Goal: Task Accomplishment & Management: Manage account settings

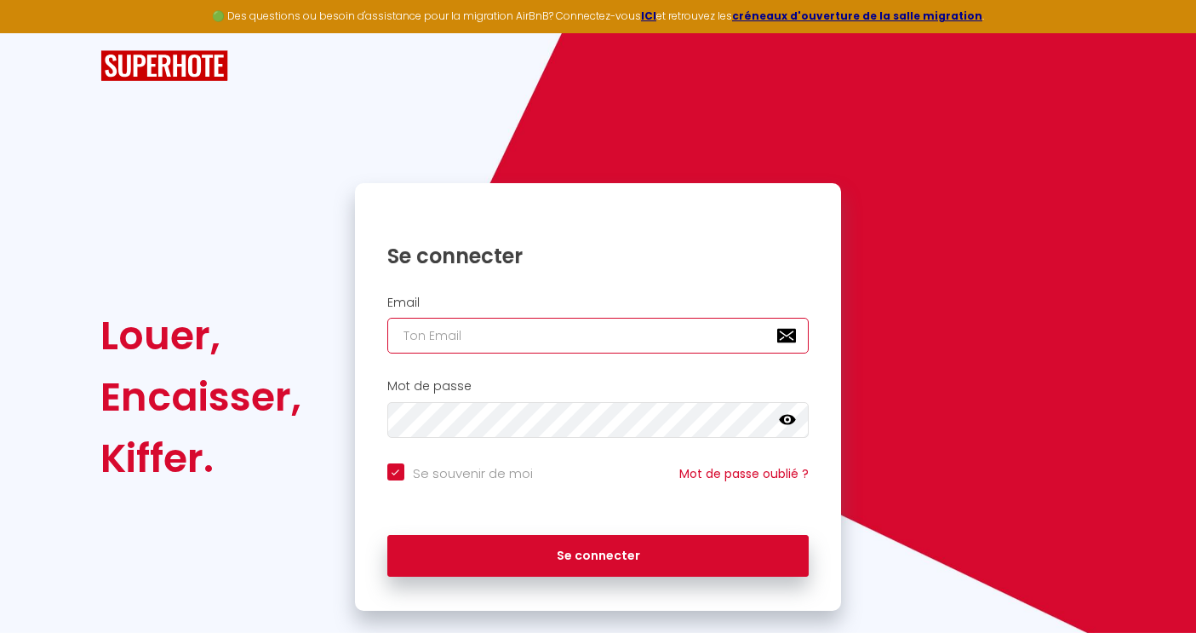
click at [448, 341] on input "email" at bounding box center [598, 336] width 422 height 36
type input "m"
checkbox input "true"
type input "me"
checkbox input "true"
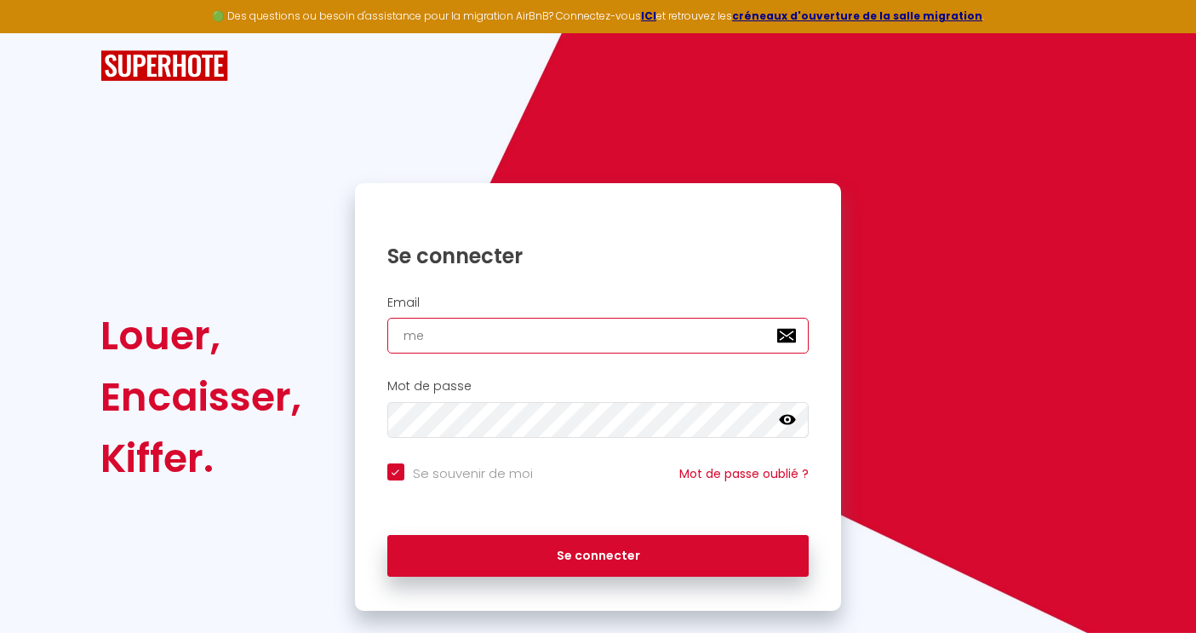
type input "mel"
checkbox input "true"
type input "melv"
checkbox input "true"
type input "melvi"
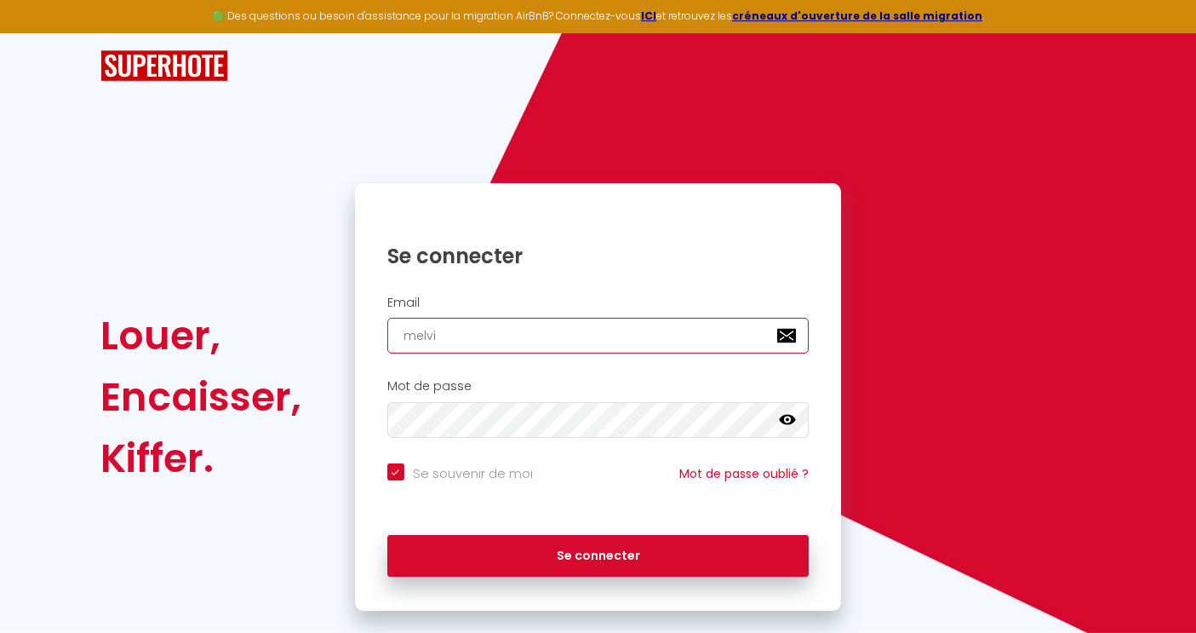
checkbox input "true"
type input "[PERSON_NAME]"
checkbox input "true"
type input "melvin."
checkbox input "true"
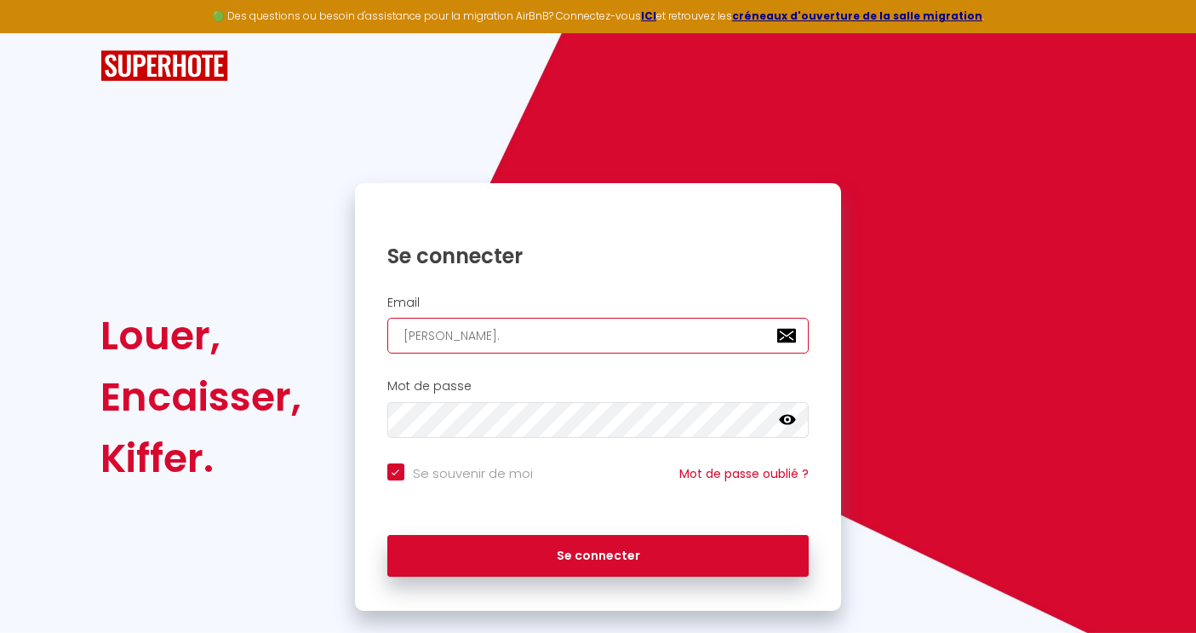
type input "melvin.c"
checkbox input "true"
type input "melvin.ce"
checkbox input "true"
type input "melvin.cel"
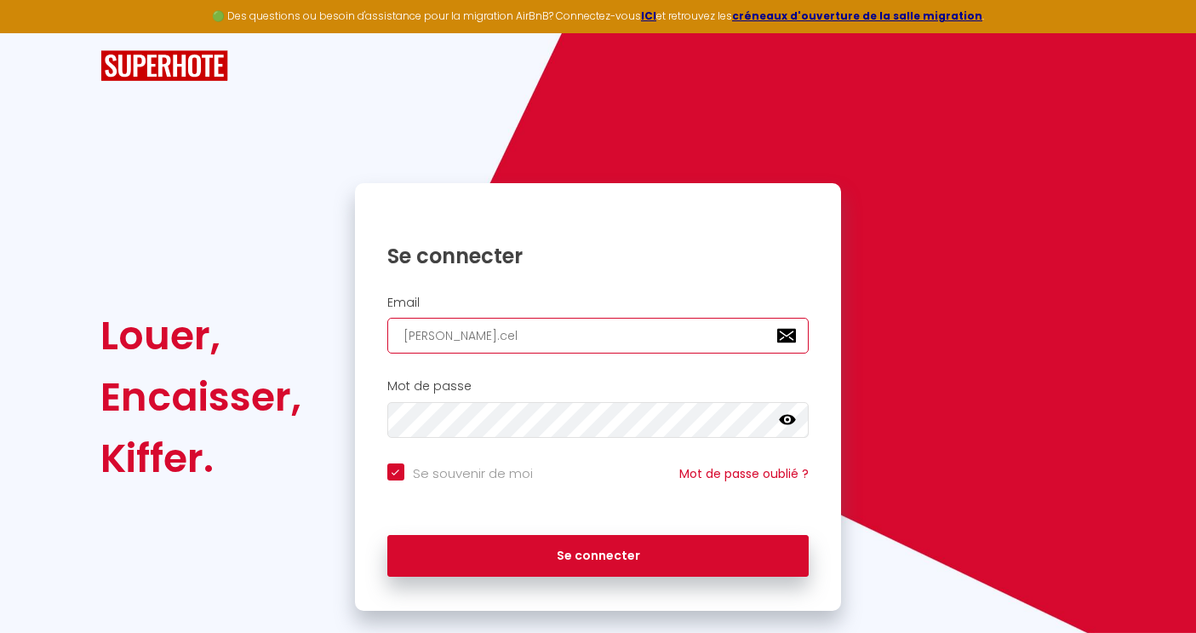
checkbox input "true"
type input "melvin.cell"
checkbox input "true"
type input "melvin.celli"
checkbox input "true"
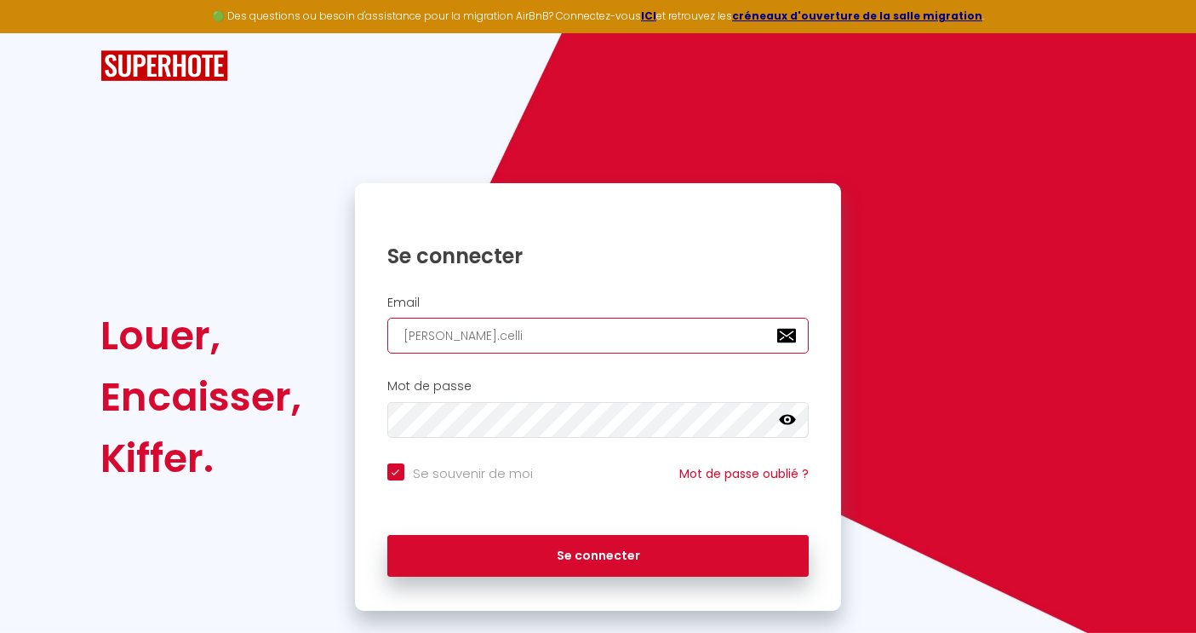
type input "melvin.cellie"
checkbox input "true"
type input "melvin.cellier"
checkbox input "true"
type input "melvin.cellier#"
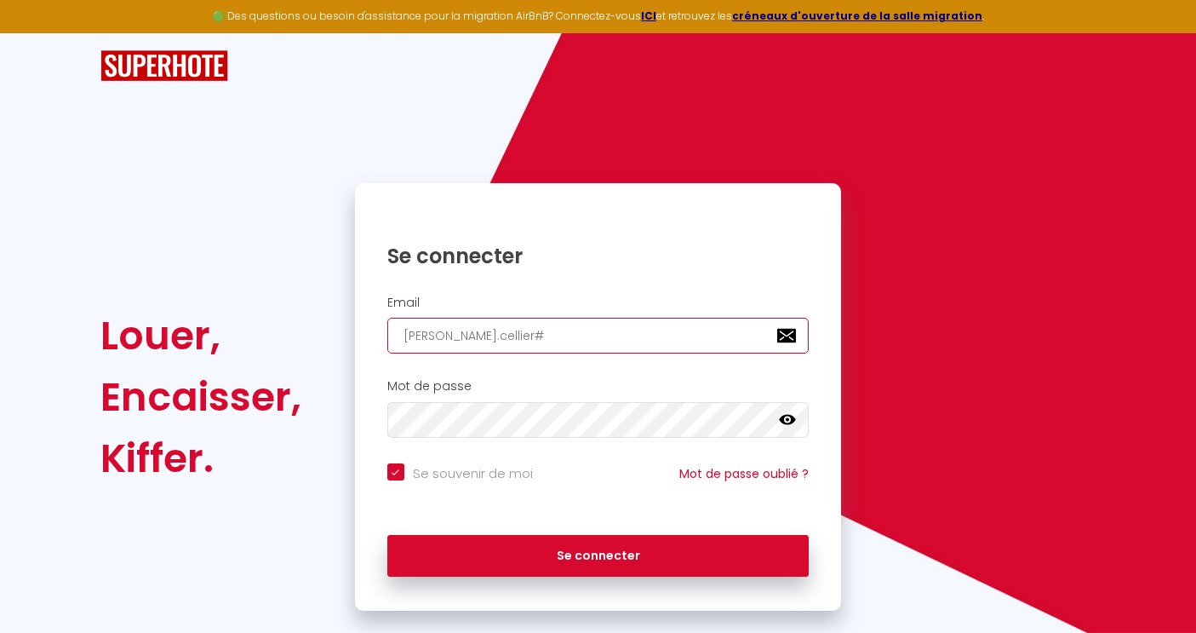
checkbox input "true"
type input "melvin.cellier"
checkbox input "true"
type input "melvin.cellier1"
checkbox input "true"
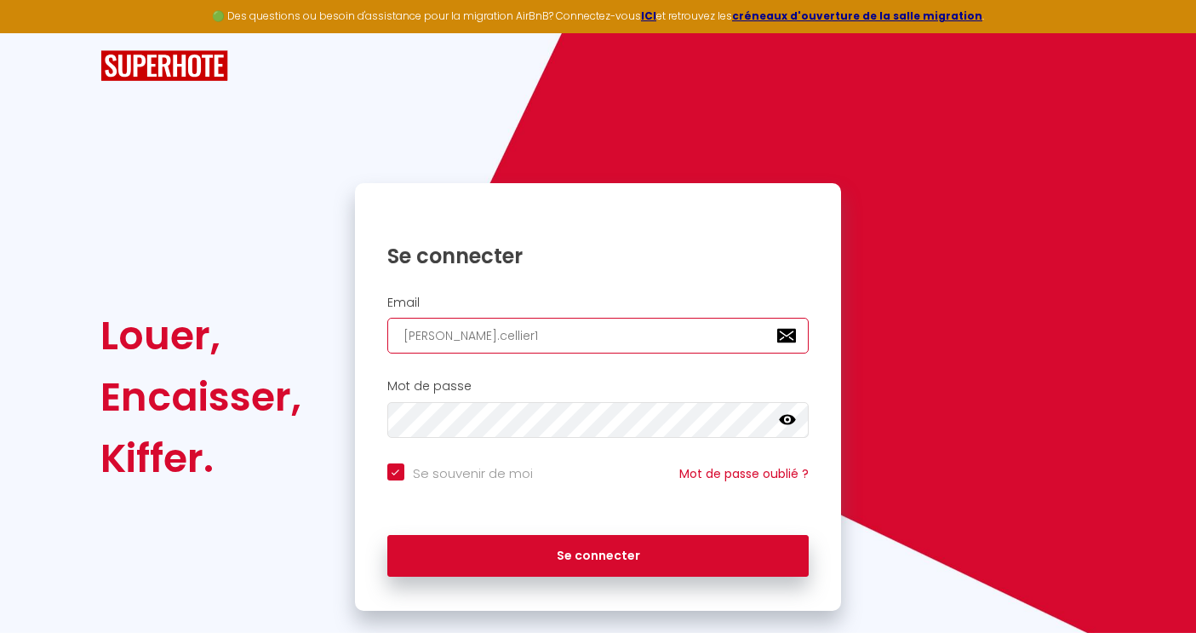
type input "melvin.cellier1#"
checkbox input "true"
type input "melvin.cellier1"
checkbox input "true"
type input "melvin.cellier1@"
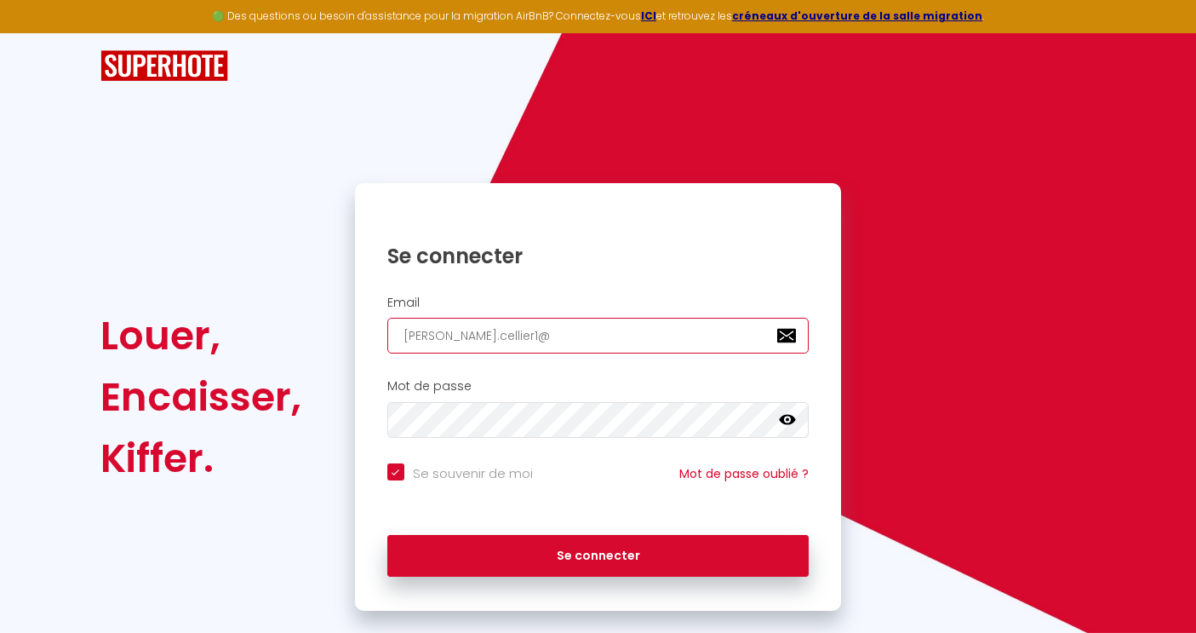
checkbox input "true"
type input "melvin.cellier1@g"
checkbox input "true"
type input "melvin.cellier1@gm"
checkbox input "true"
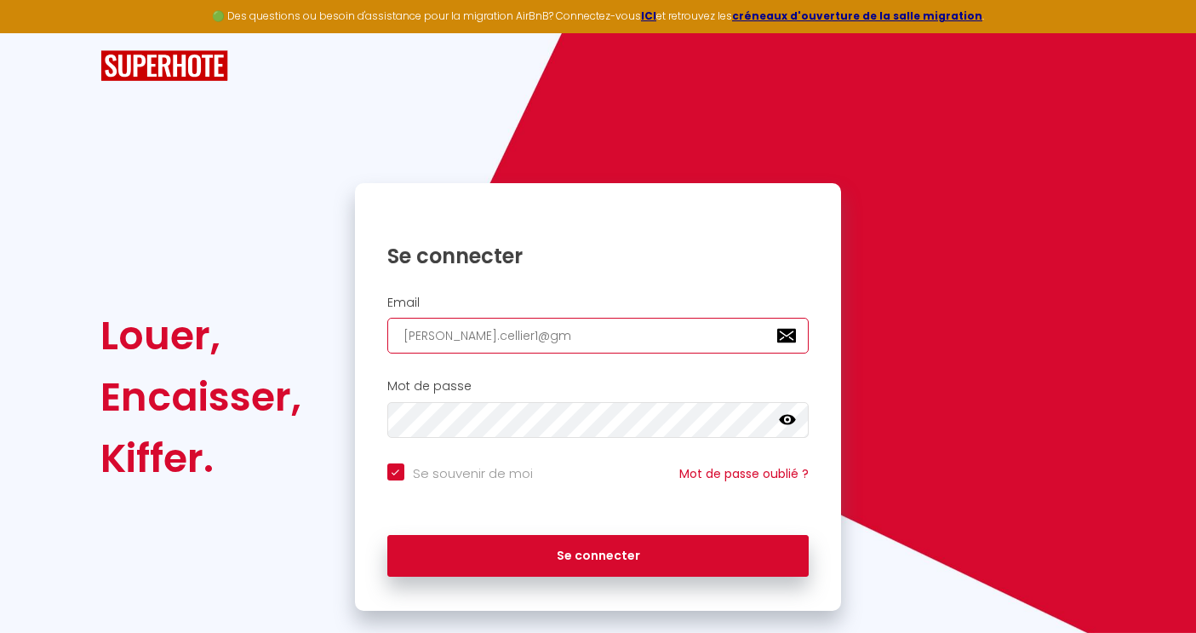
type input "melvin.cellier1@gma"
checkbox input "true"
type input "melvin.cellier1@gmai"
checkbox input "true"
type input "melvin.cellier1@gmail"
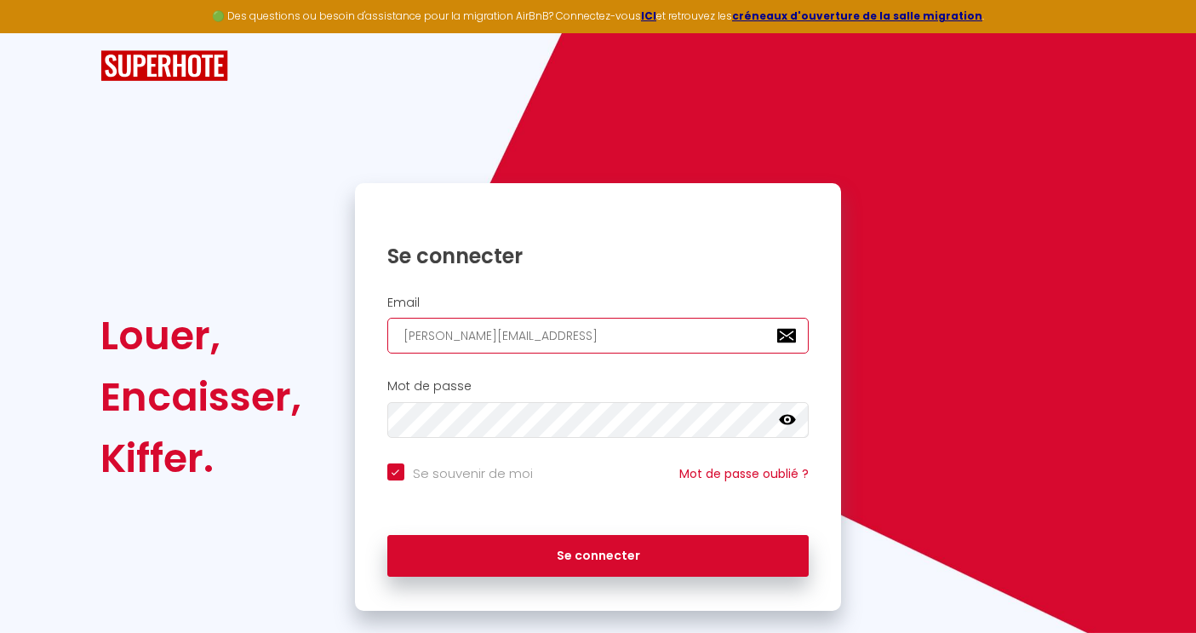
checkbox input "true"
type input "melvin.cellier1@gmail."
checkbox input "true"
type input "melvin.cellier1@gmail.c"
checkbox input "true"
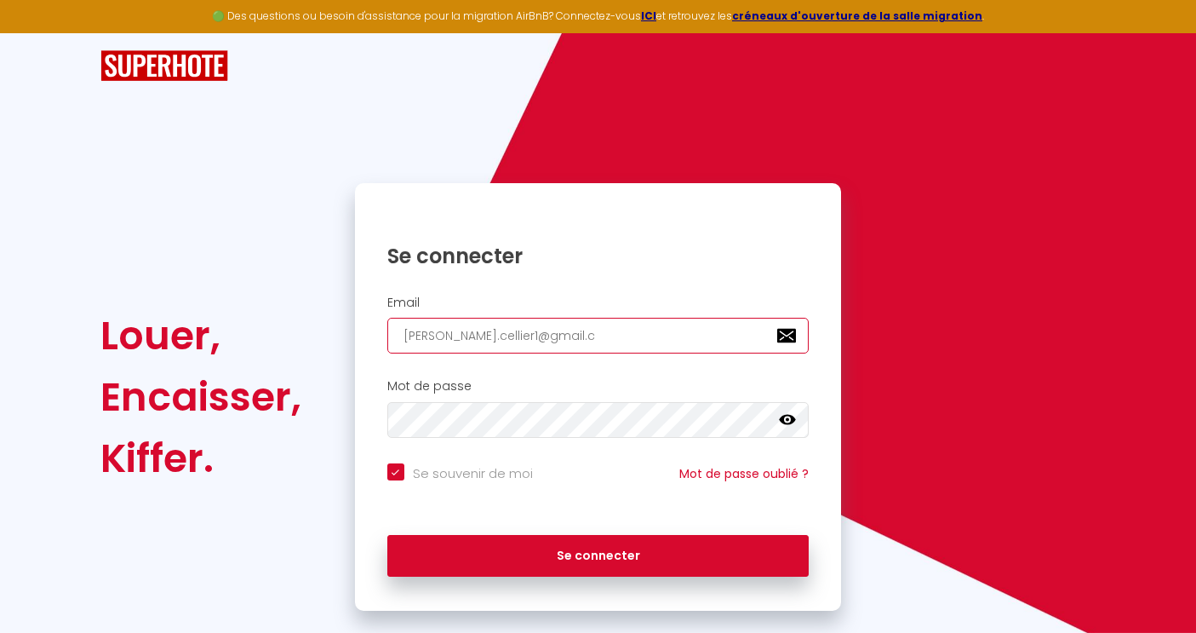
type input "melvin.cellier1@gmail.co"
checkbox input "true"
type input "[PERSON_NAME][EMAIL_ADDRESS][DOMAIN_NAME]"
checkbox input "true"
type input "[PERSON_NAME][EMAIL_ADDRESS][DOMAIN_NAME]"
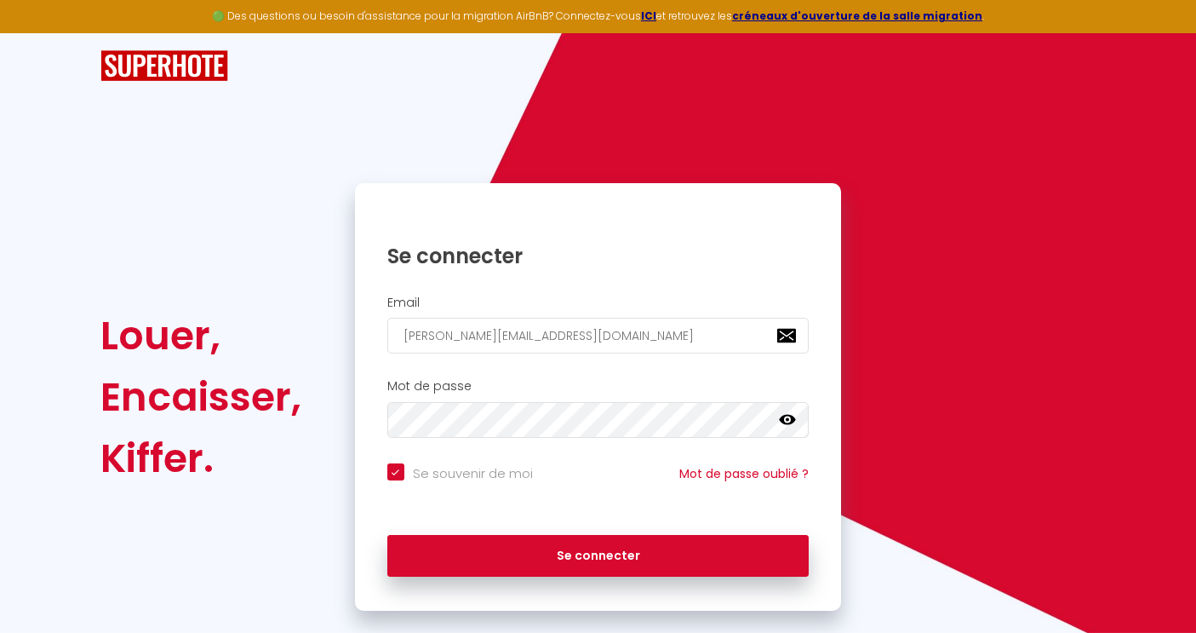
click at [788, 426] on icon at bounding box center [787, 419] width 17 height 17
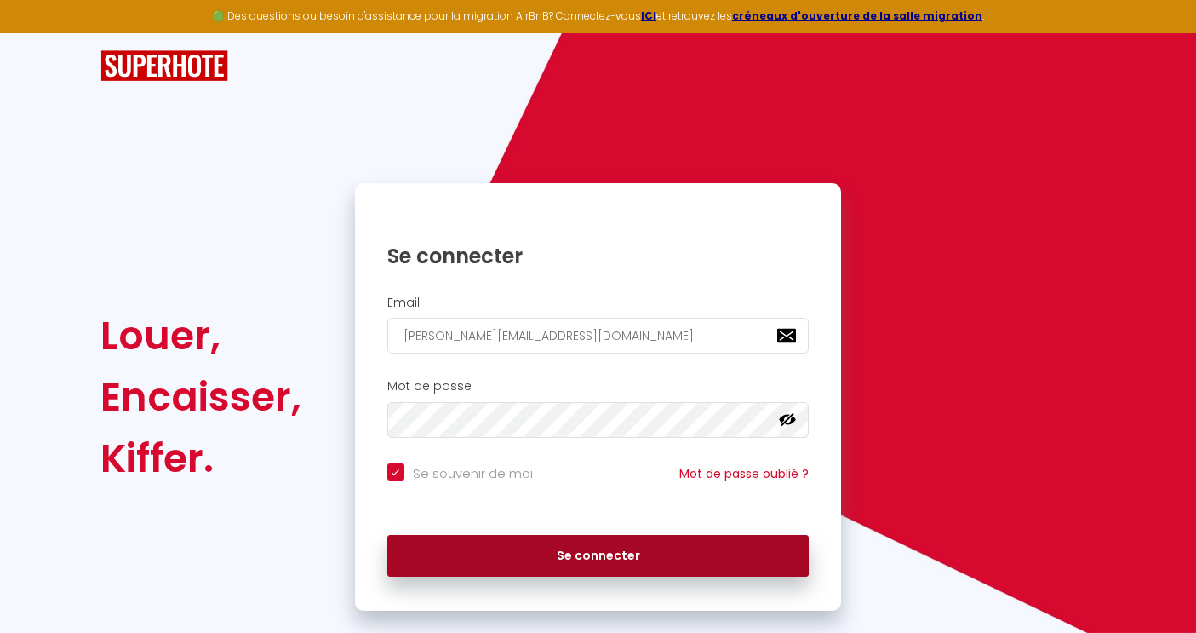
click at [597, 562] on button "Se connecter" at bounding box center [598, 556] width 422 height 43
click at [559, 550] on button "Se connecter" at bounding box center [598, 556] width 422 height 43
checkbox input "true"
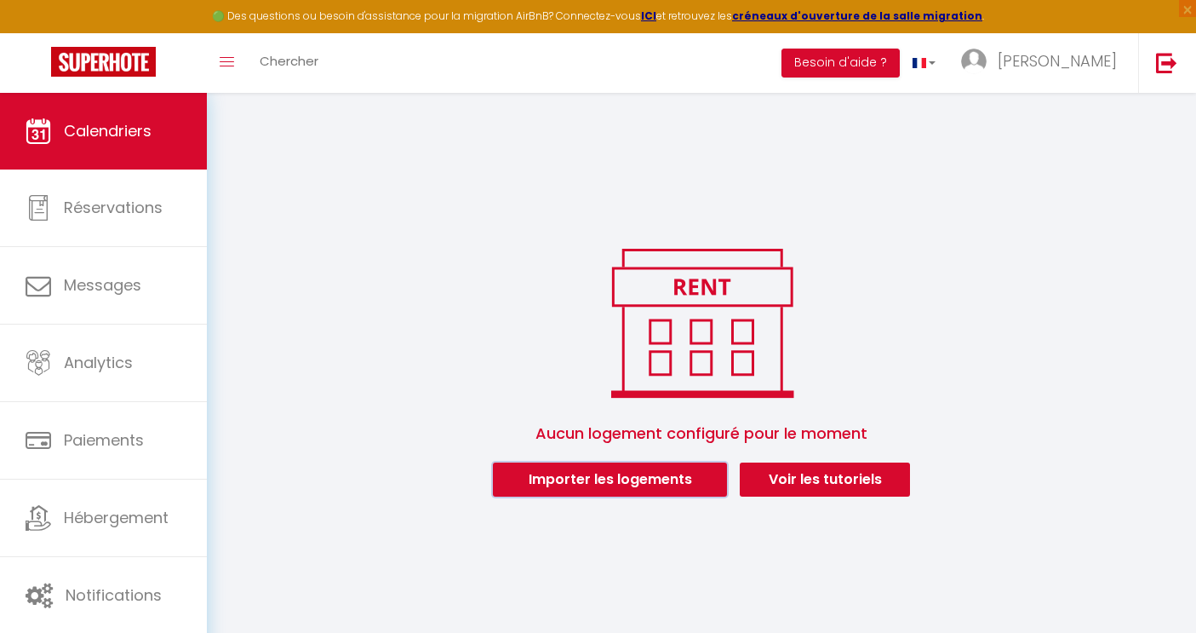
click at [651, 485] on button "Importer les logements" at bounding box center [610, 479] width 234 height 34
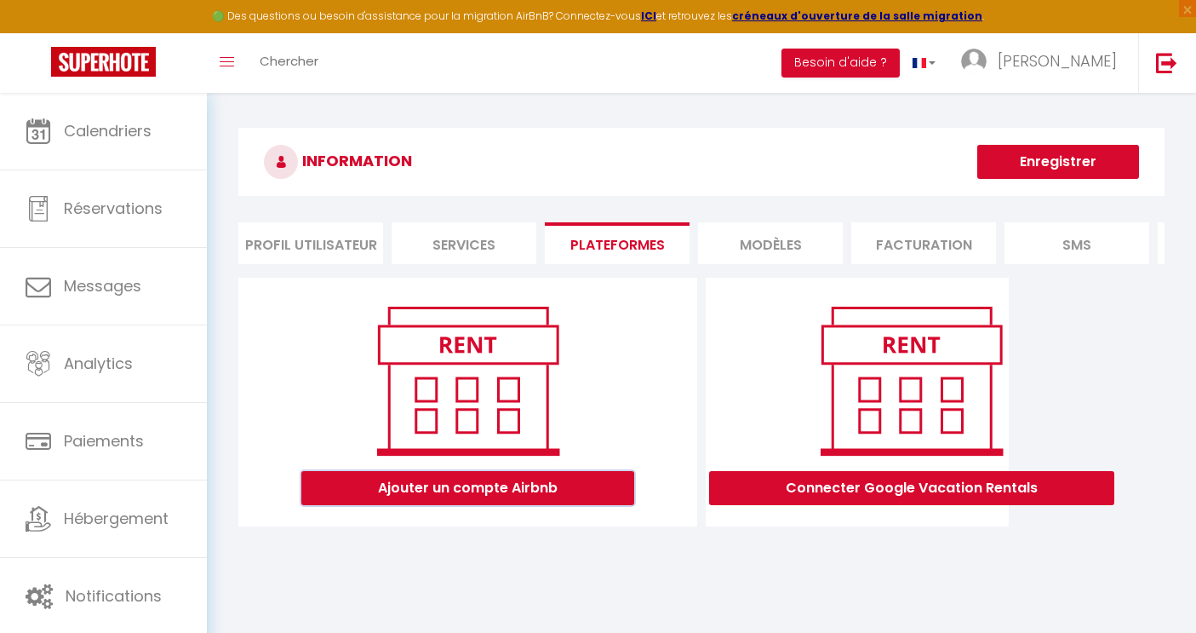
click at [571, 496] on button "Ajouter un compte Airbnb" at bounding box center [467, 488] width 333 height 34
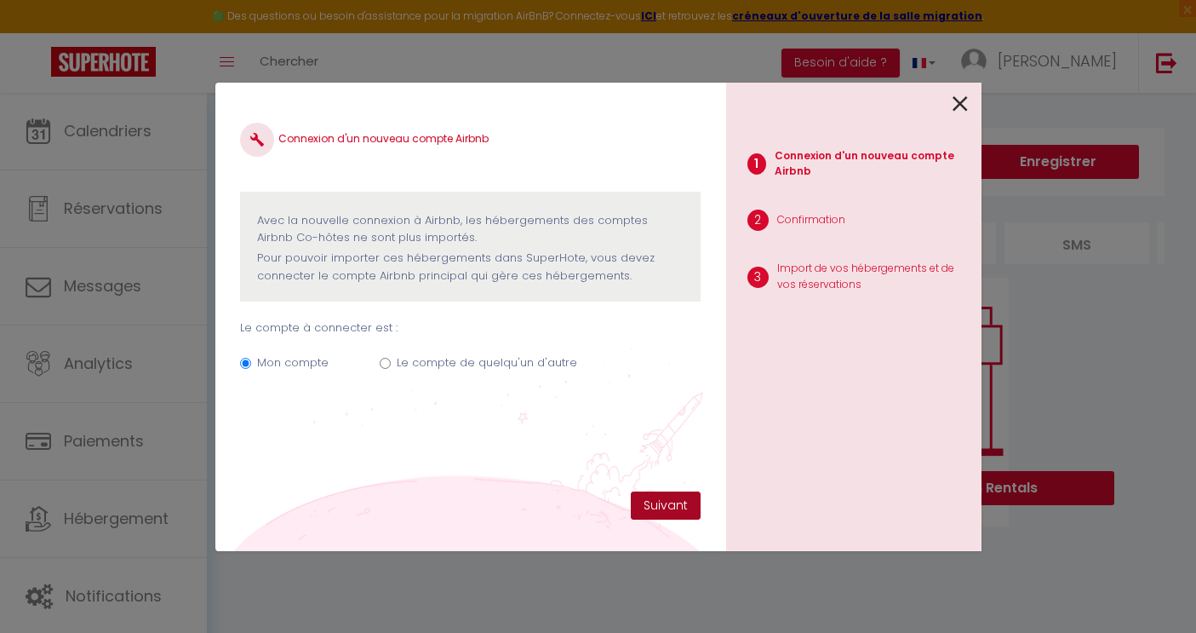
click at [651, 508] on button "Suivant" at bounding box center [666, 505] width 70 height 29
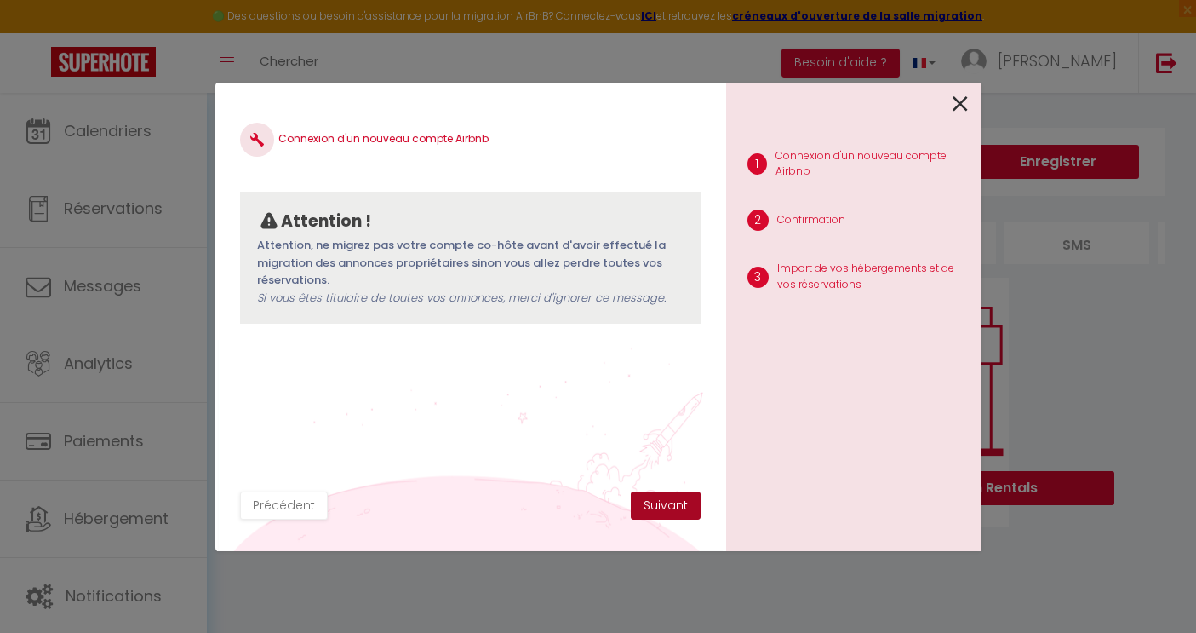
click at [651, 508] on button "Suivant" at bounding box center [666, 505] width 70 height 29
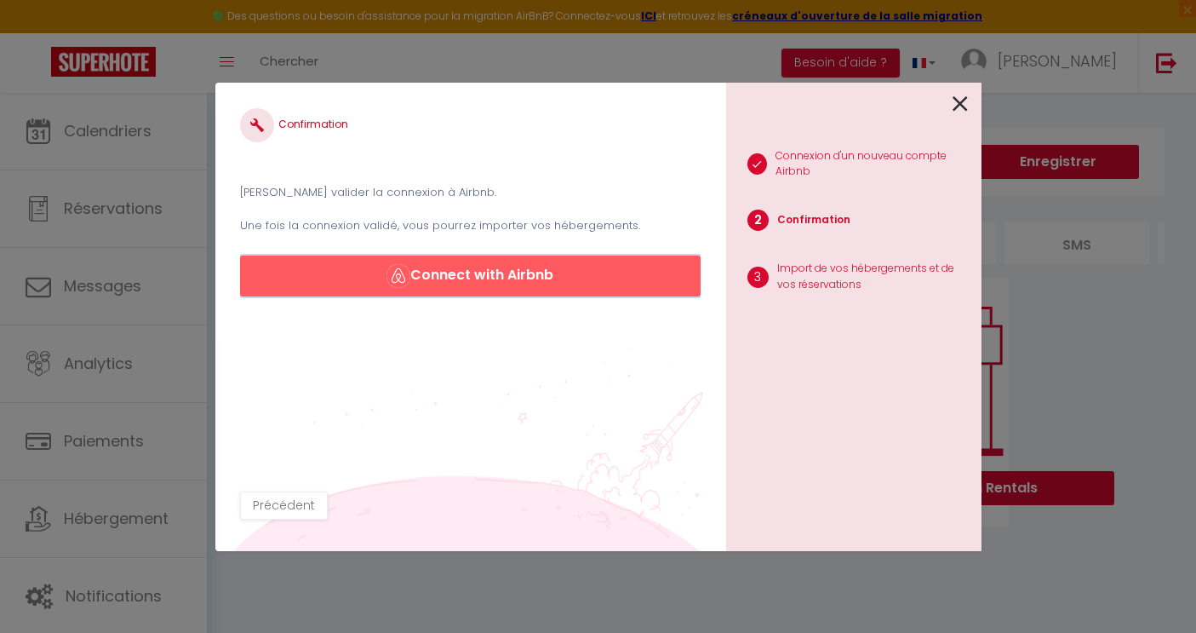
click at [550, 270] on button "Connect with Airbnb" at bounding box center [470, 275] width 460 height 41
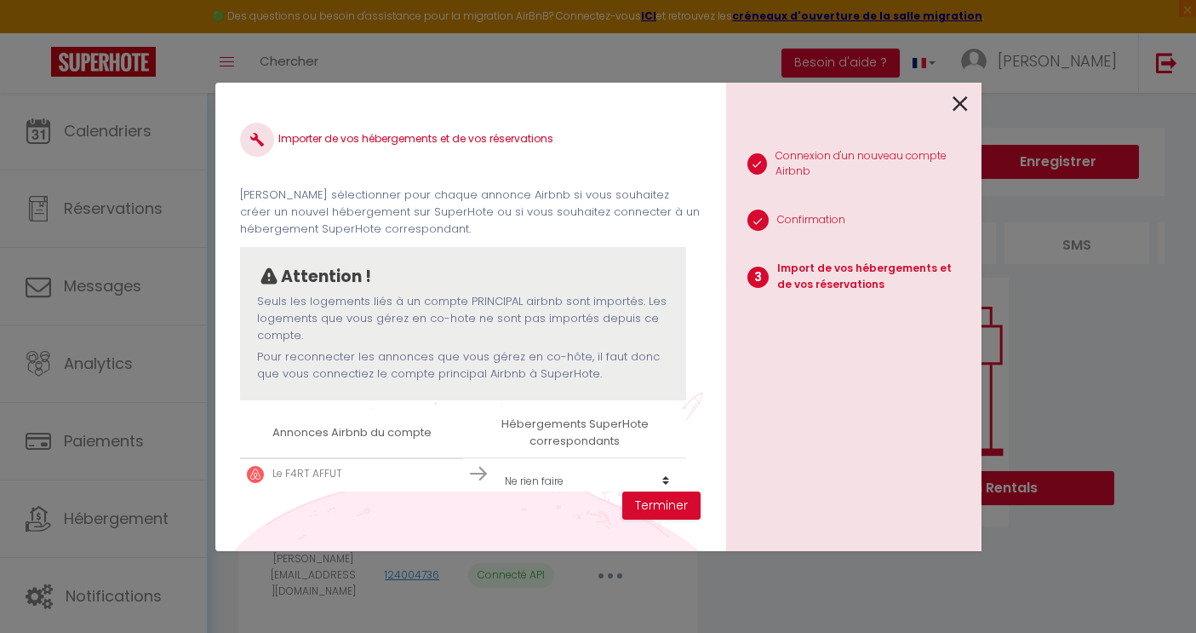
click at [283, 465] on td "Le F4RT AFFUT" at bounding box center [351, 474] width 223 height 32
click at [287, 473] on p "Le F4RT AFFUT" at bounding box center [308, 474] width 70 height 16
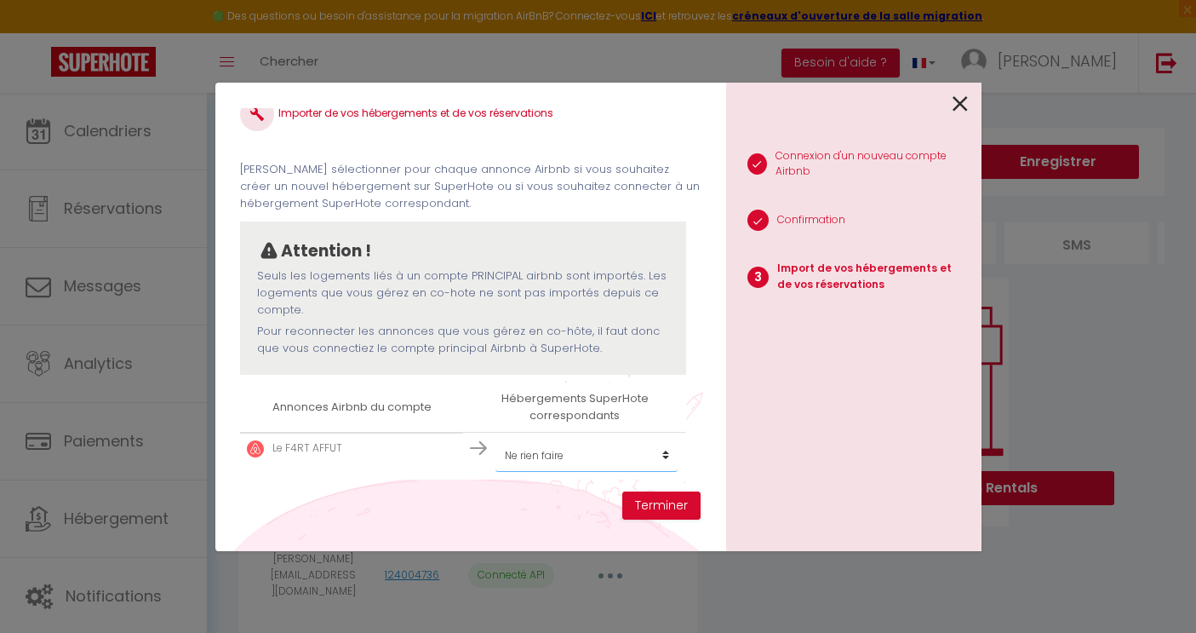
select select "create_new"
click option "Créer un nouvel hébergement" at bounding box center [0, 0] width 0 height 0
click at [659, 509] on button "Terminer" at bounding box center [661, 505] width 78 height 29
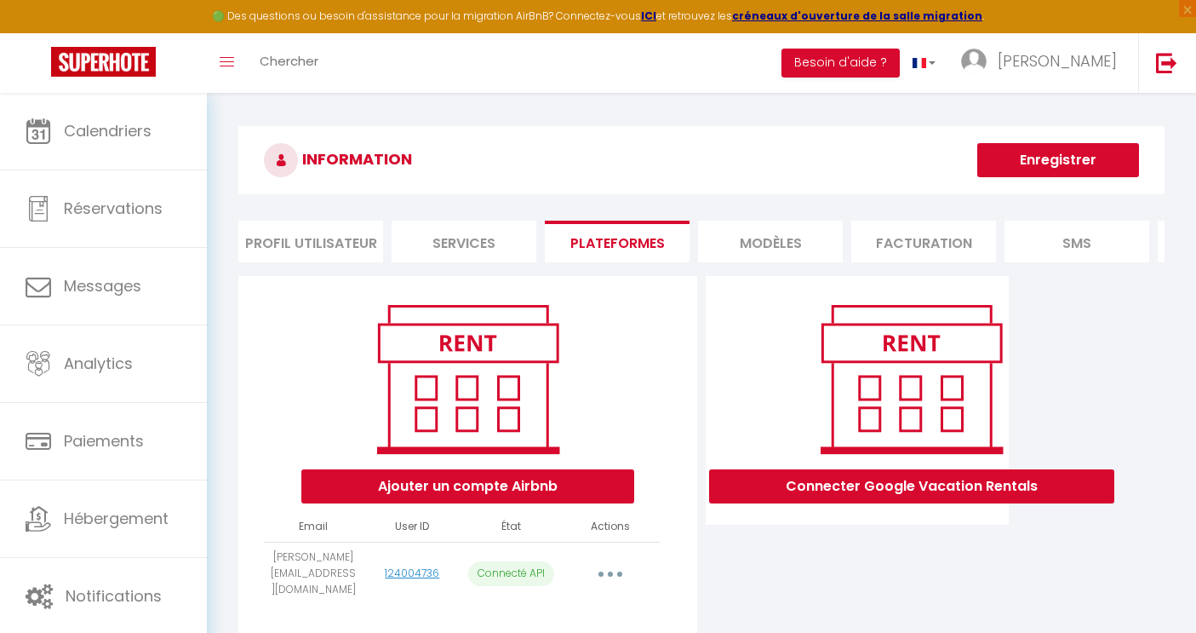
scroll to position [0, 0]
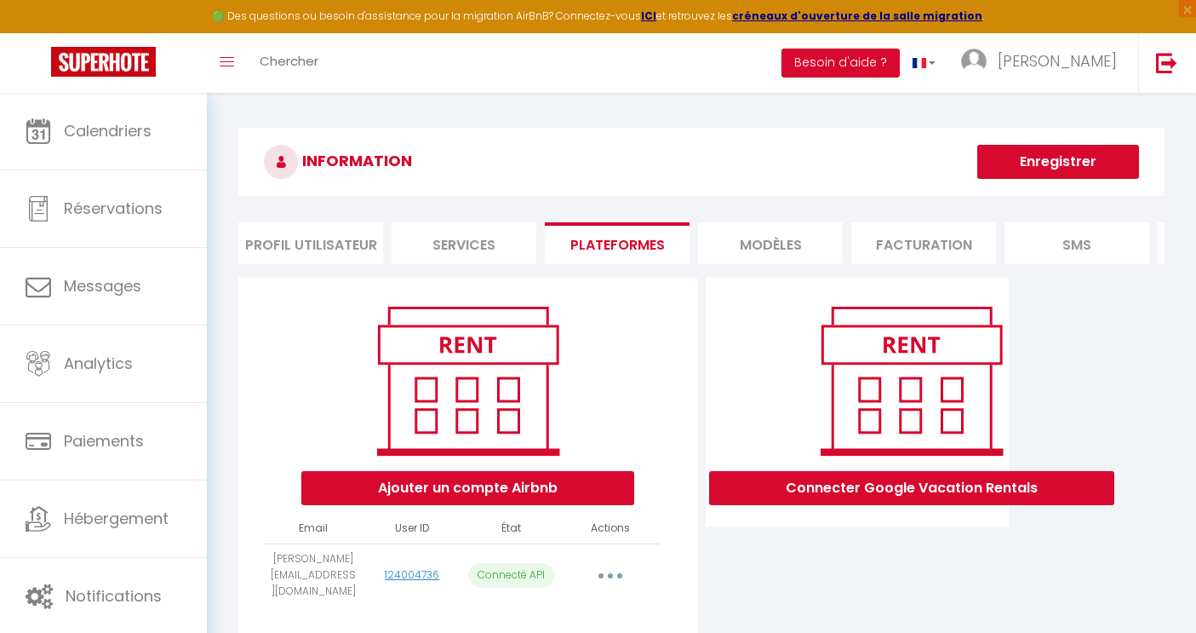
click at [1020, 159] on button "Enregistrer" at bounding box center [1059, 162] width 162 height 34
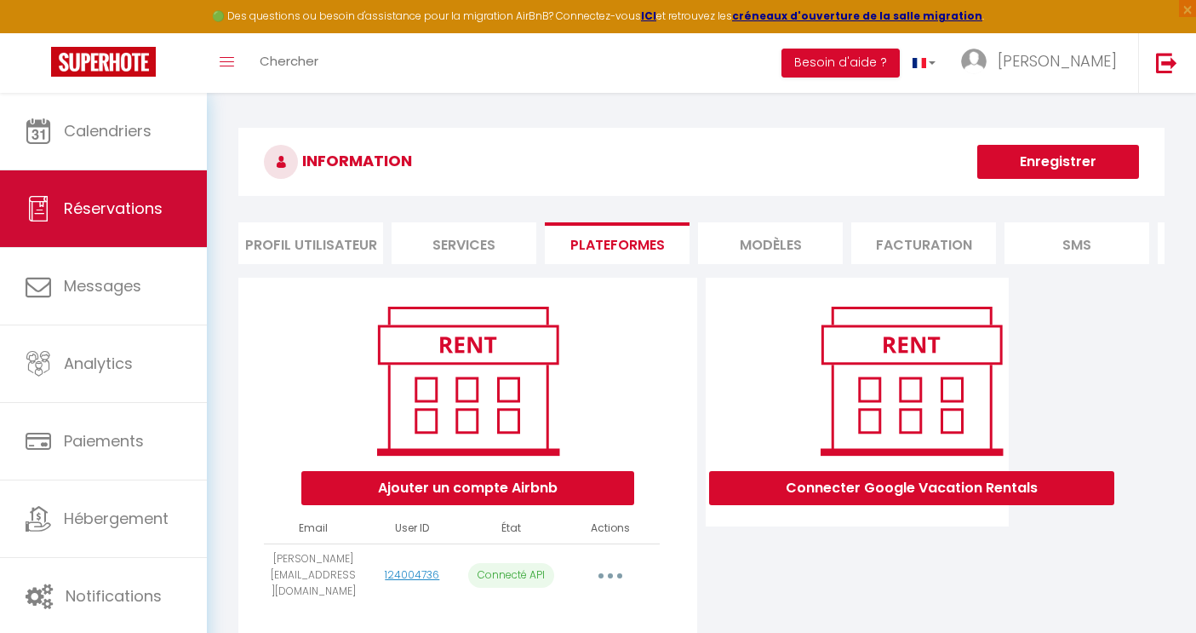
click at [120, 190] on link "Réservations" at bounding box center [103, 208] width 207 height 77
select select "not_cancelled"
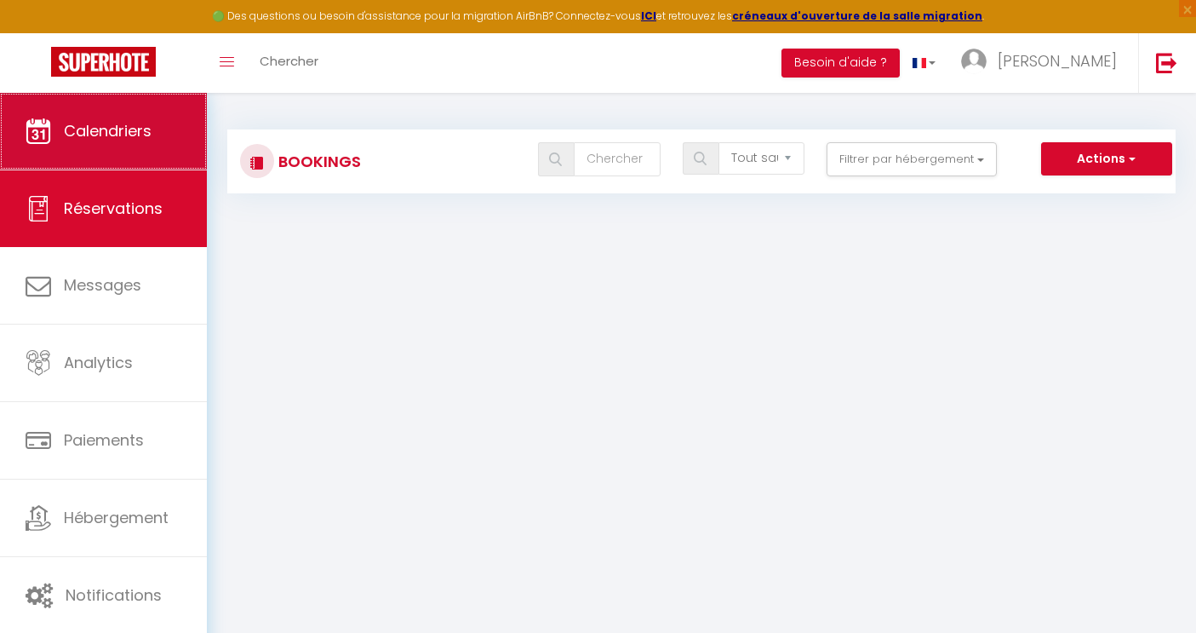
click at [155, 146] on link "Calendriers" at bounding box center [103, 131] width 207 height 77
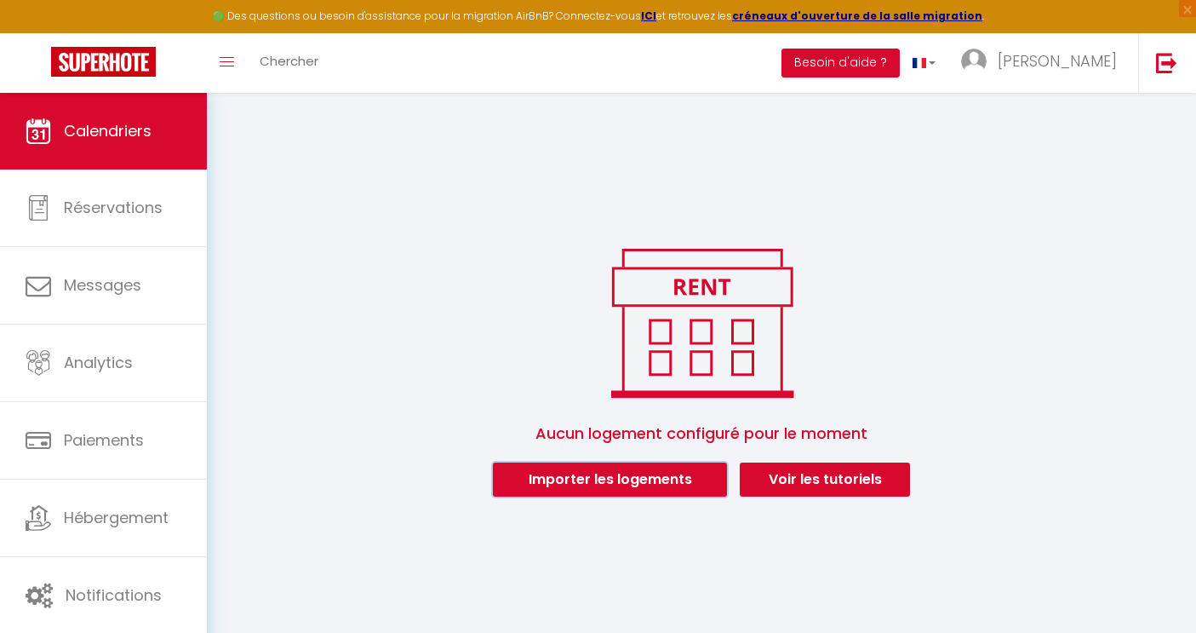
click at [547, 479] on button "Importer les logements" at bounding box center [610, 479] width 234 height 34
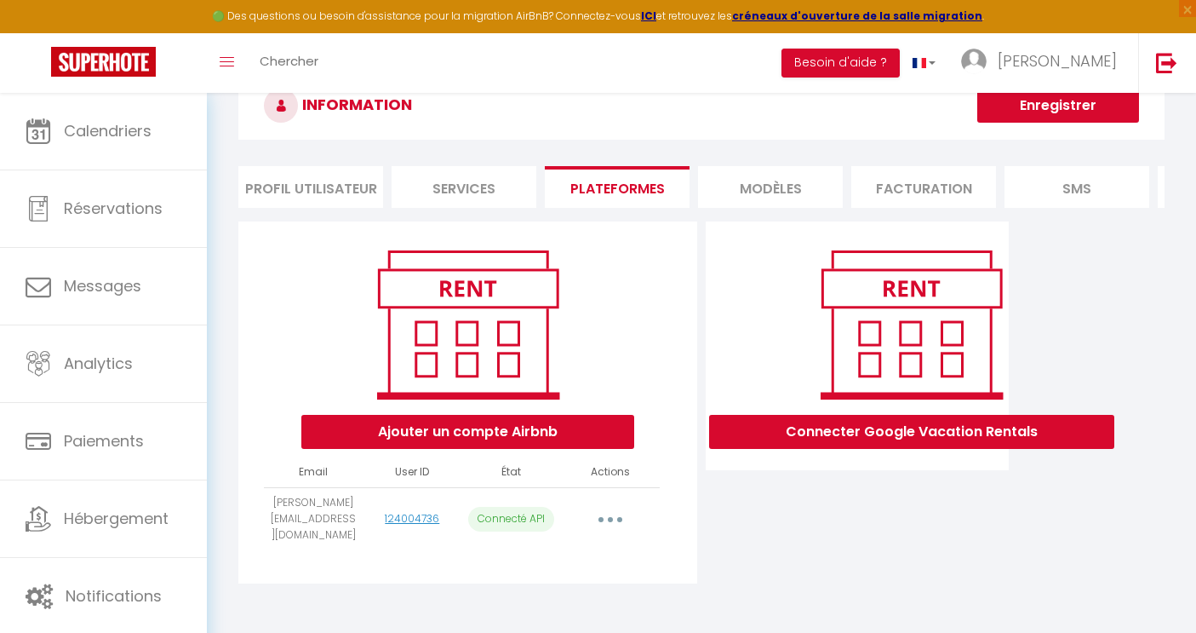
scroll to position [90, 0]
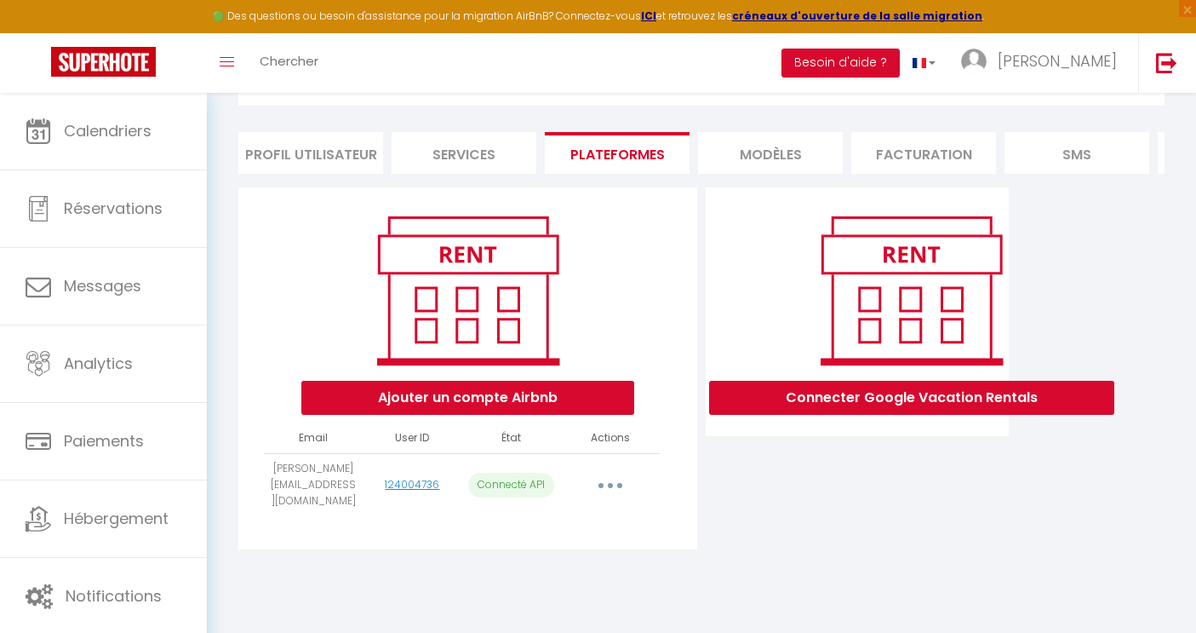
click at [609, 474] on button "button" at bounding box center [611, 484] width 48 height 27
click at [585, 516] on link "Importer les appartements" at bounding box center [535, 523] width 188 height 29
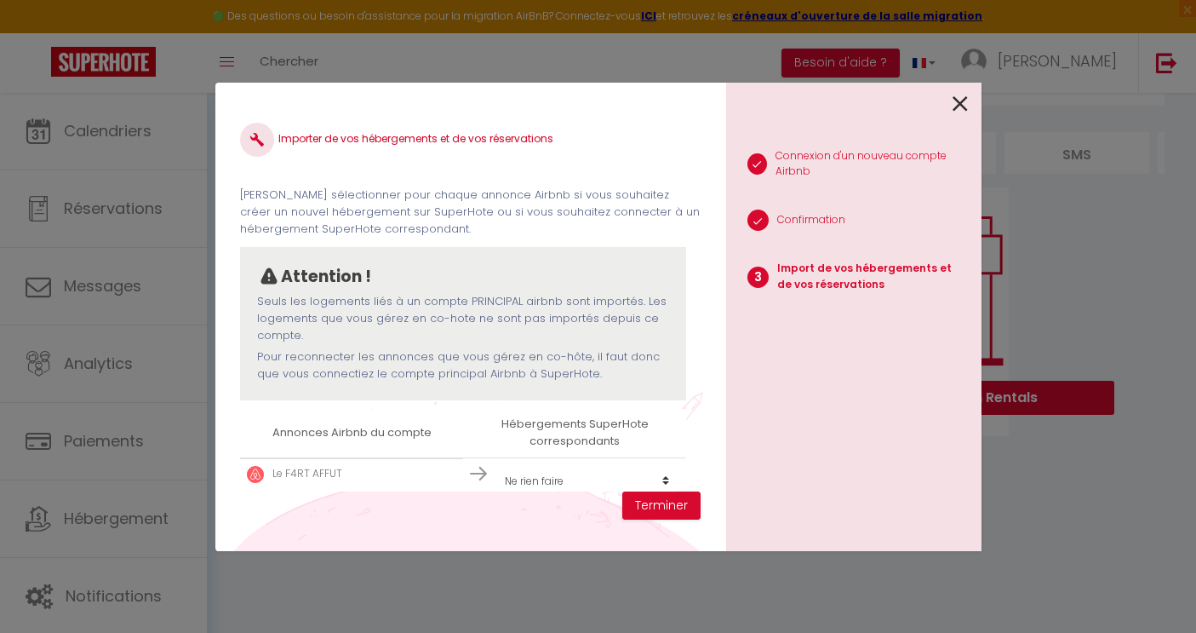
scroll to position [26, 0]
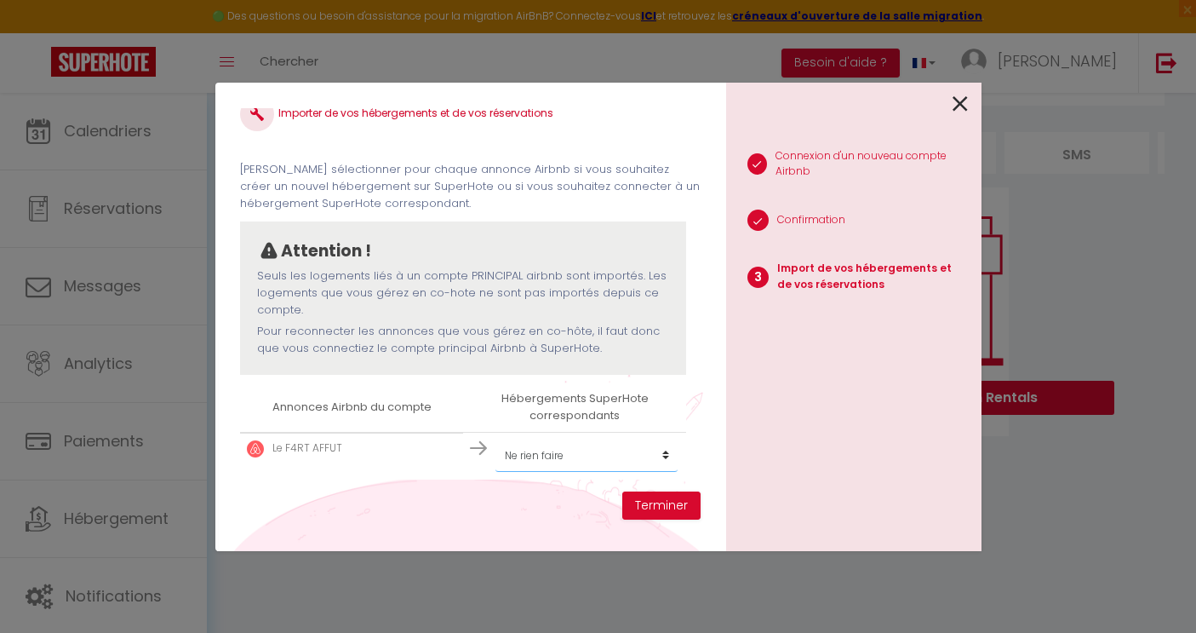
select select "create_new"
click option "Créer un nouvel hébergement" at bounding box center [0, 0] width 0 height 0
click at [649, 508] on button "Terminer" at bounding box center [661, 505] width 78 height 29
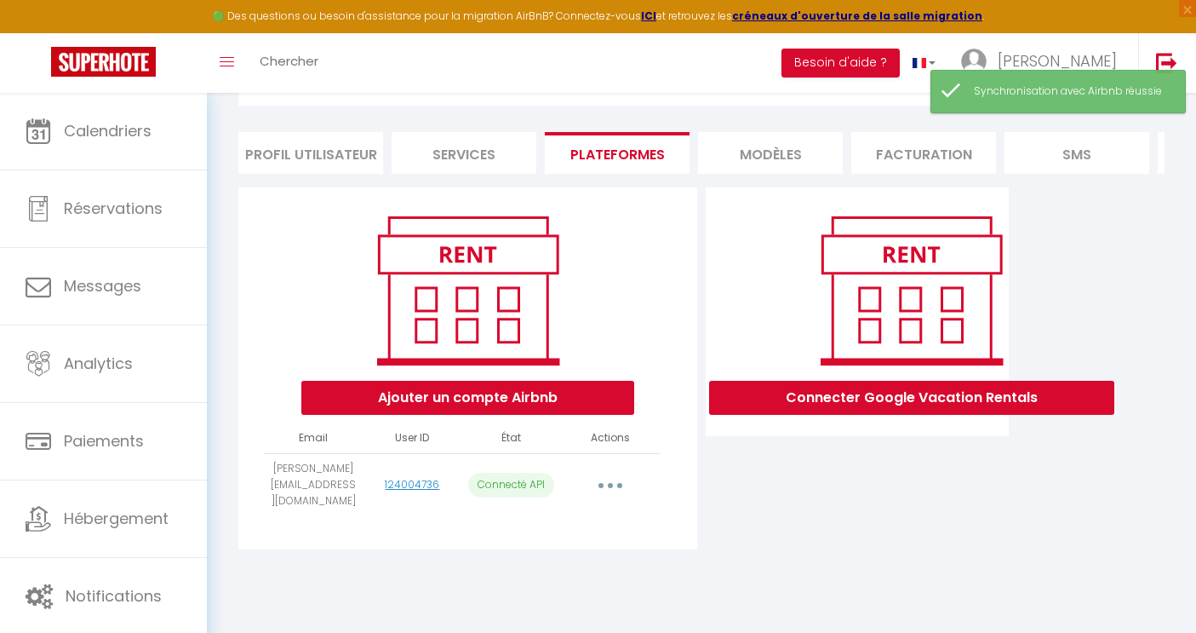
scroll to position [93, 0]
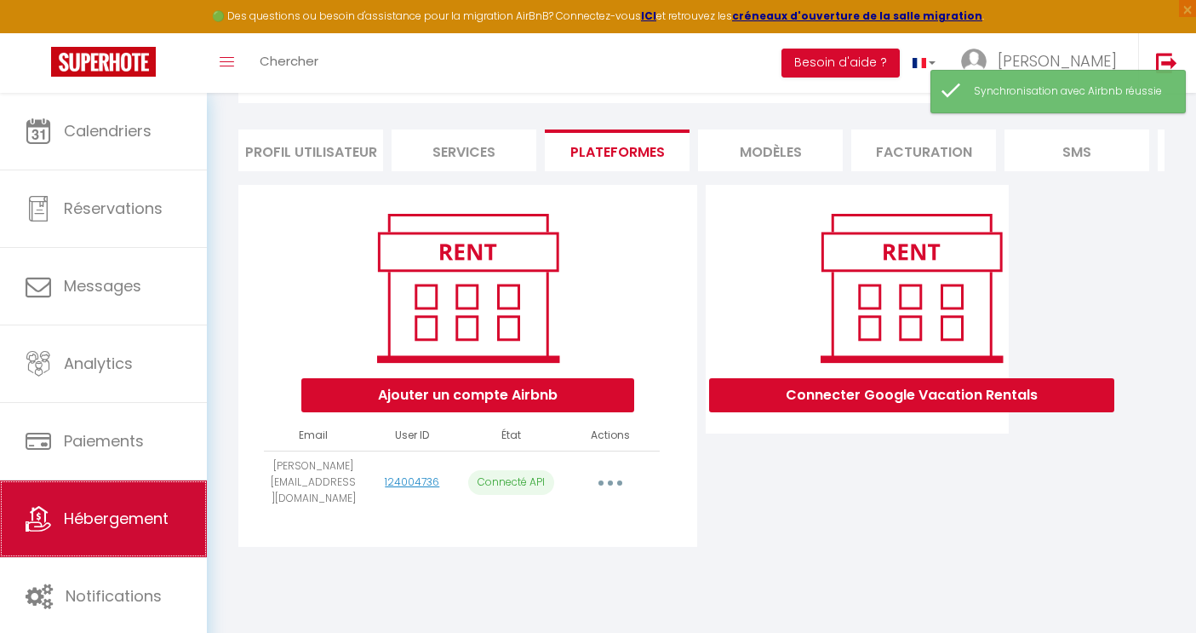
click at [98, 529] on span "Hébergement" at bounding box center [116, 518] width 105 height 21
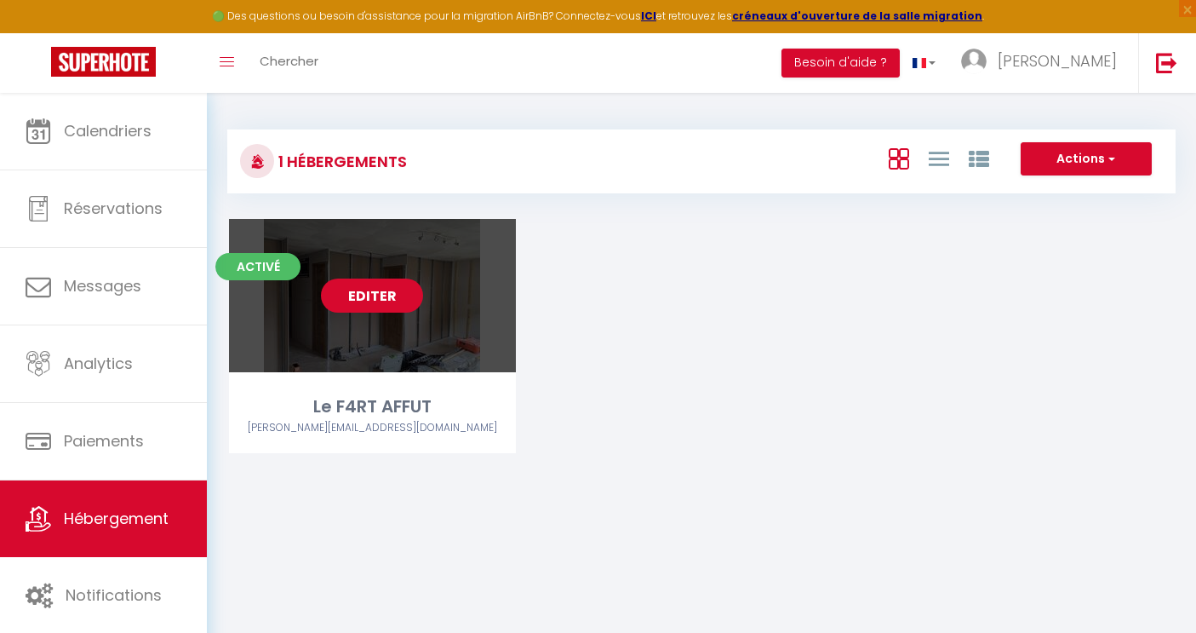
click at [383, 311] on link "Editer" at bounding box center [372, 295] width 102 height 34
select select "3"
select select "2"
select select "1"
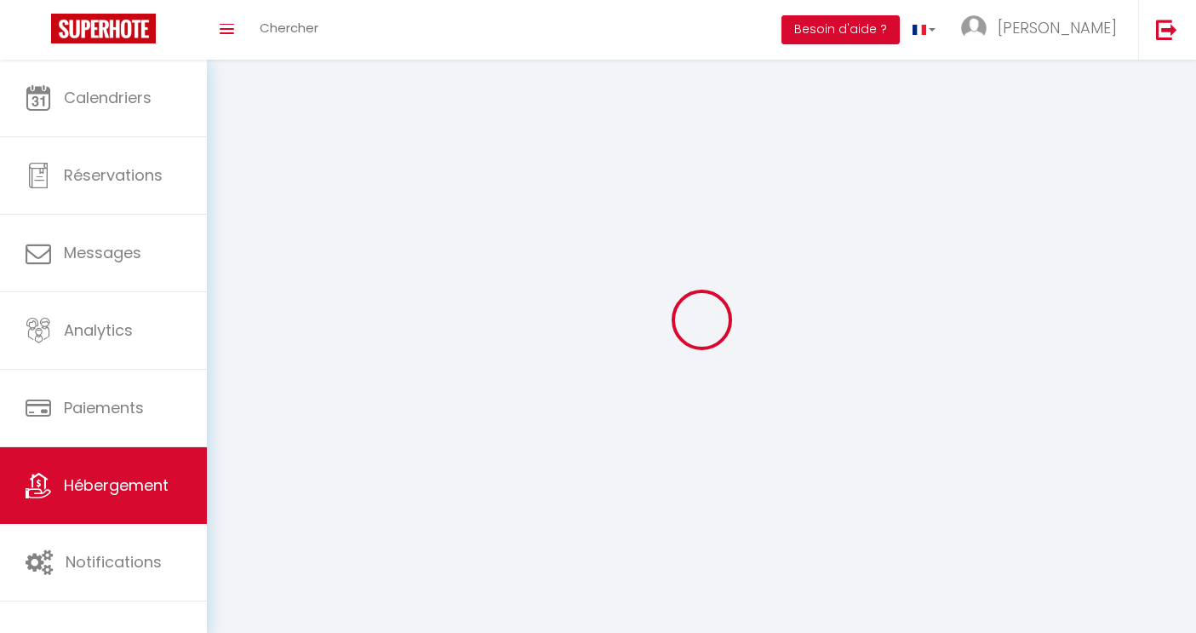
select select
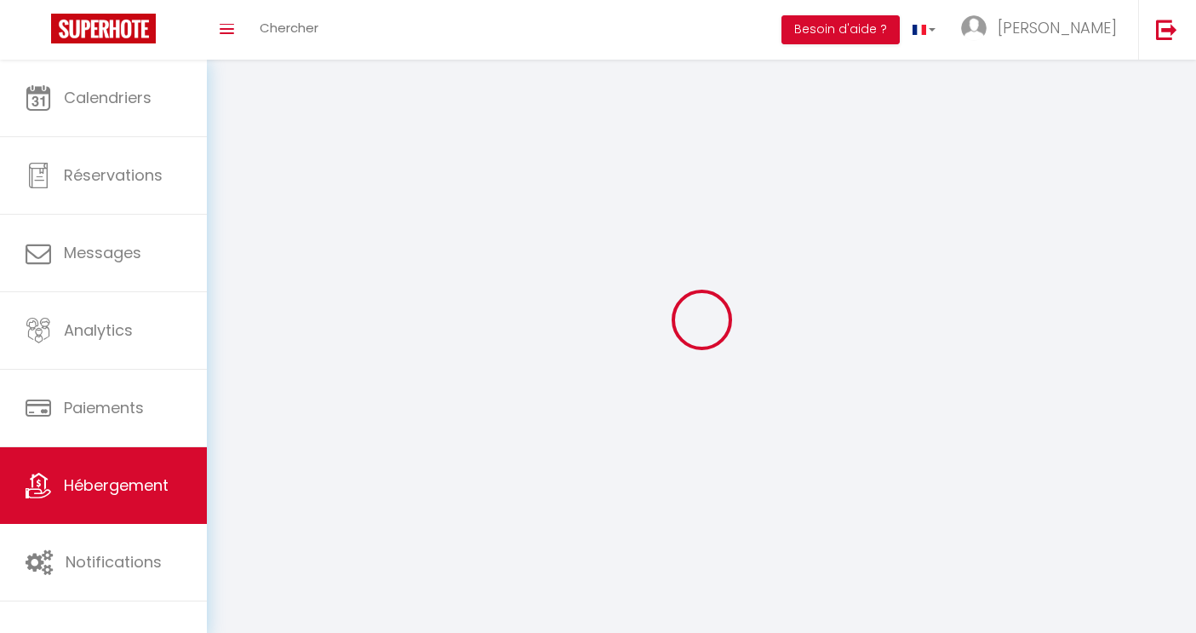
select select
checkbox input "false"
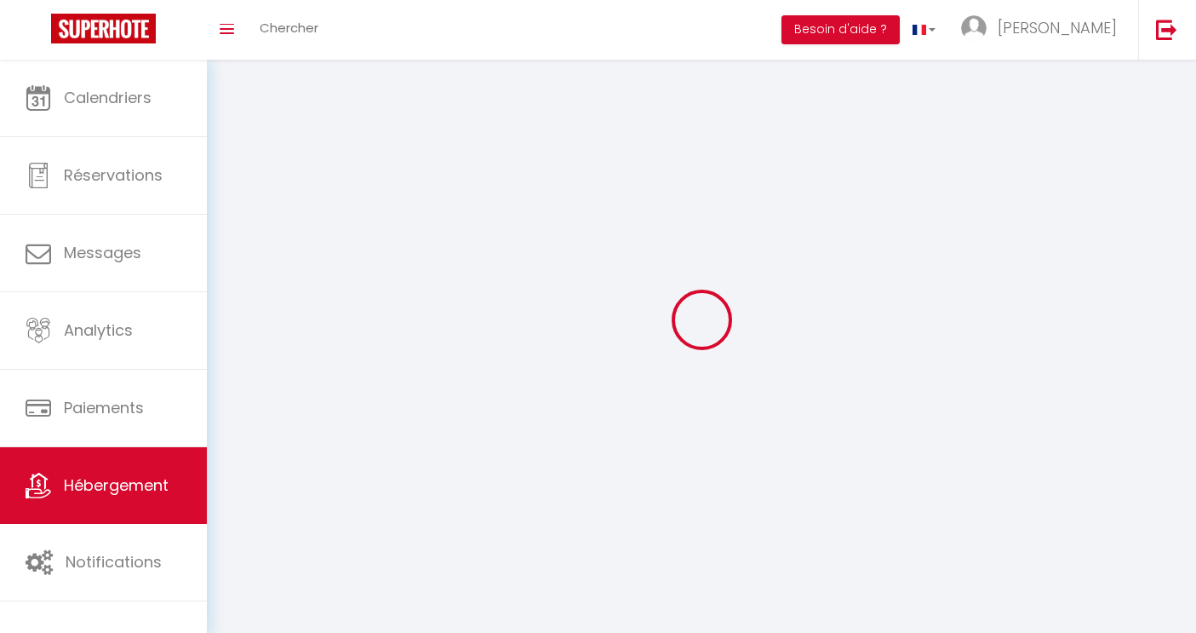
select select
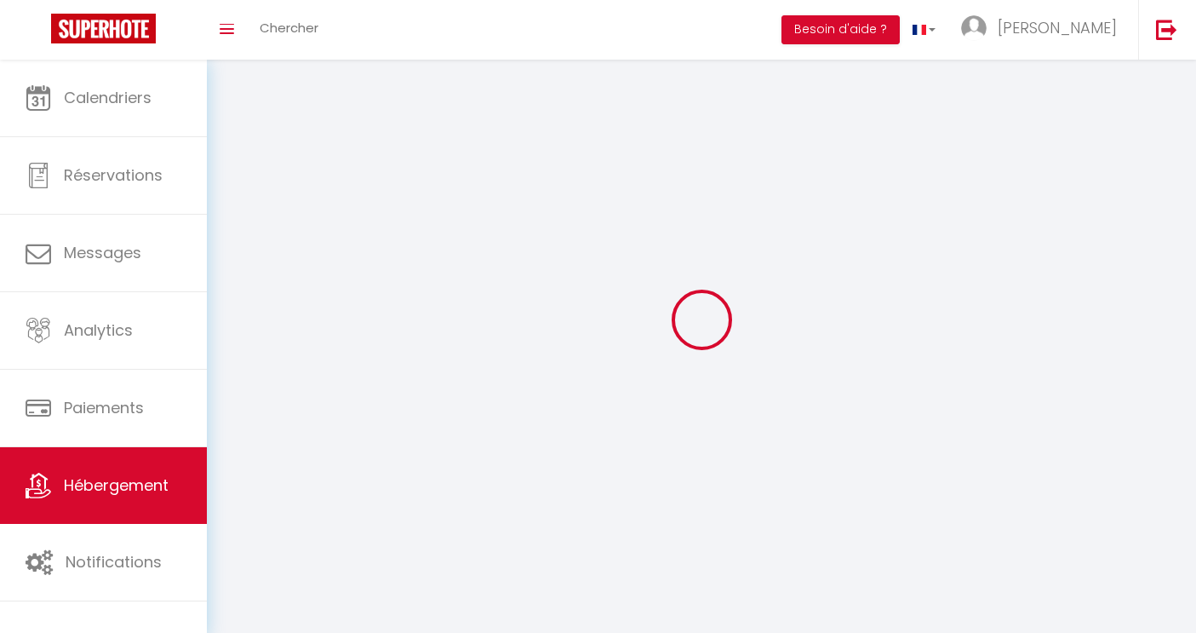
select select
checkbox input "false"
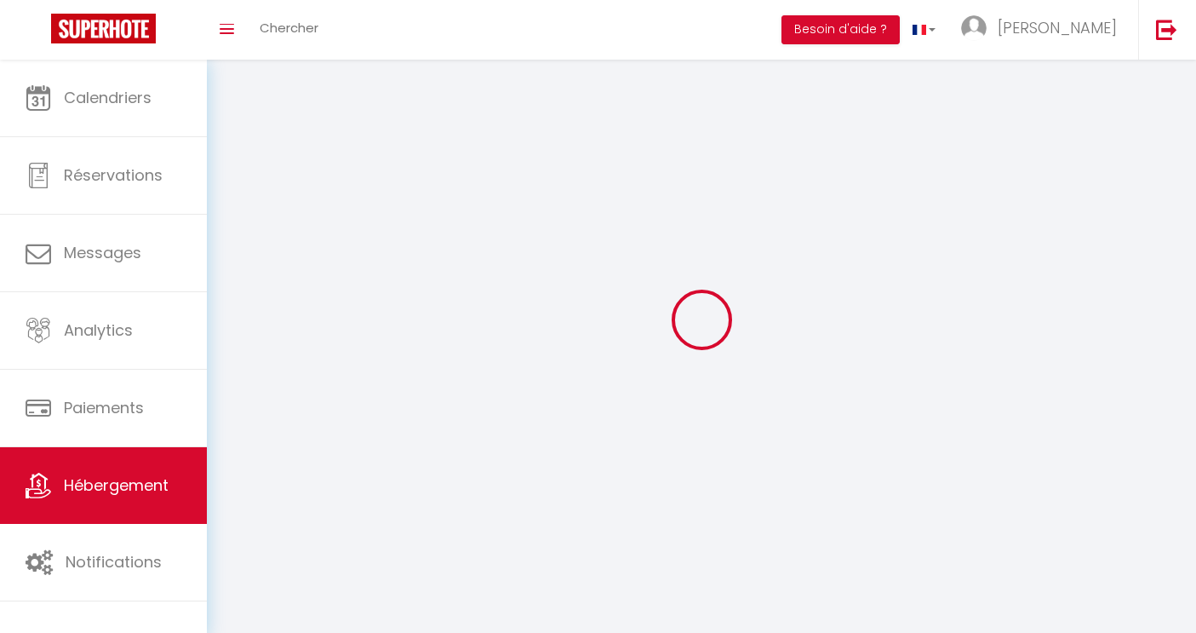
checkbox input "false"
select select
select select "1"
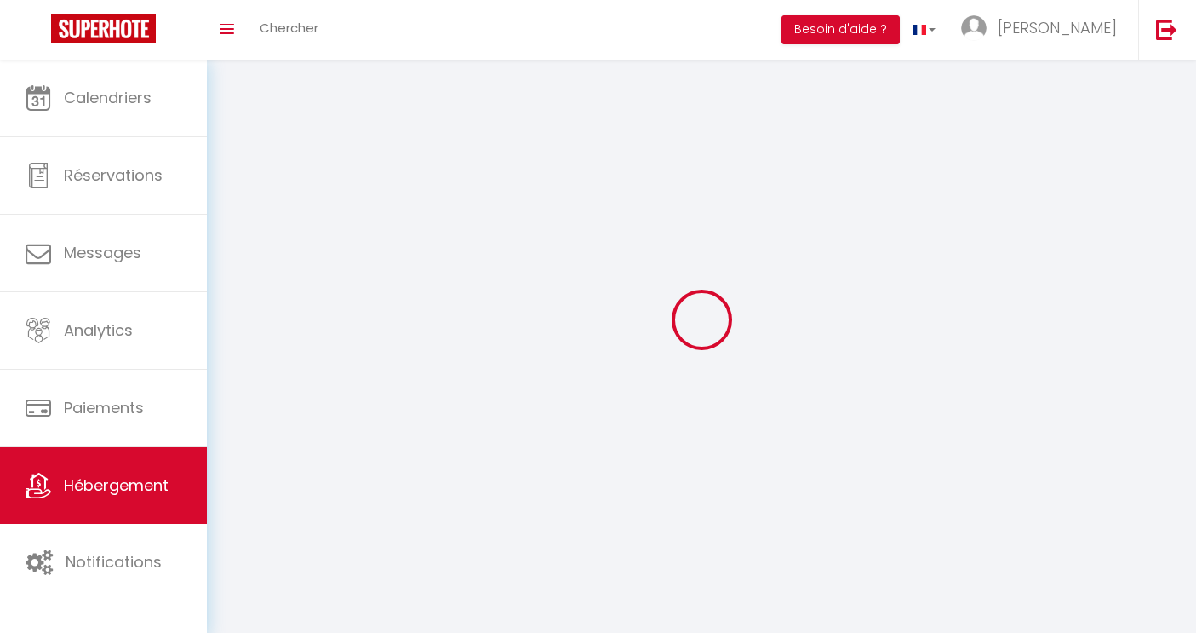
select select "28"
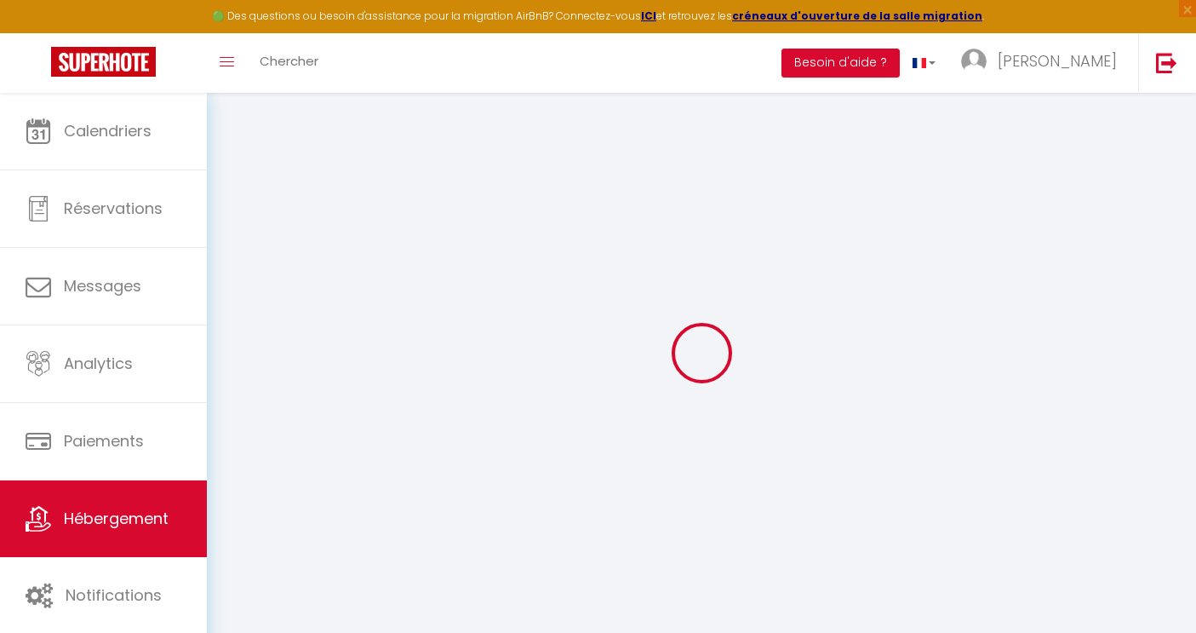
select select
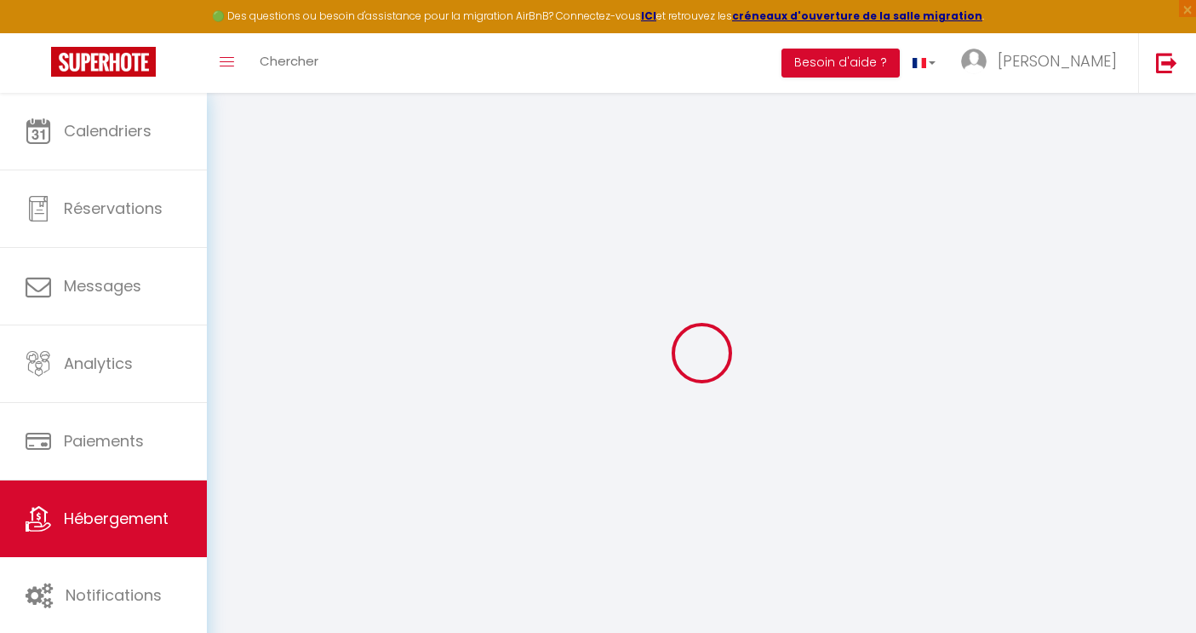
select select
checkbox input "false"
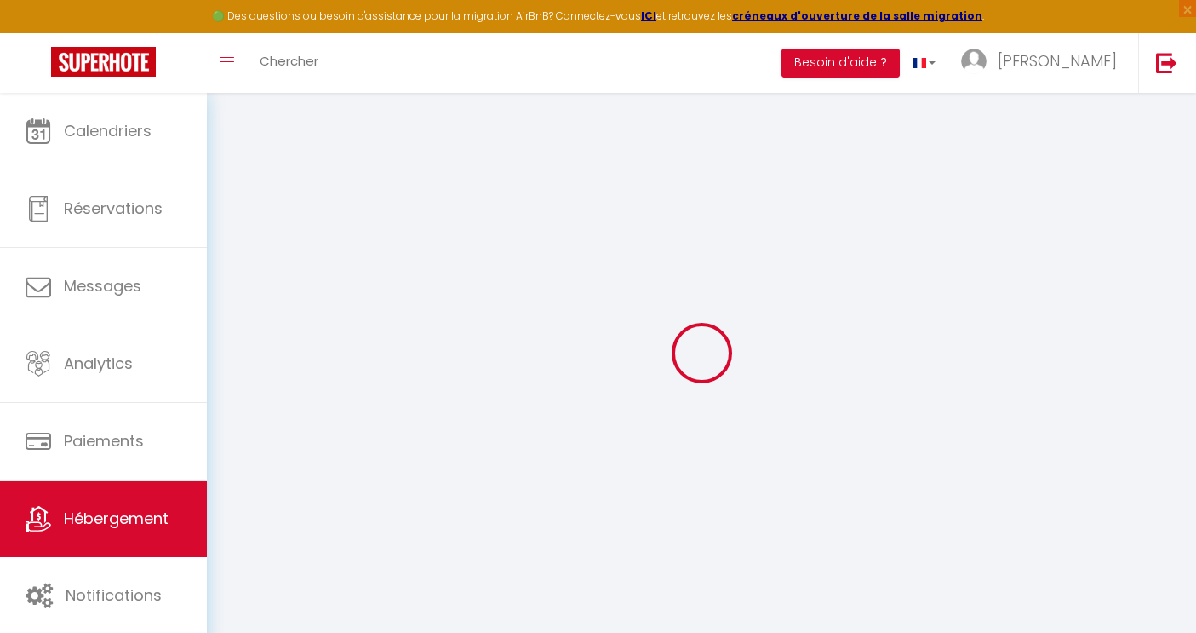
select select
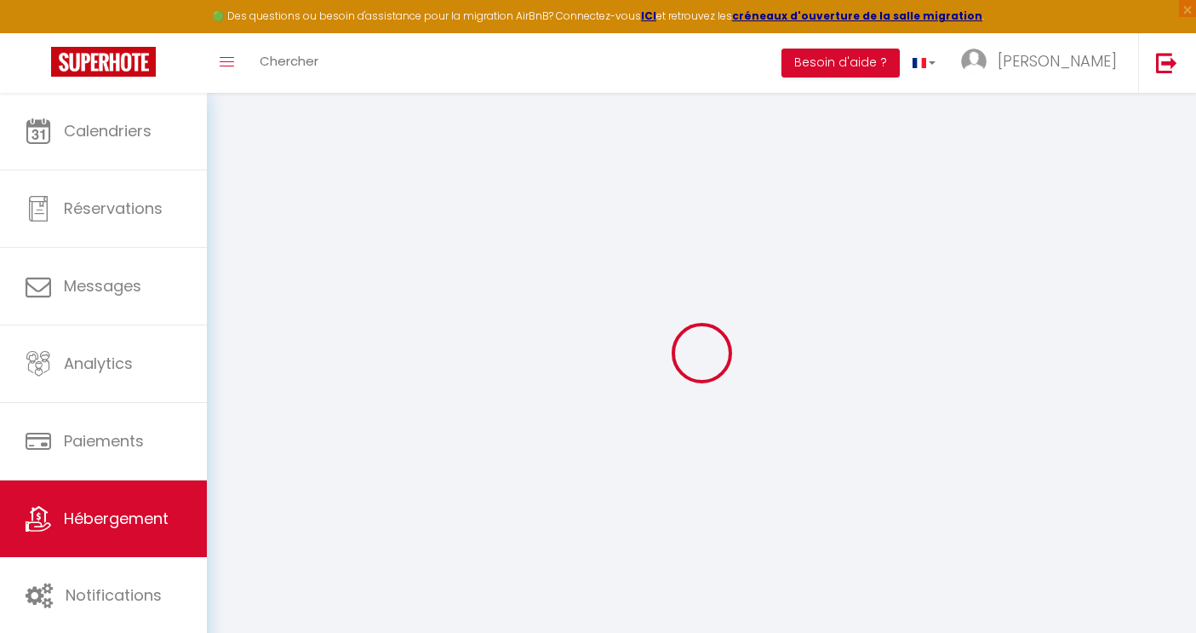
select select
checkbox input "false"
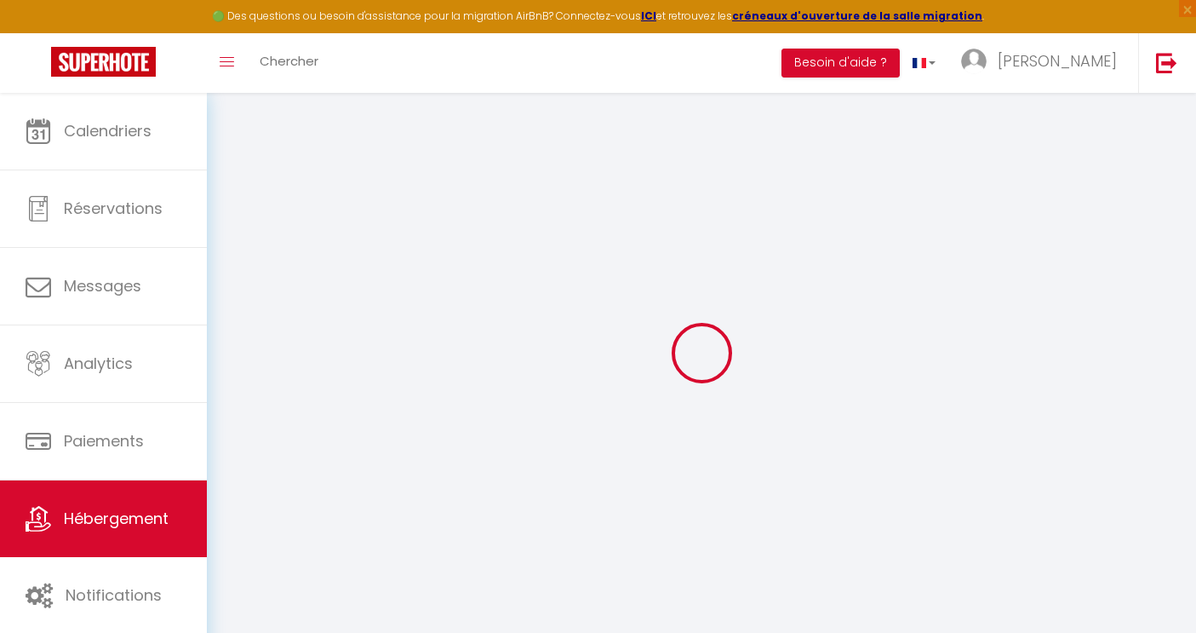
checkbox input "false"
select select
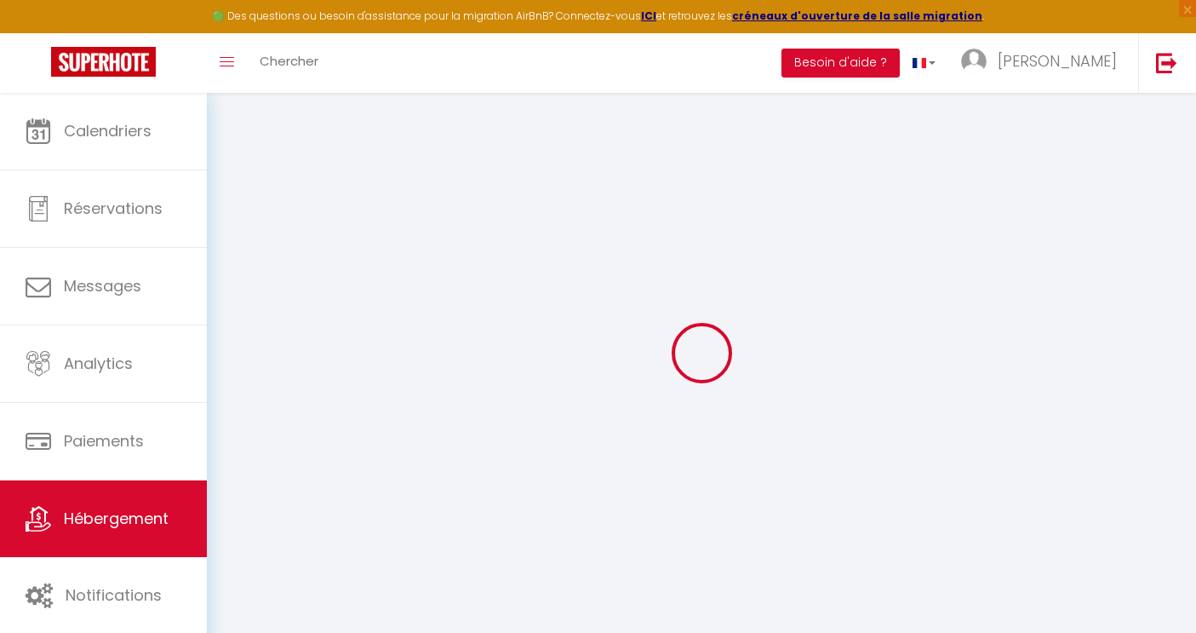
select select
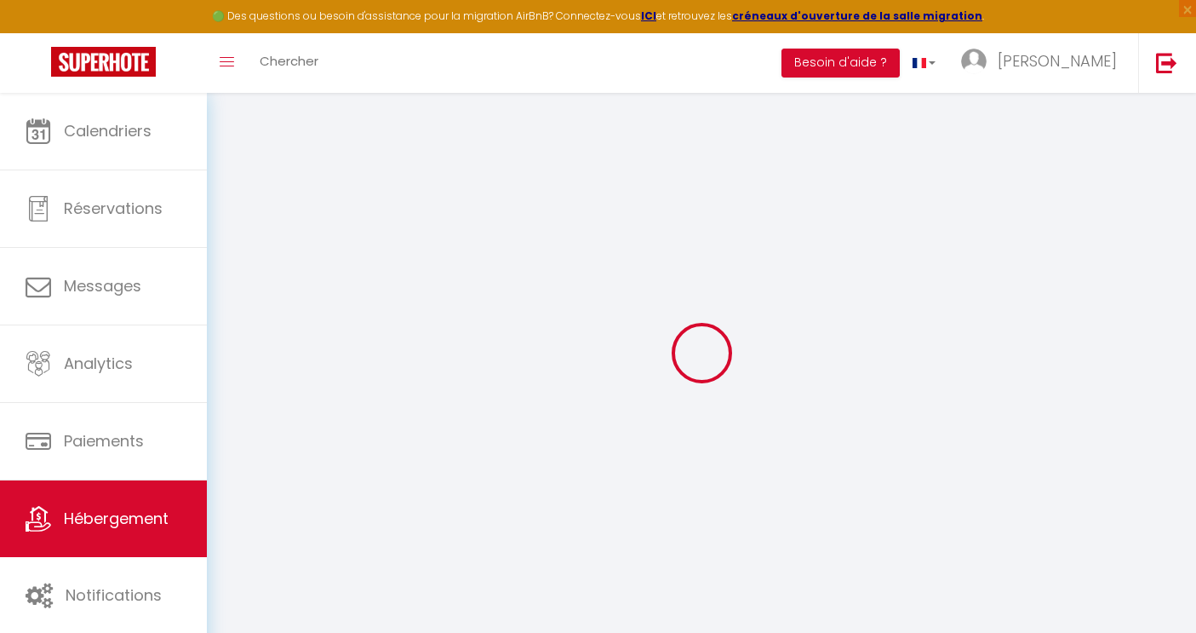
checkbox input "false"
select select
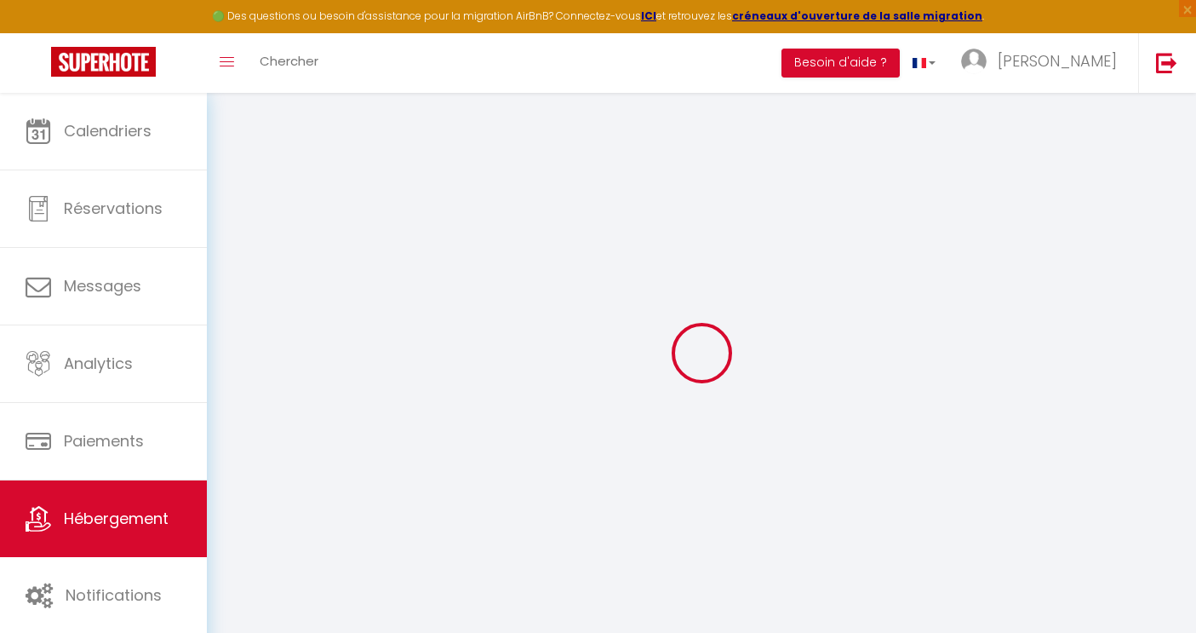
select select
type input "Le F4RT AFFUT"
select select "6"
select select "3"
select select "2"
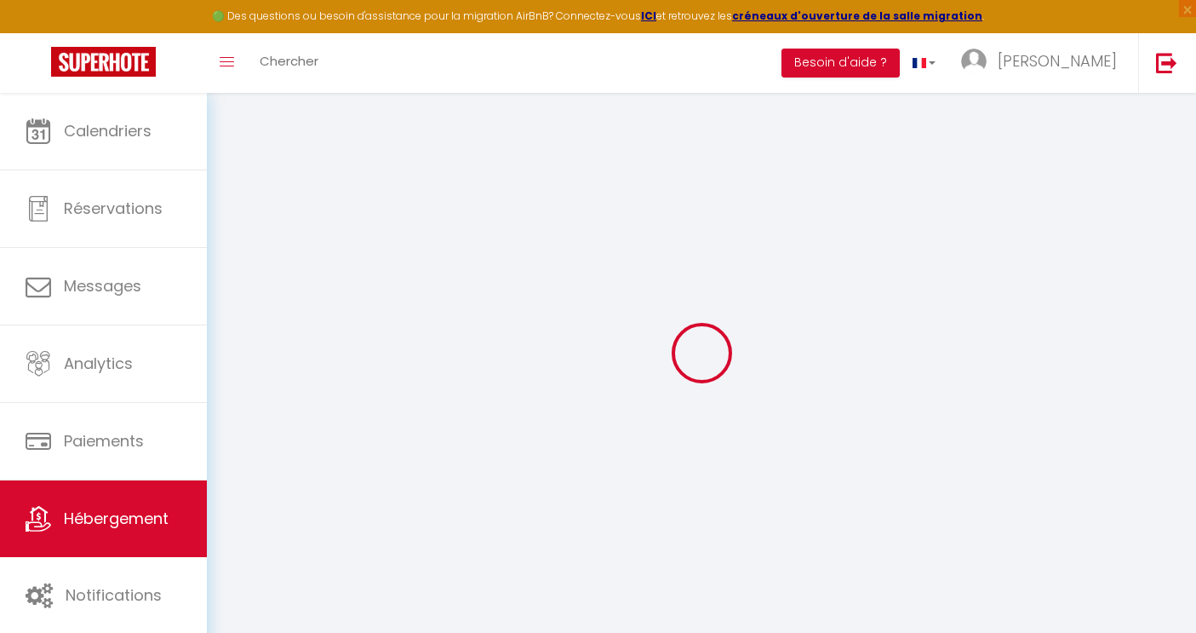
type input "240"
select select
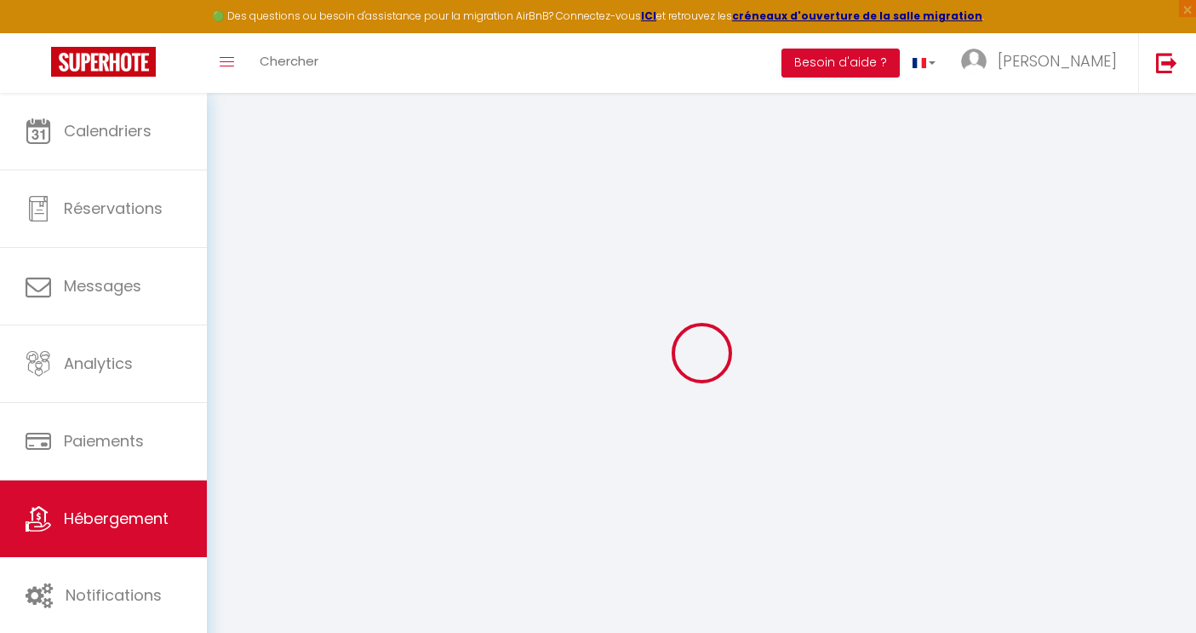
select select
type input "[STREET_ADDRESS]"
type input "73320"
type input "Tignes"
type input "[PERSON_NAME][EMAIL_ADDRESS][DOMAIN_NAME]"
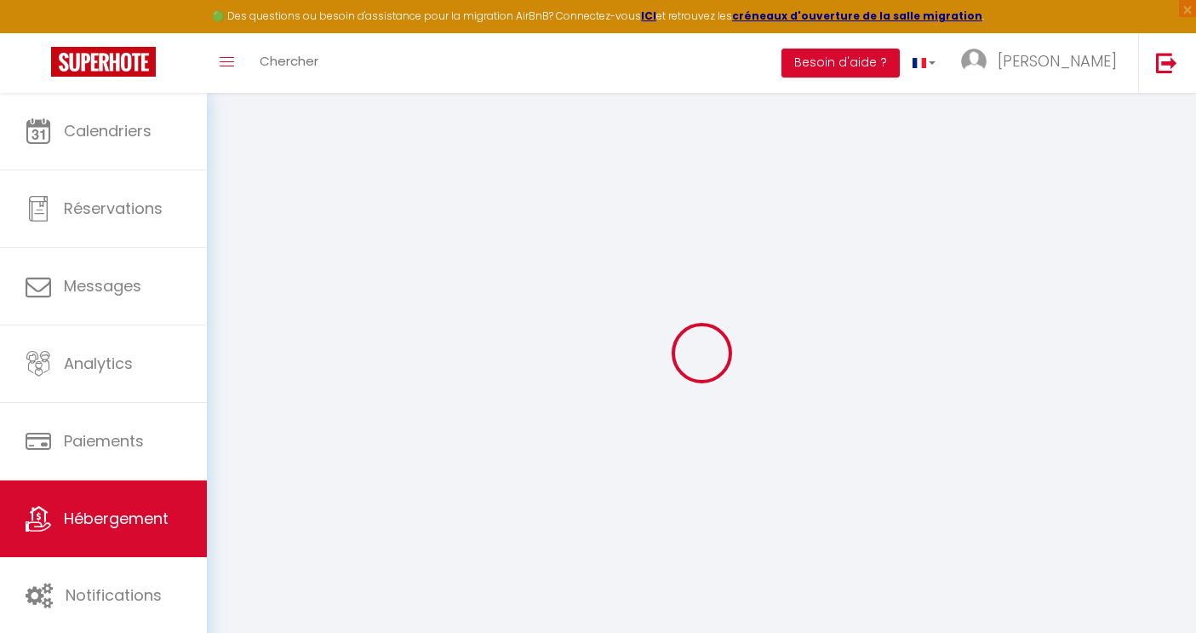
select select
checkbox input "false"
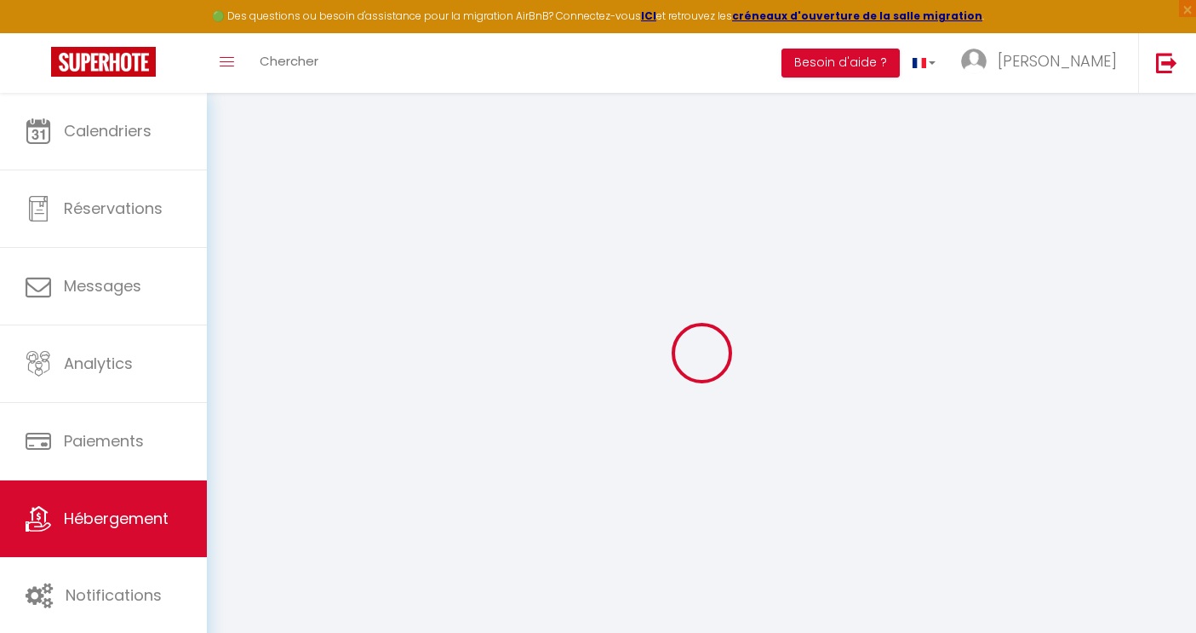
select select
type input "0"
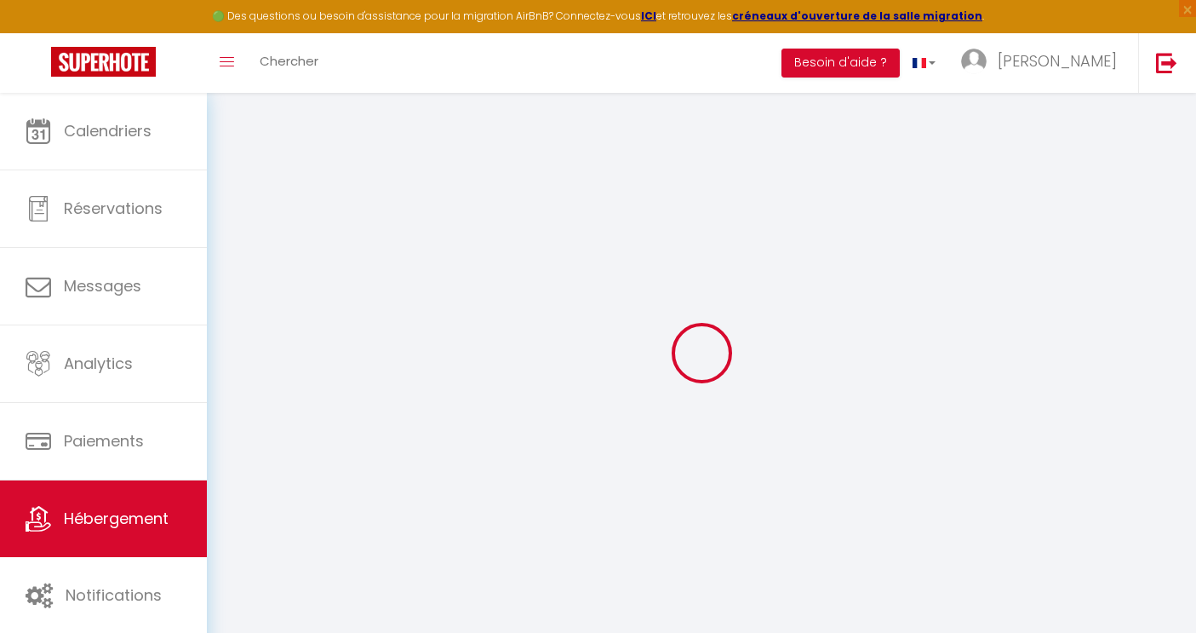
type input "0"
select select
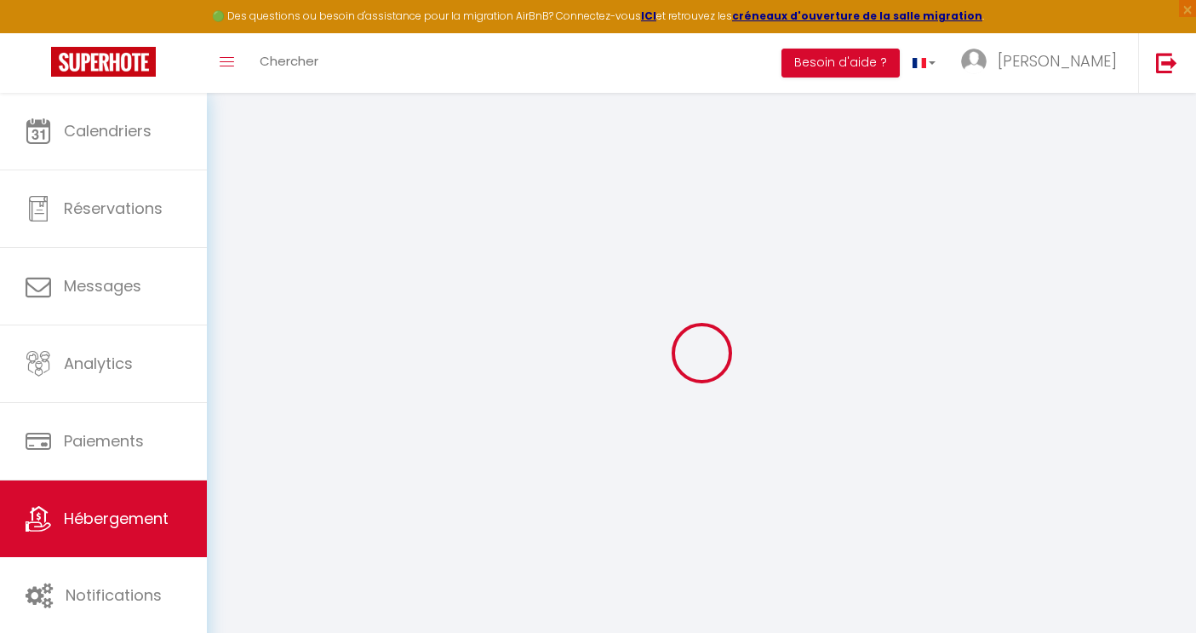
select select
checkbox input "false"
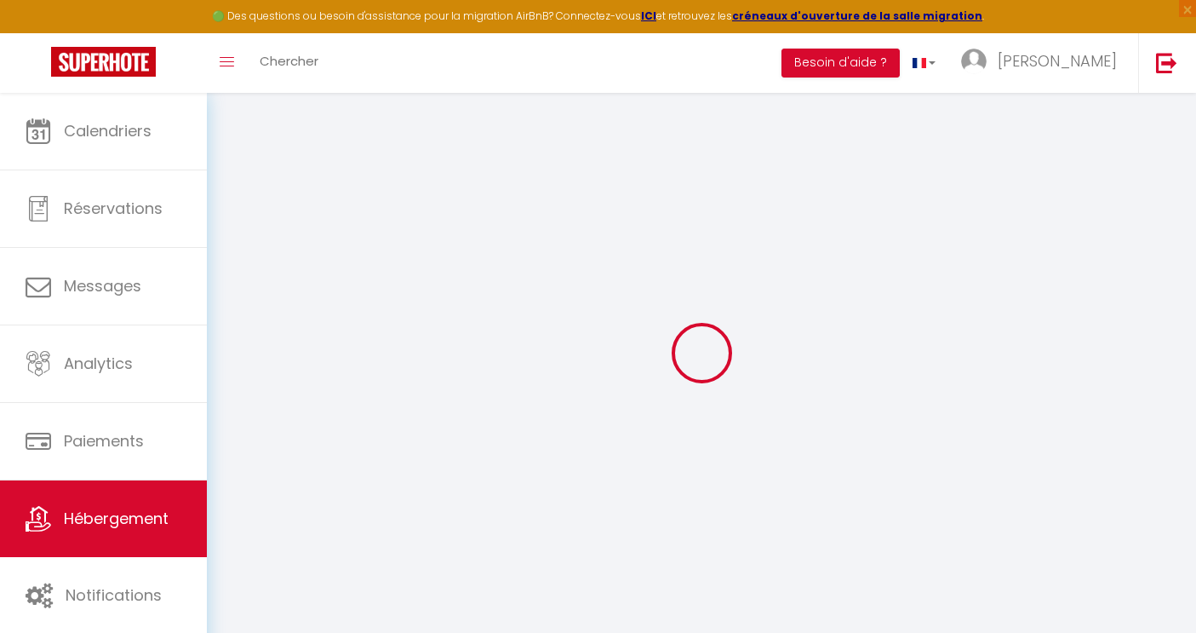
checkbox input "false"
select select
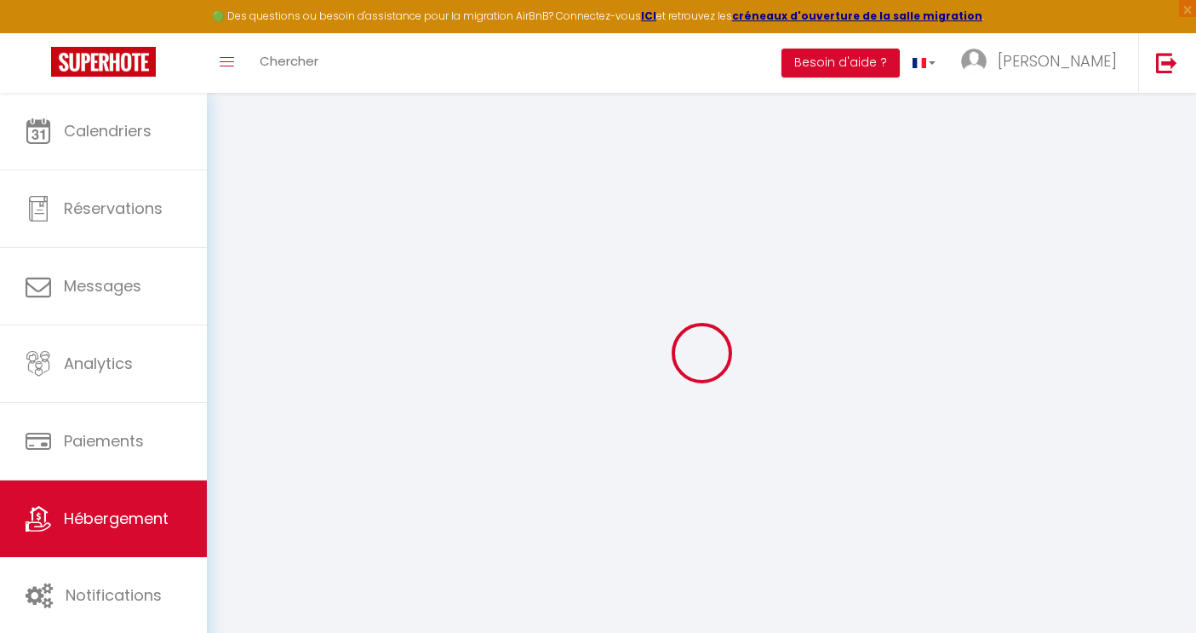
select select
checkbox input "false"
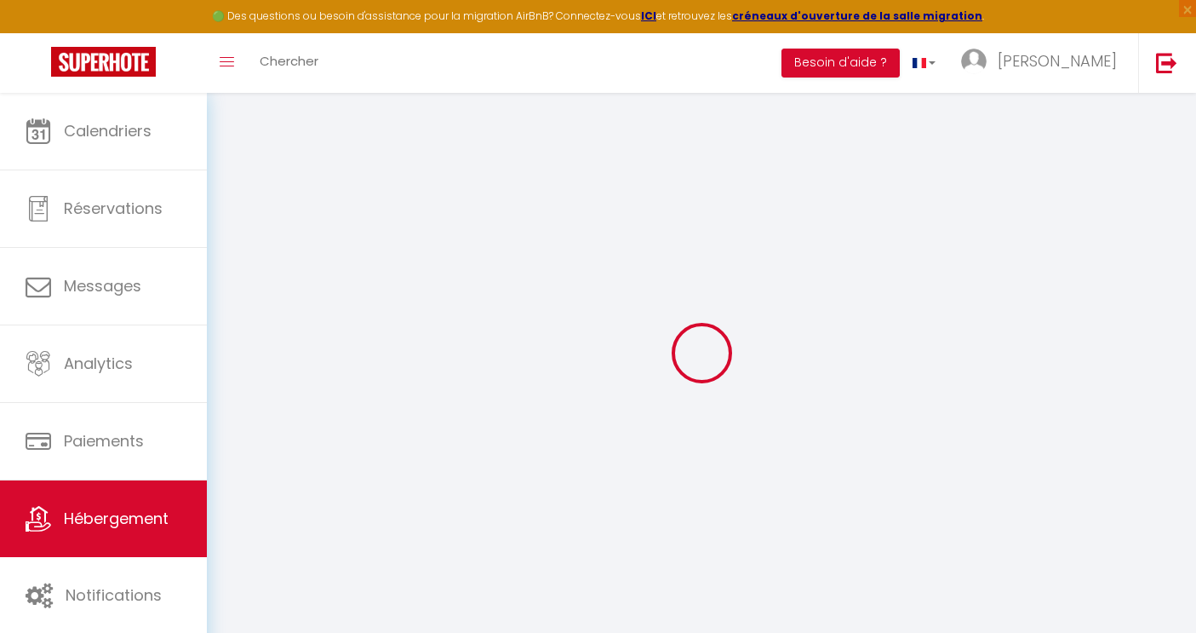
checkbox input "false"
select select
checkbox input "false"
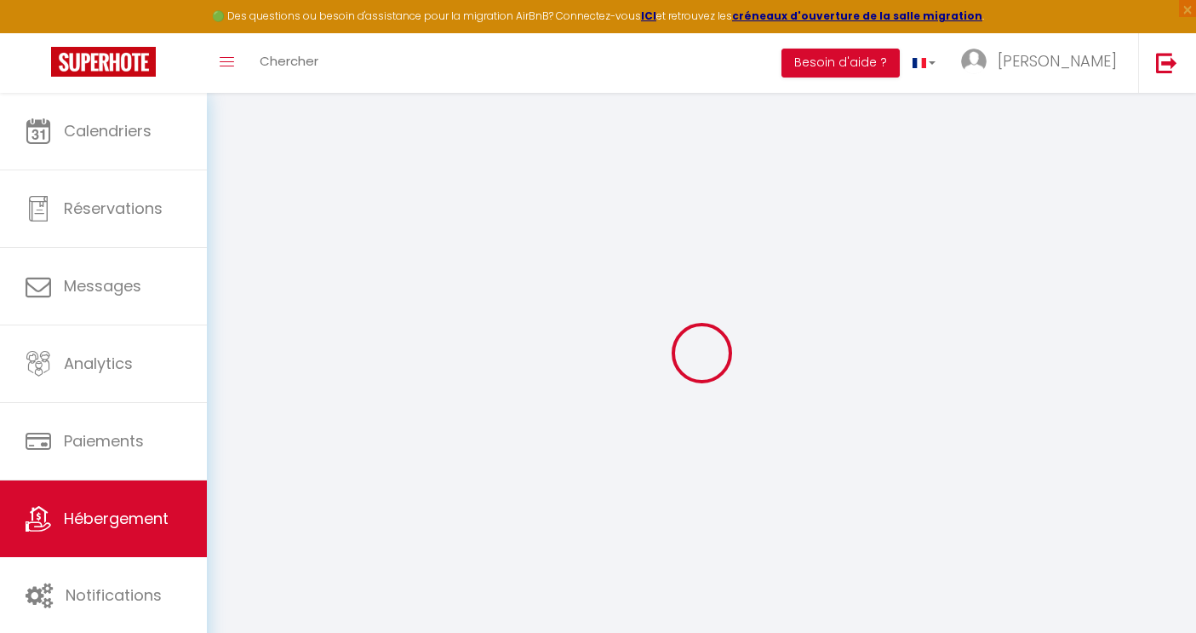
checkbox input "false"
select select
checkbox input "false"
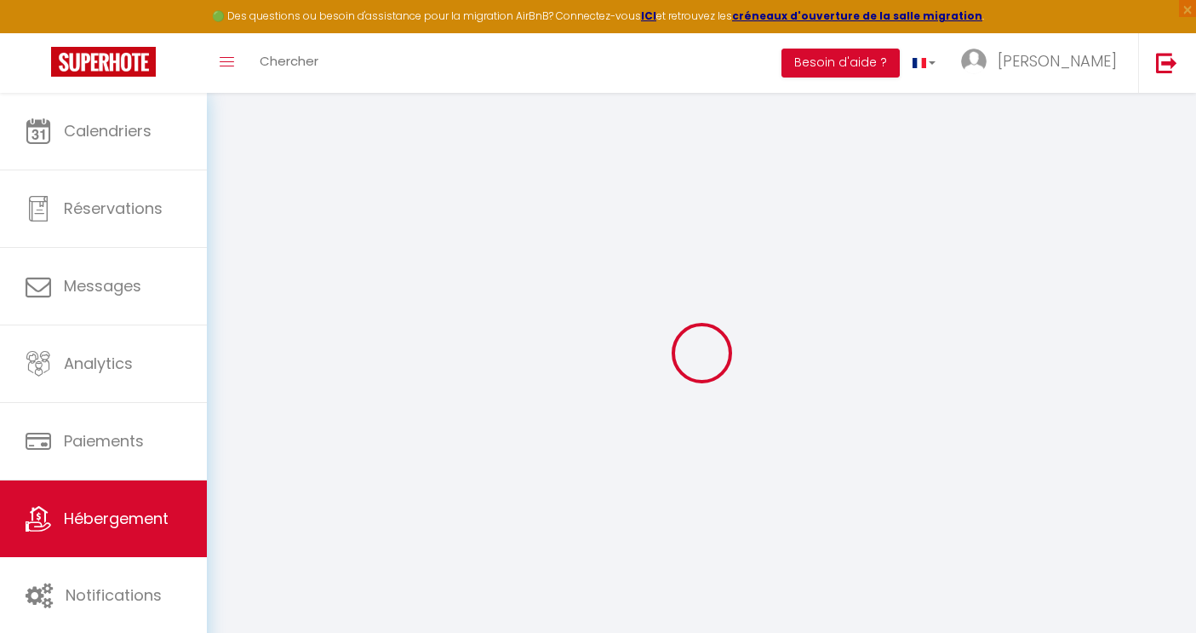
checkbox input "false"
select select
select select "23:45"
select select "12:00"
select select "30"
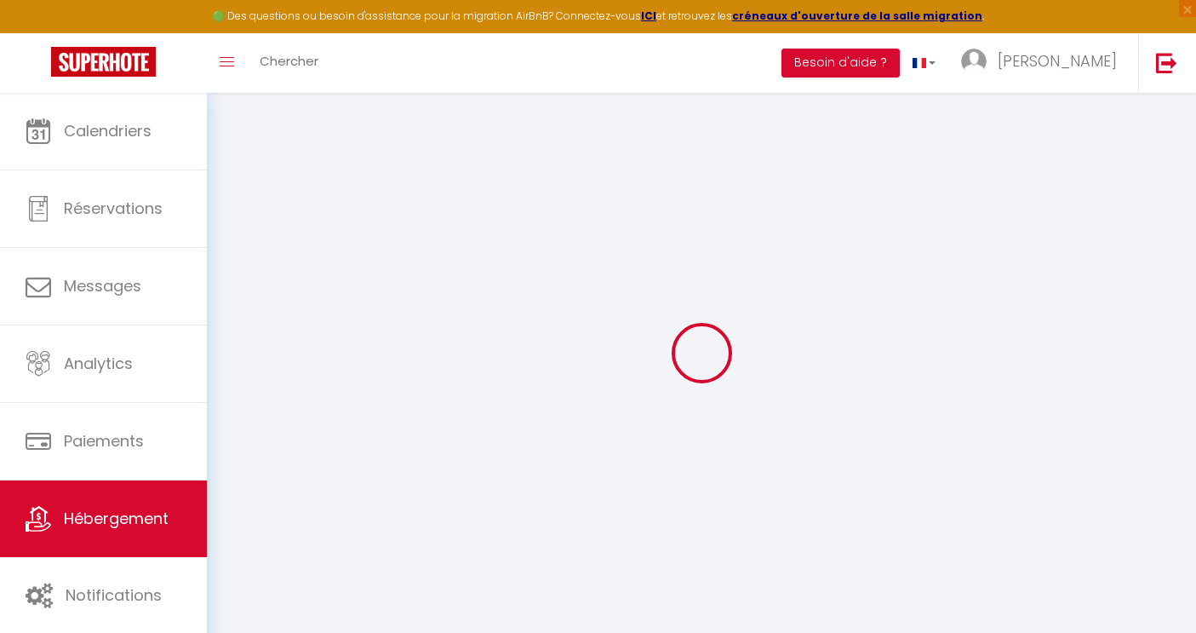
select select "120"
select select
checkbox input "false"
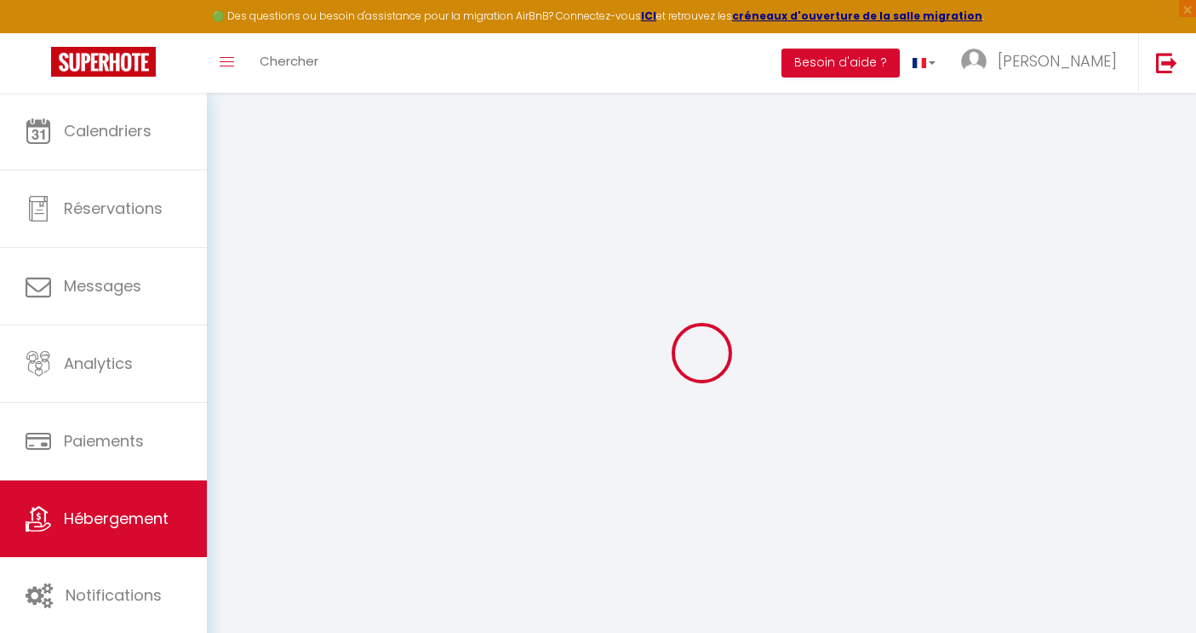
checkbox input "false"
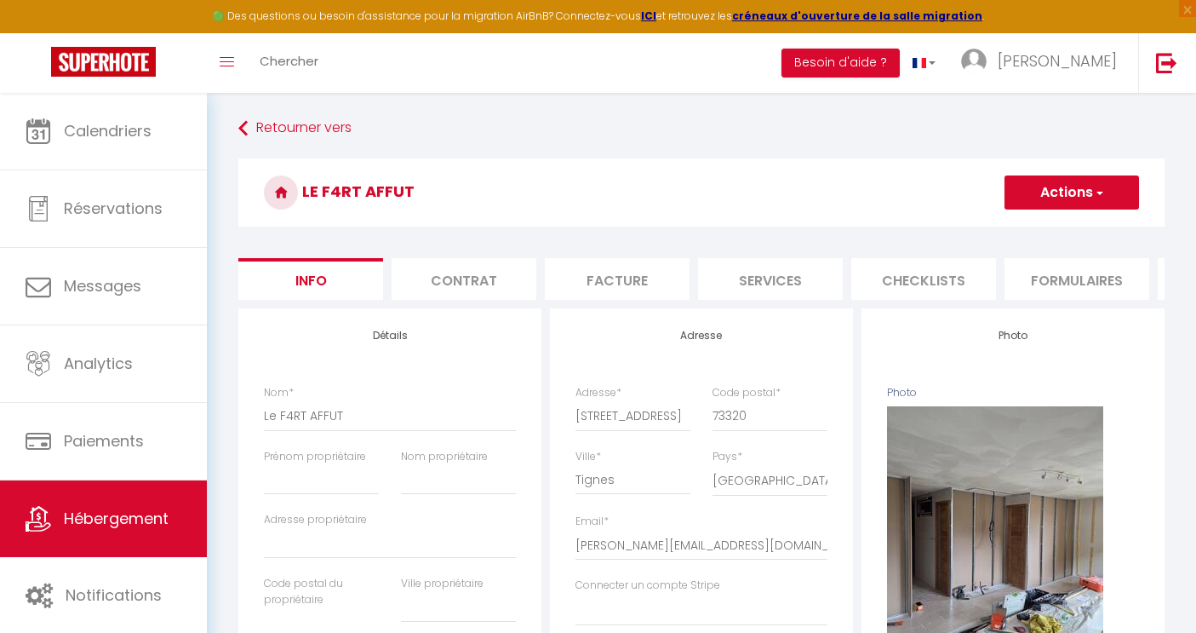
select select
checkbox input "false"
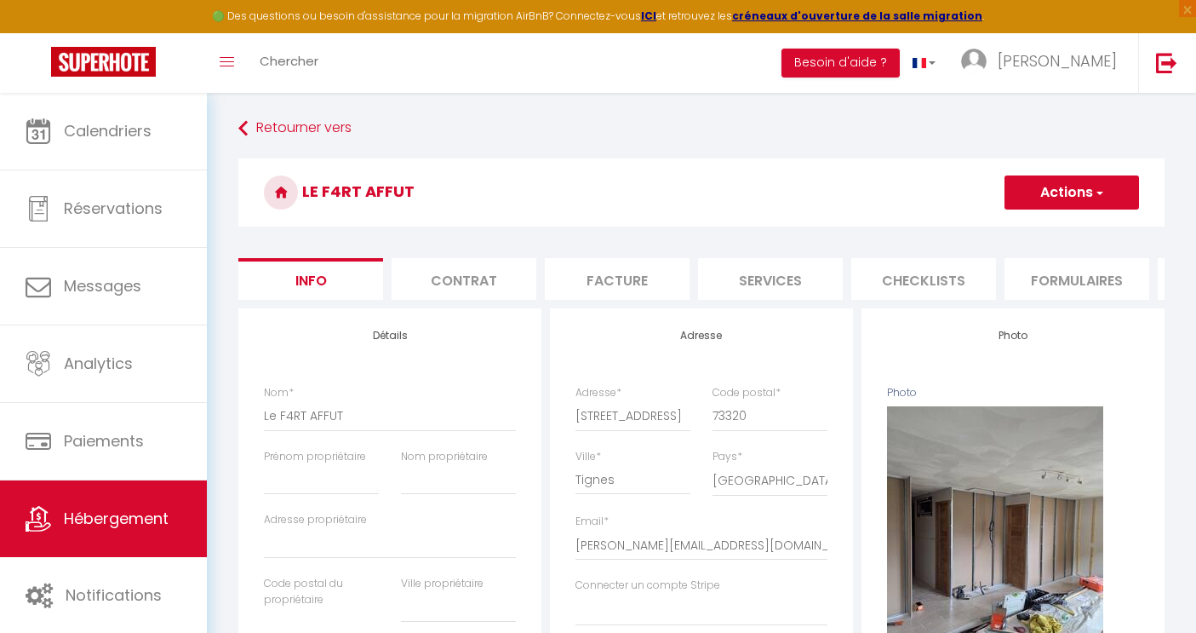
checkbox input "false"
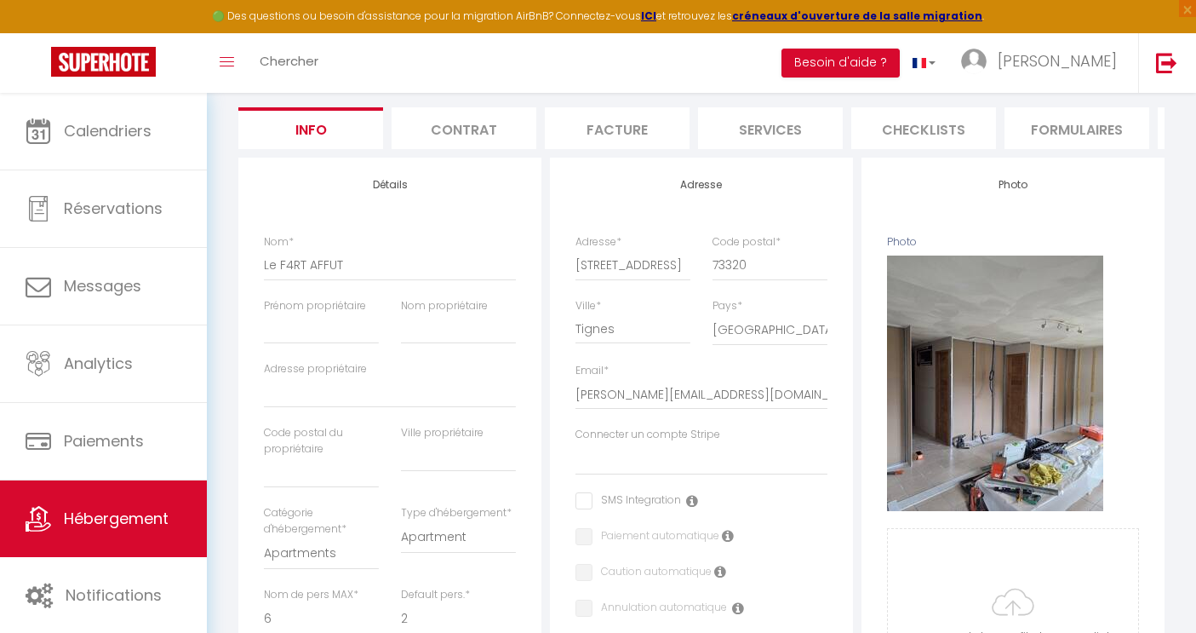
scroll to position [158, 0]
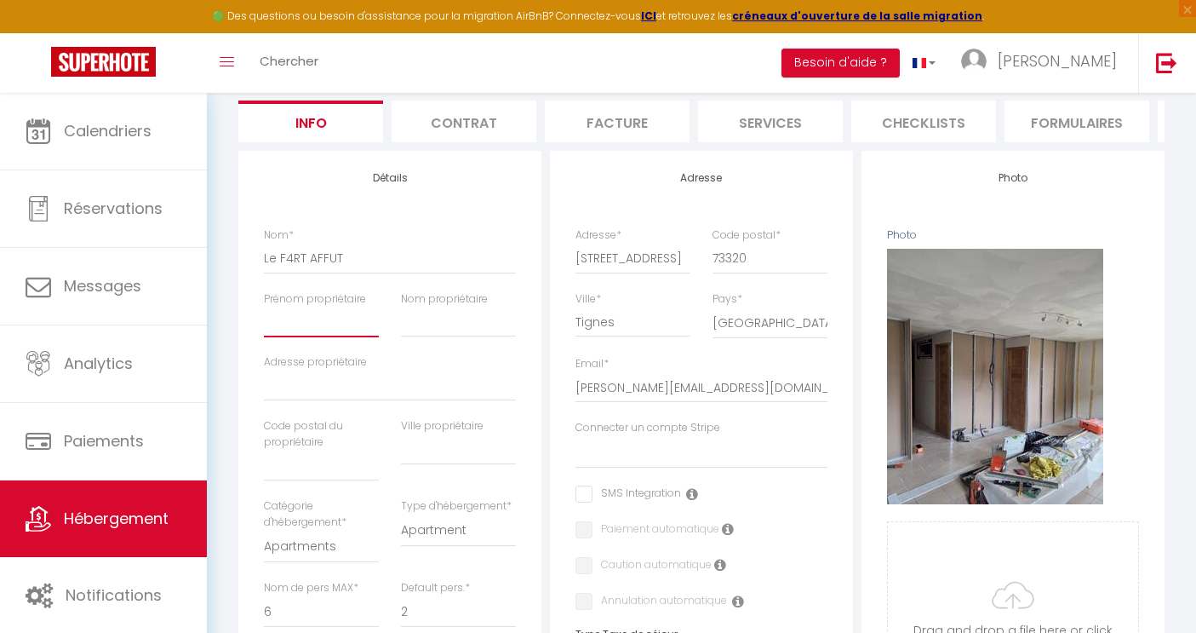
click at [323, 321] on input "Prénom propriétaire" at bounding box center [321, 322] width 115 height 31
type input "m"
select select
checkbox input "false"
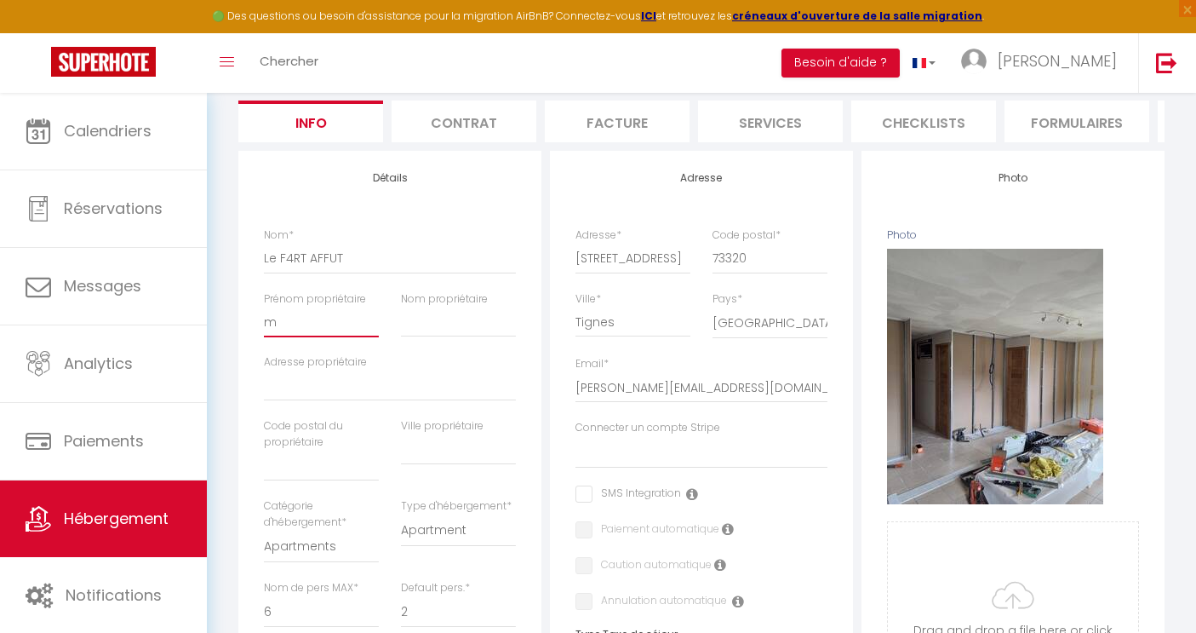
checkbox input "false"
type input "me"
select select
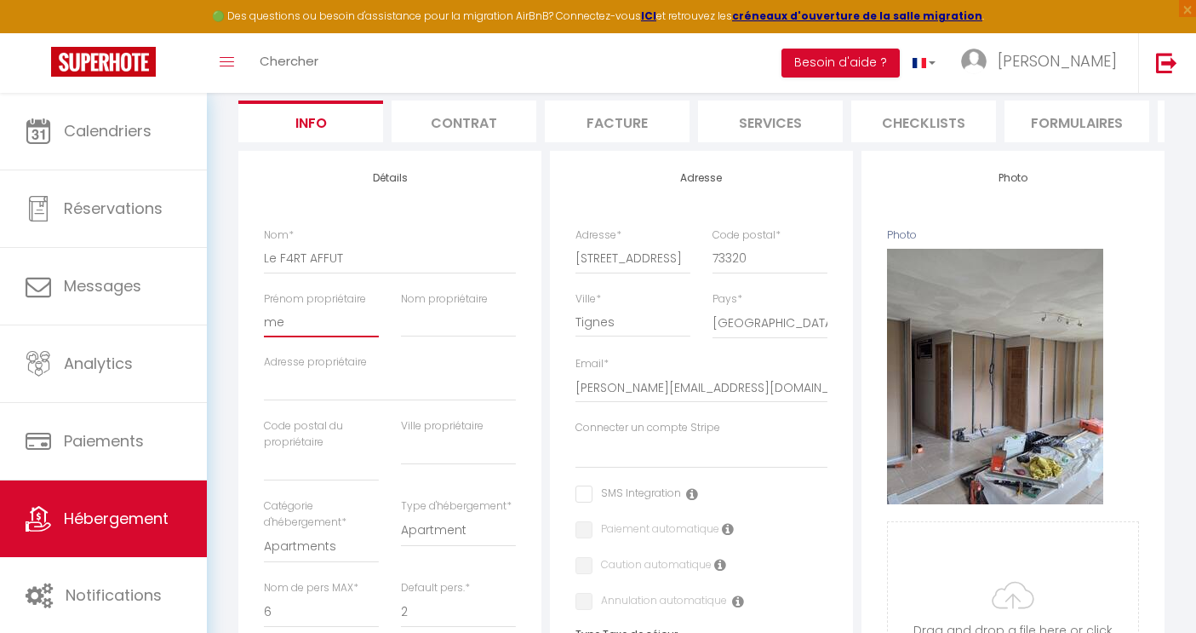
select select
checkbox input "false"
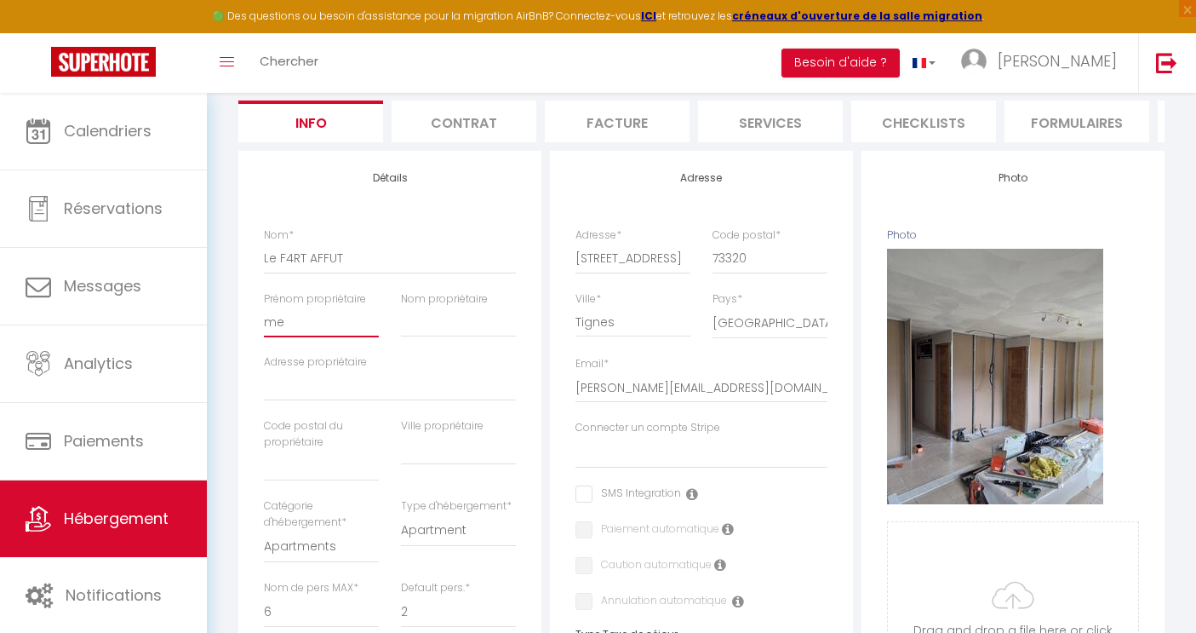
type input "mel"
select select
checkbox input "false"
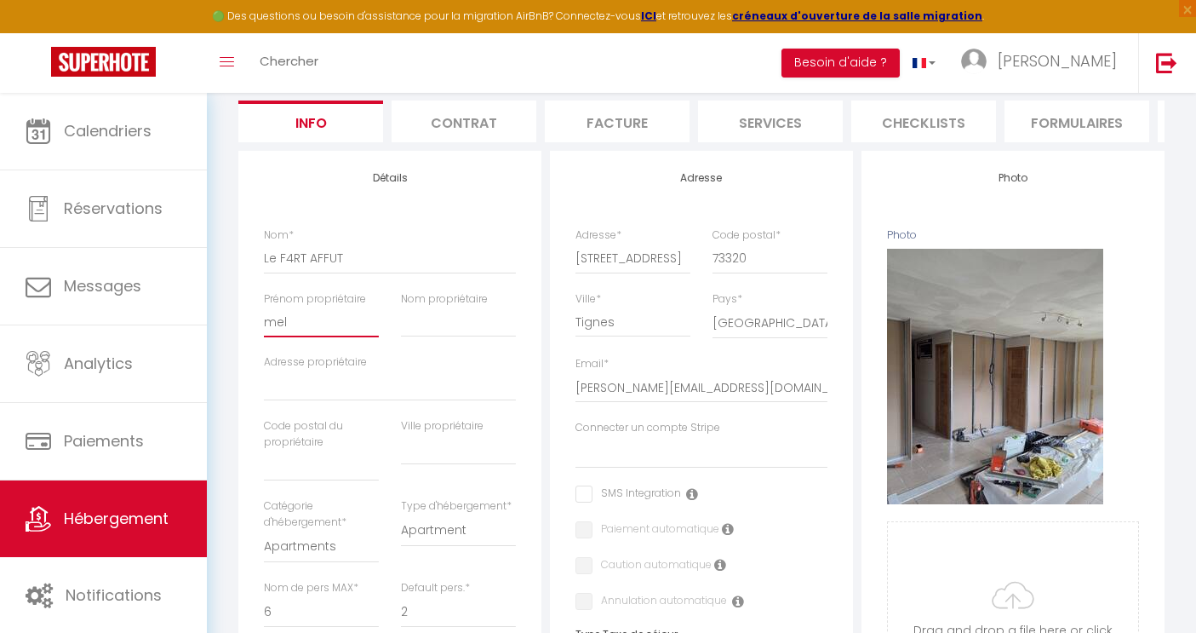
checkbox input "false"
type input "melv"
select select
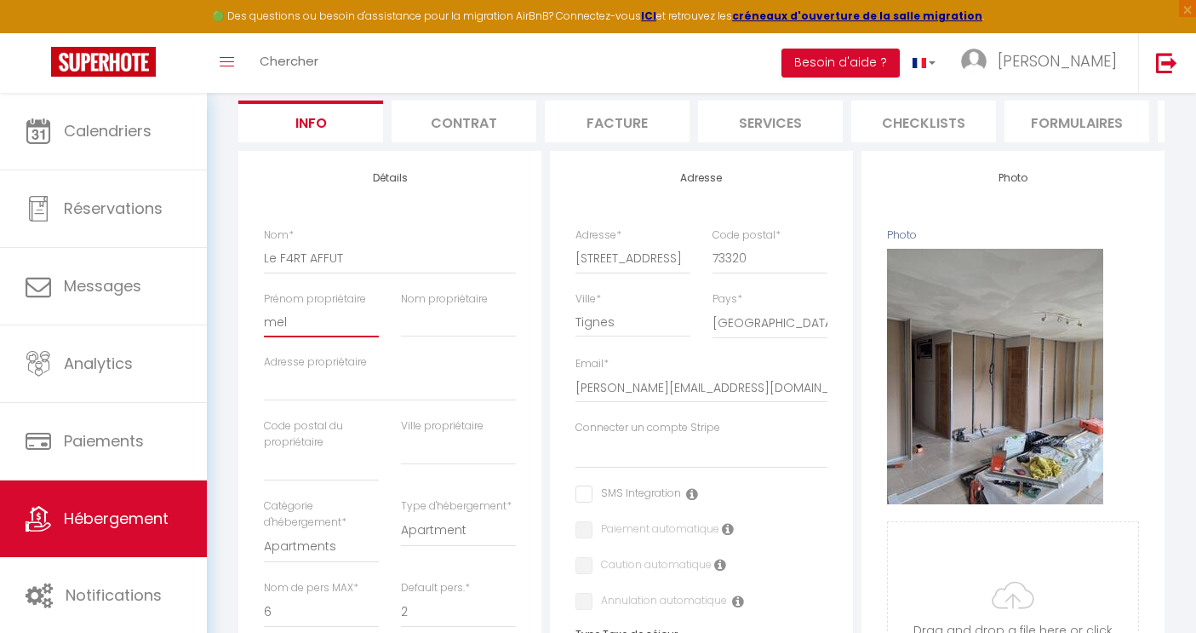
checkbox input "false"
type input "melvi"
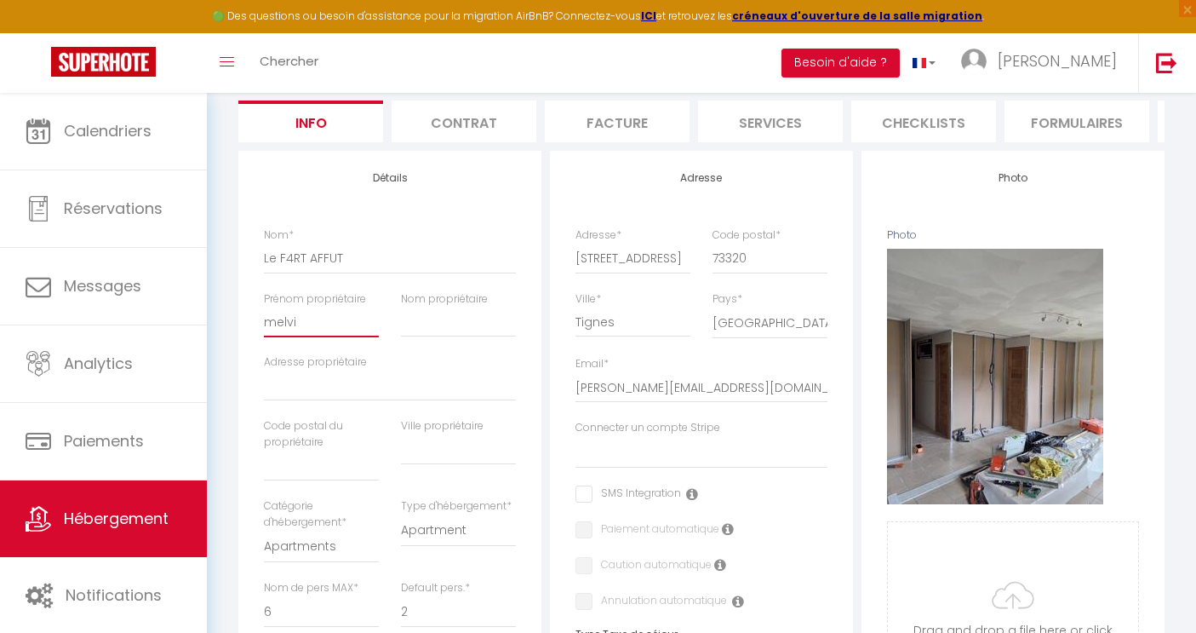
select select
checkbox input "false"
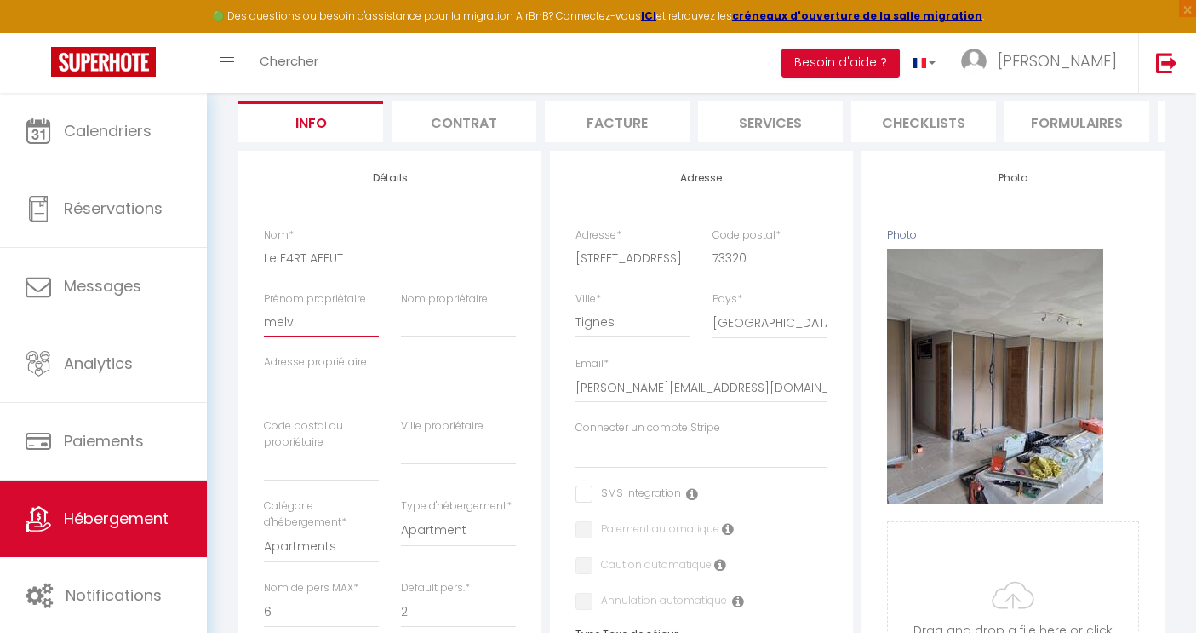
checkbox input "false"
type input "[PERSON_NAME]"
select select
checkbox input "false"
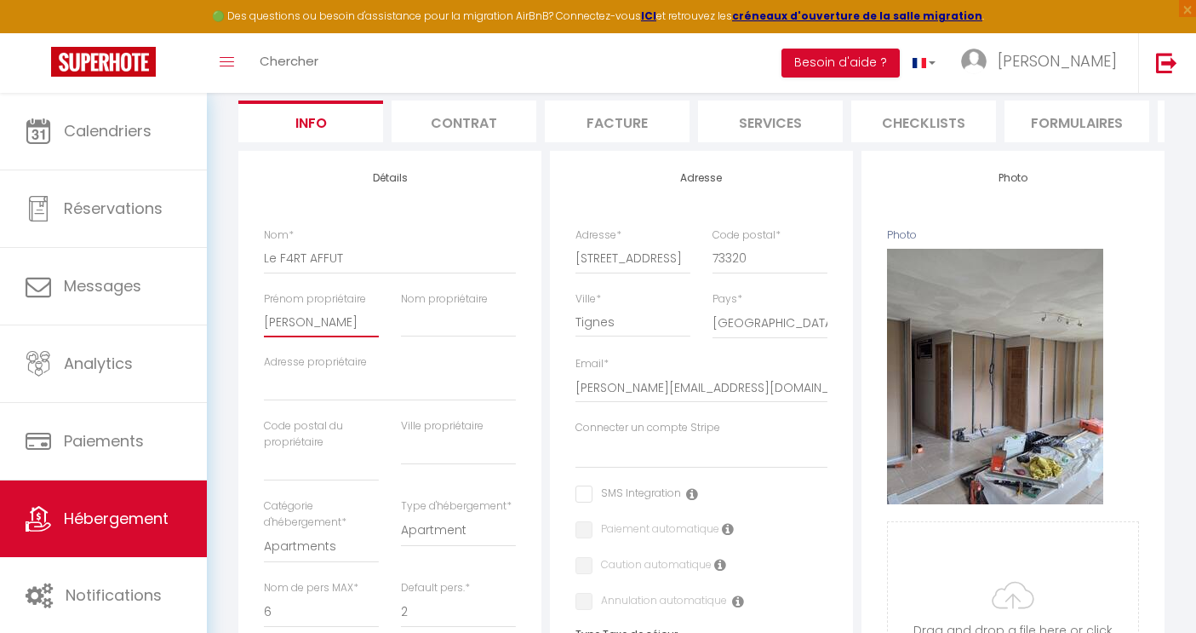
checkbox input "false"
type input "[PERSON_NAME]"
click at [427, 328] on input "Nom propriétaire" at bounding box center [458, 322] width 115 height 31
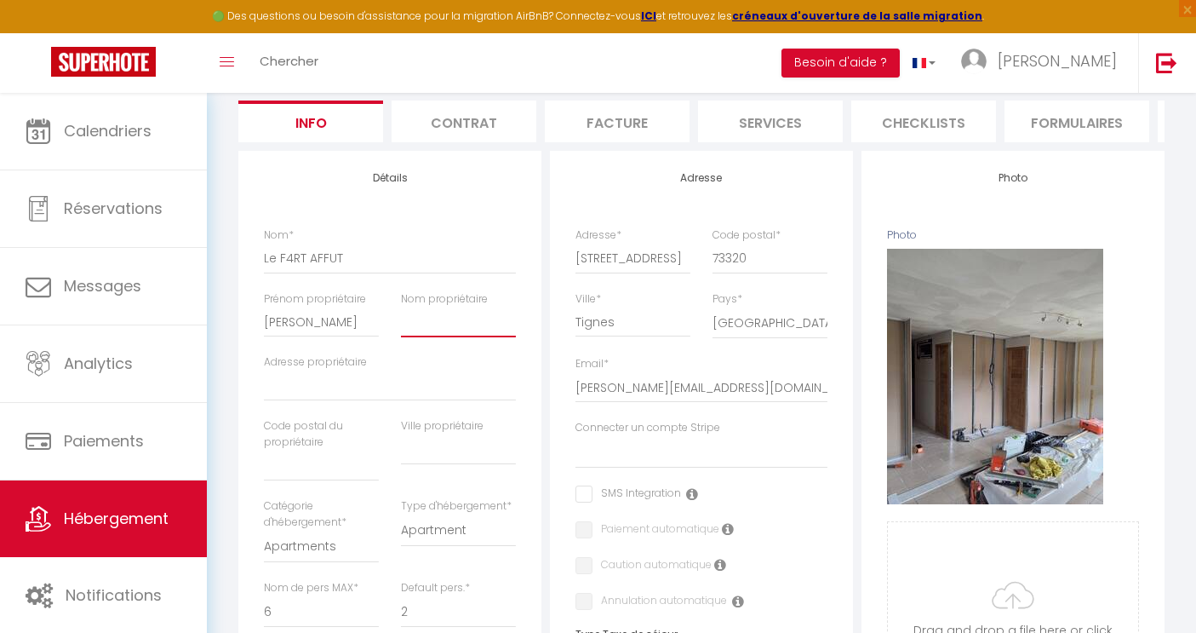
type input "C"
select select
checkbox input "false"
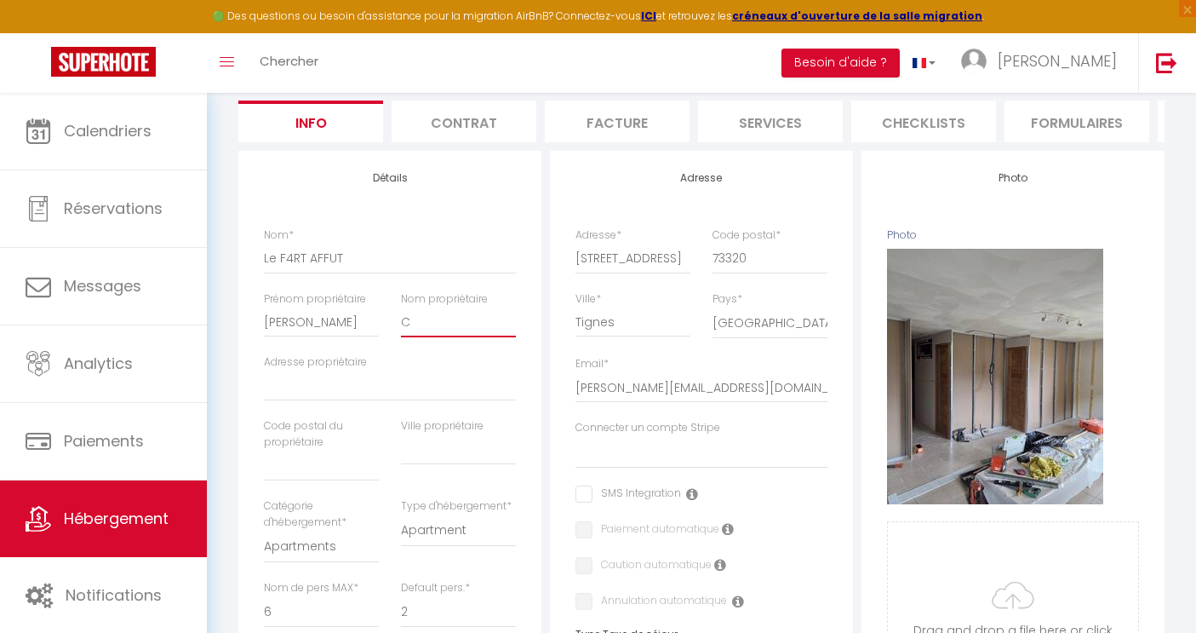
checkbox input "false"
type input "CE"
select select
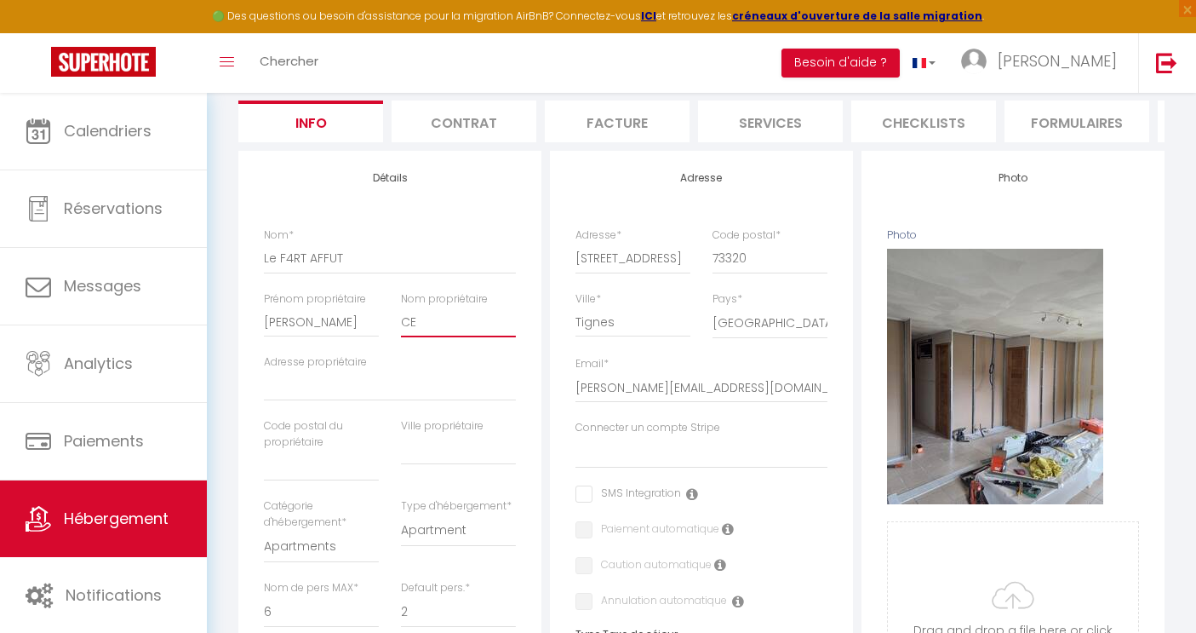
checkbox input "false"
type input "CEL"
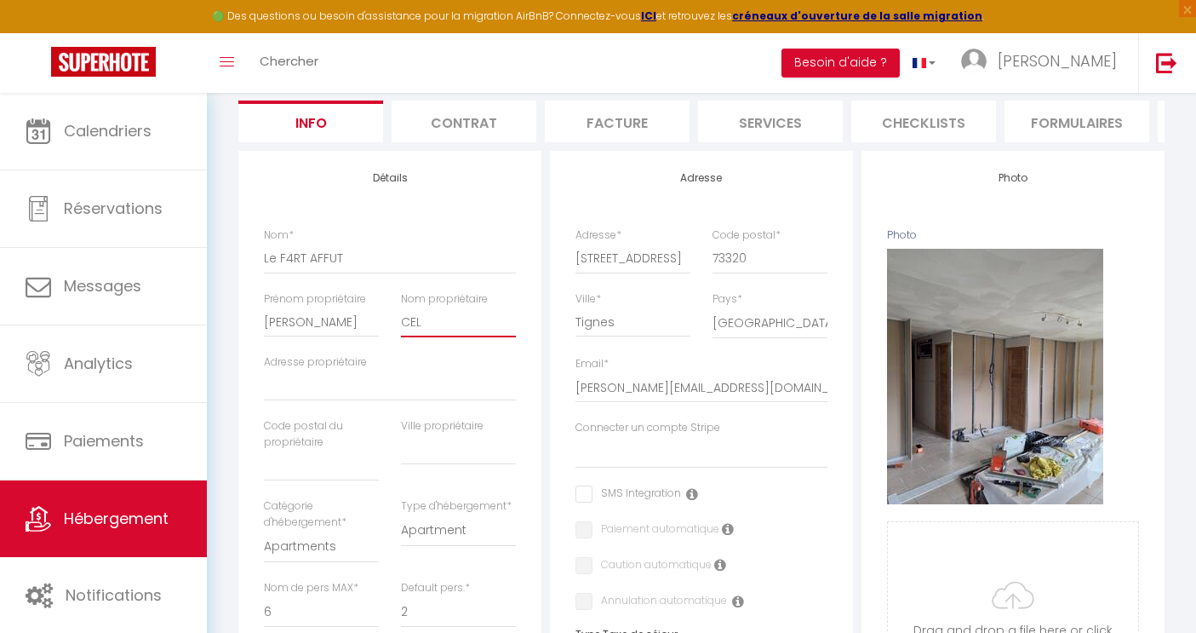
select select
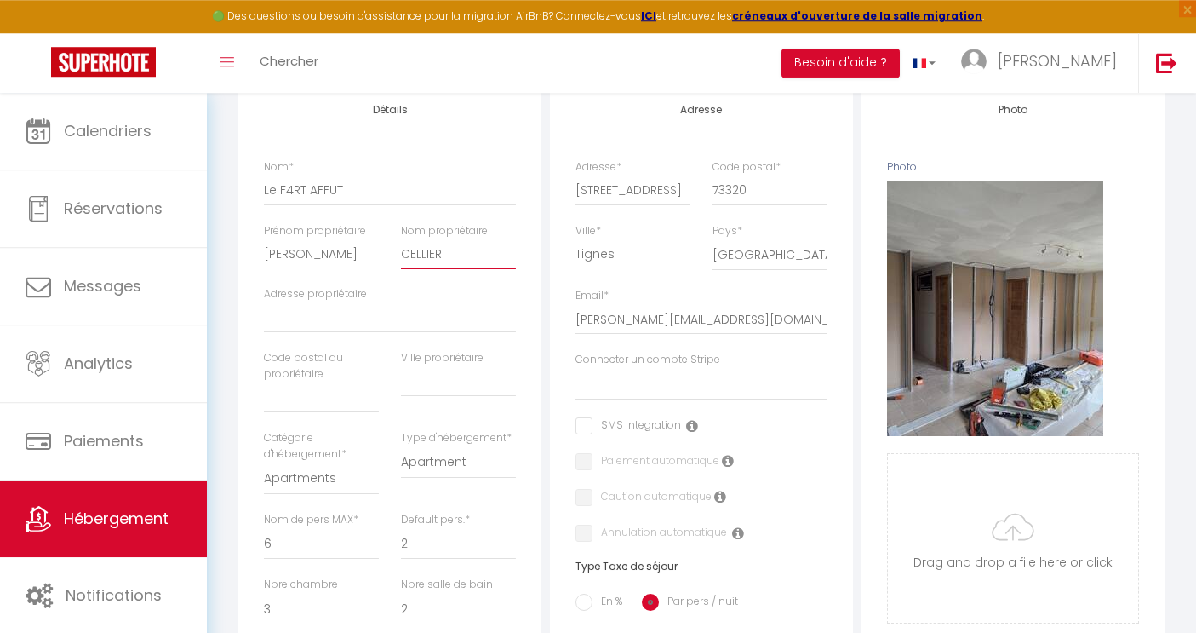
scroll to position [232, 0]
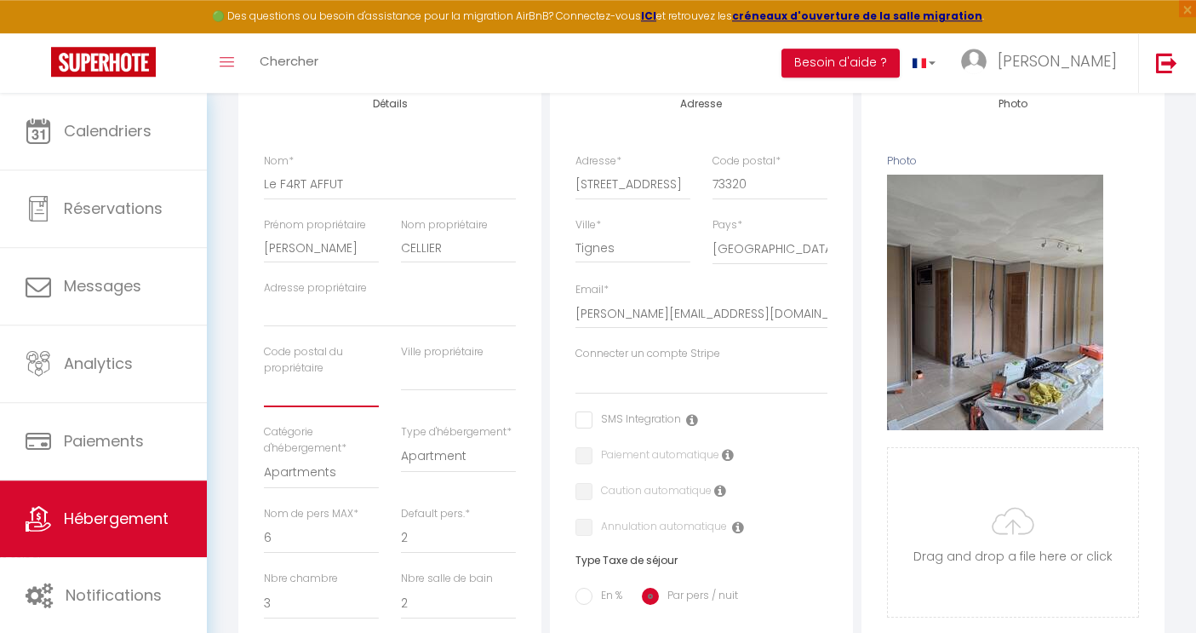
click at [324, 389] on input "text" at bounding box center [321, 391] width 115 height 31
click at [439, 378] on input "text" at bounding box center [458, 375] width 115 height 31
click at [329, 309] on input "Adresse propriétaire" at bounding box center [390, 311] width 252 height 31
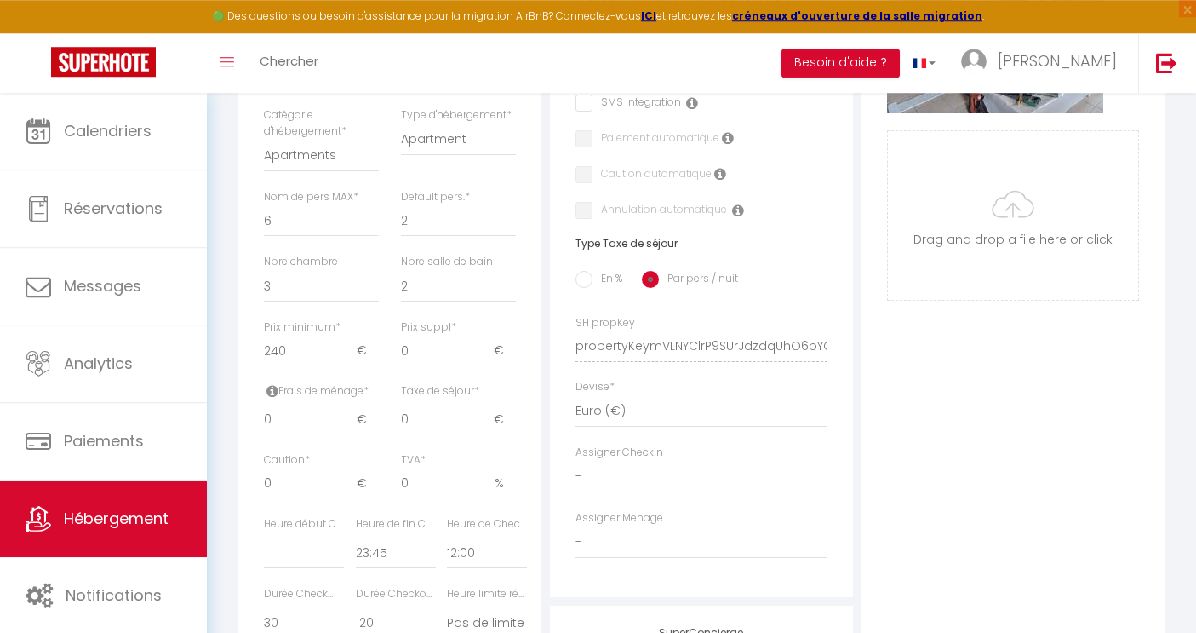
scroll to position [538, 0]
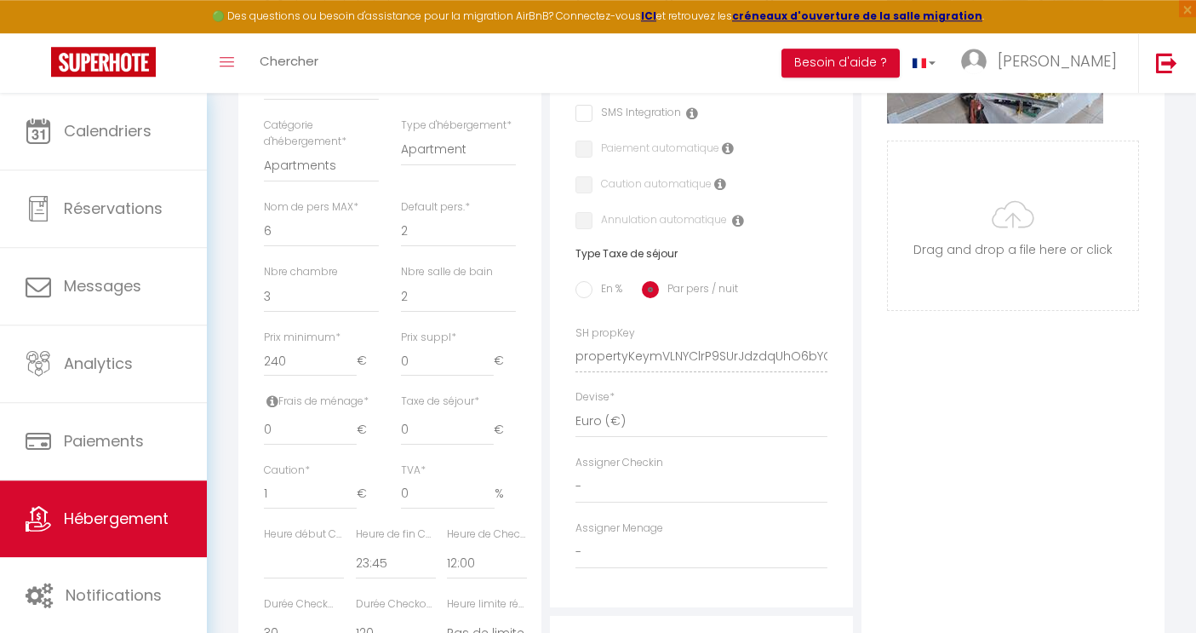
click at [354, 487] on input "1" at bounding box center [310, 494] width 93 height 31
click at [354, 487] on input "2" at bounding box center [310, 494] width 93 height 31
click at [354, 487] on input "3" at bounding box center [310, 494] width 93 height 31
click at [354, 487] on input "4" at bounding box center [310, 494] width 93 height 31
click at [354, 487] on input "5" at bounding box center [310, 494] width 93 height 31
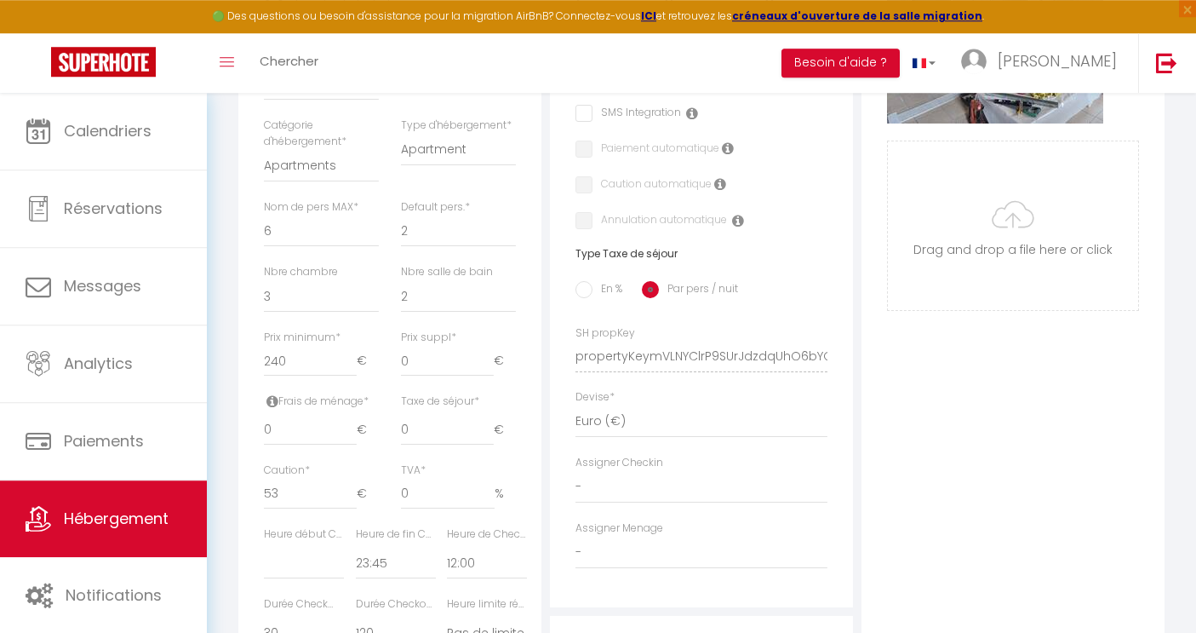
click at [354, 487] on input "53" at bounding box center [310, 494] width 93 height 31
click at [351, 501] on input "-30" at bounding box center [310, 494] width 93 height 31
click at [351, 488] on input "-3" at bounding box center [310, 494] width 93 height 31
click at [351, 488] on input "-2" at bounding box center [310, 494] width 93 height 31
click at [351, 488] on input "-1" at bounding box center [310, 494] width 93 height 31
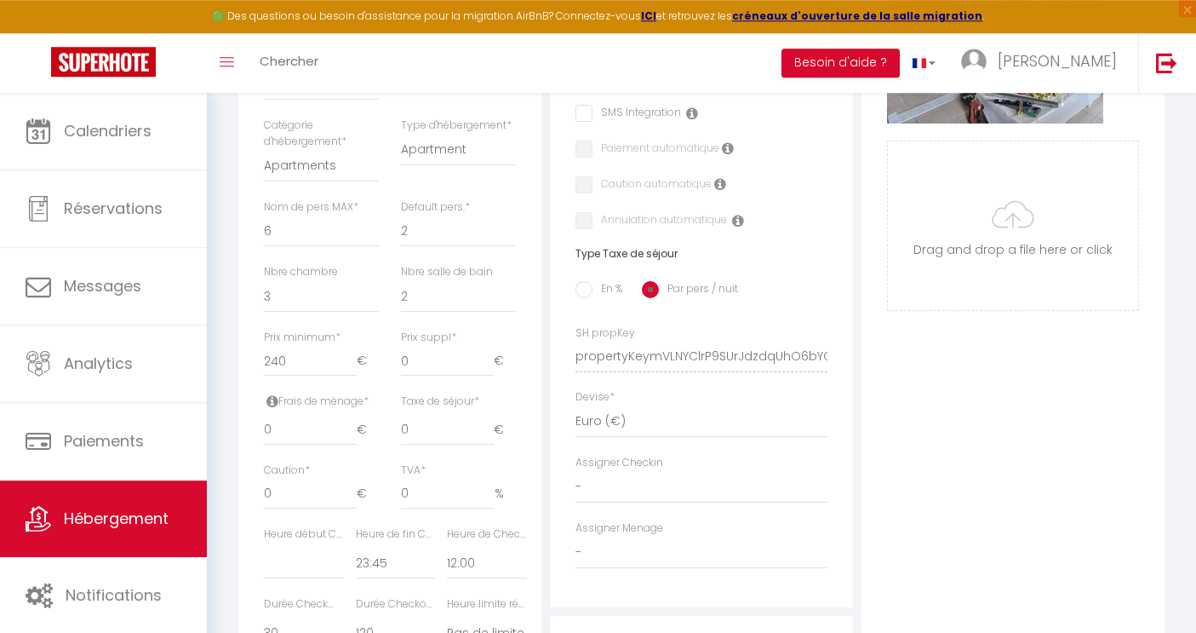
click at [351, 488] on input "0" at bounding box center [310, 494] width 93 height 31
click at [317, 369] on input "240" at bounding box center [310, 361] width 93 height 31
drag, startPoint x: 317, startPoint y: 369, endPoint x: 256, endPoint y: 368, distance: 60.5
click at [264, 368] on input "240" at bounding box center [310, 361] width 93 height 31
click at [465, 367] on input "0" at bounding box center [447, 361] width 93 height 31
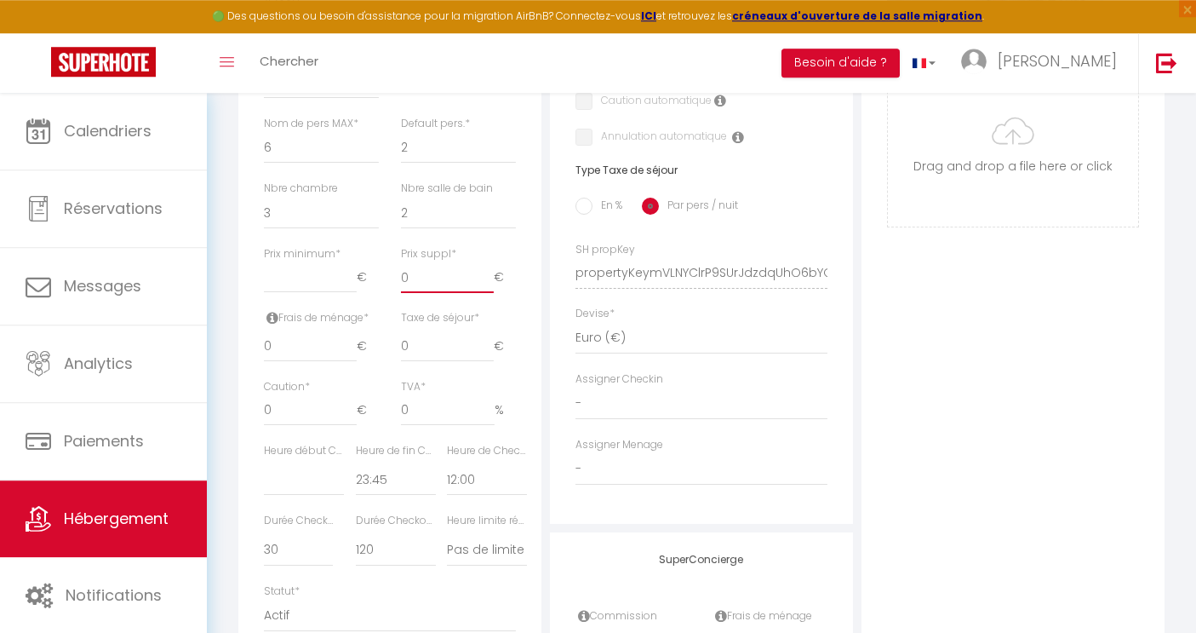
scroll to position [628, 0]
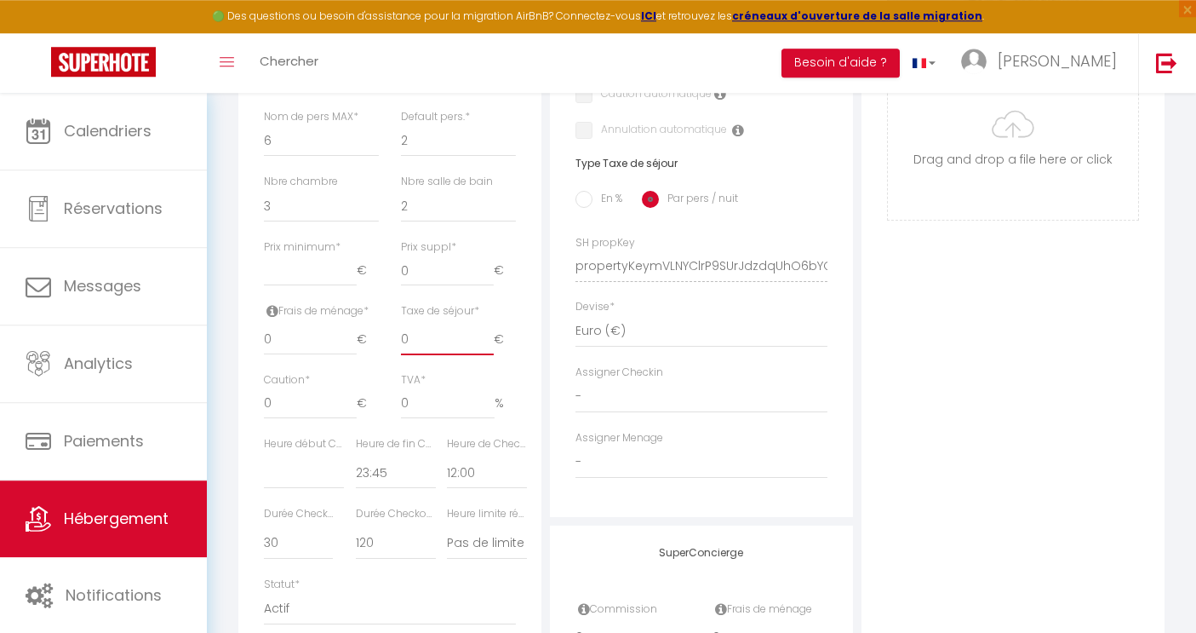
click at [439, 335] on input "0" at bounding box center [447, 339] width 93 height 31
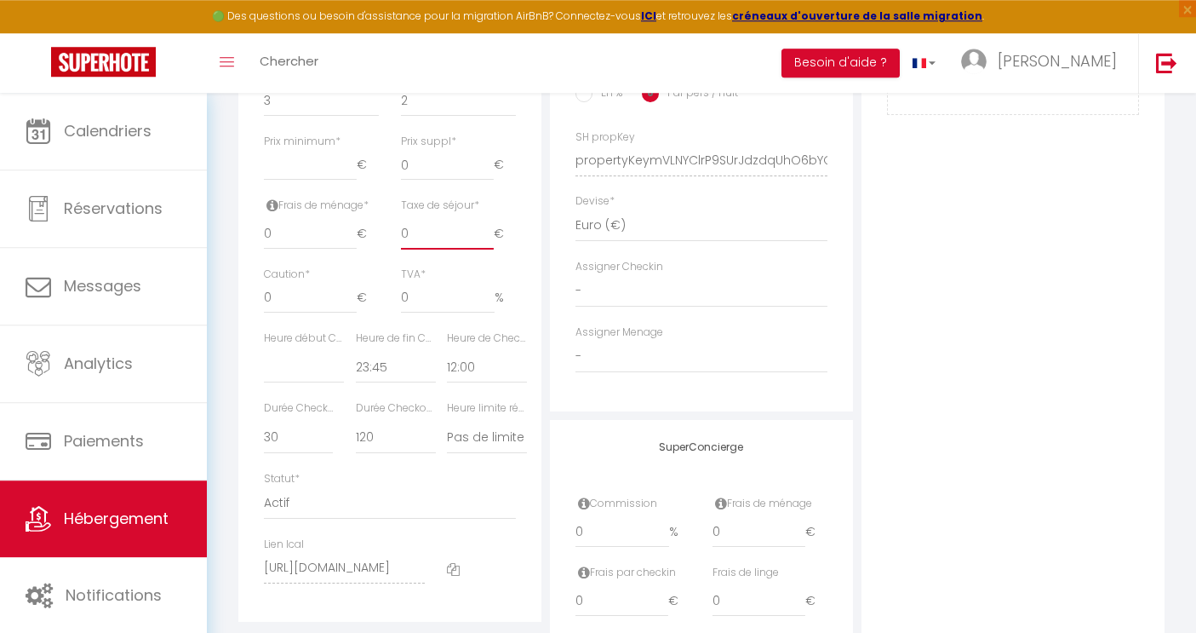
scroll to position [758, 0]
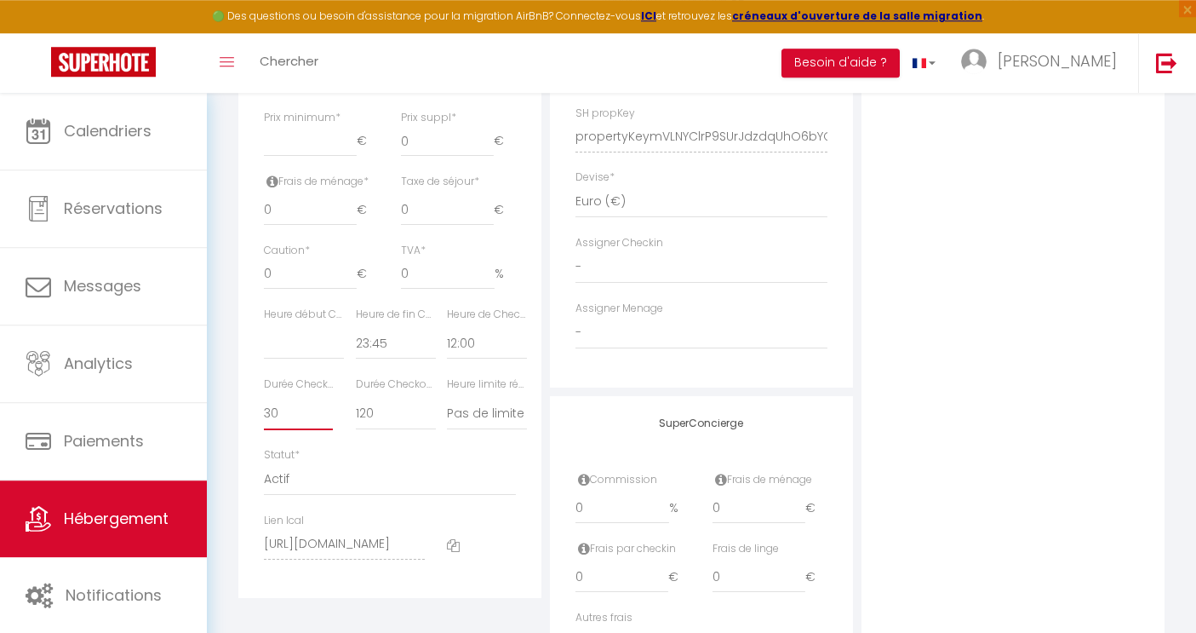
click at [264, 398] on select "15 30 45 60 75 90 105 120 135 150 165 180 195 210" at bounding box center [298, 414] width 69 height 32
click option "30" at bounding box center [0, 0] width 0 height 0
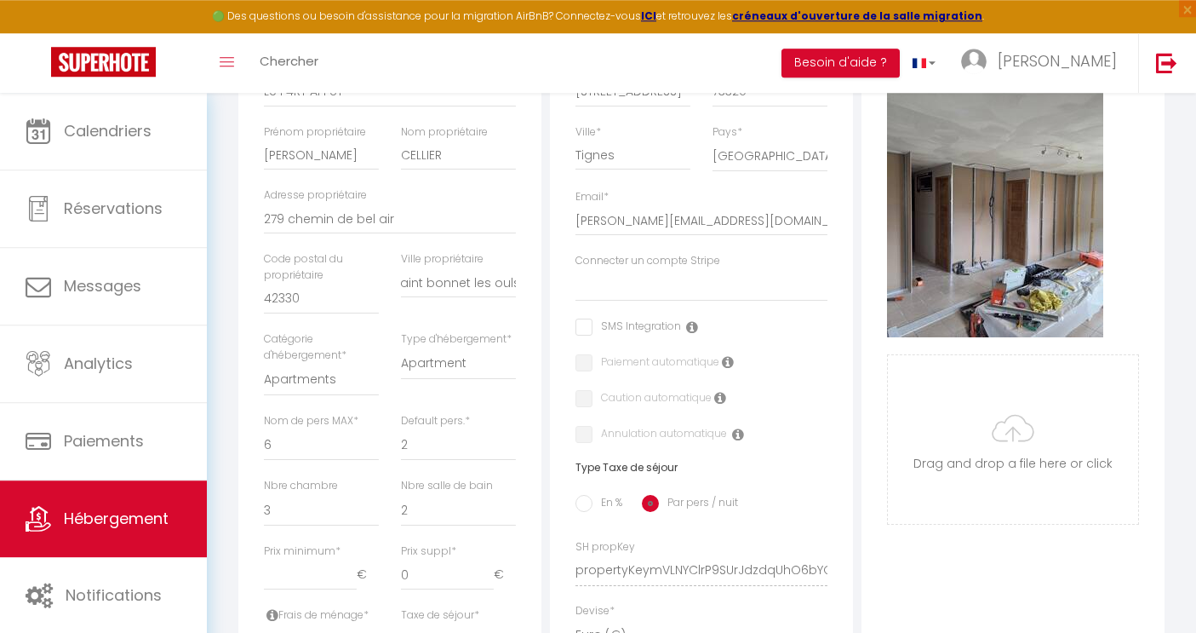
scroll to position [336, 0]
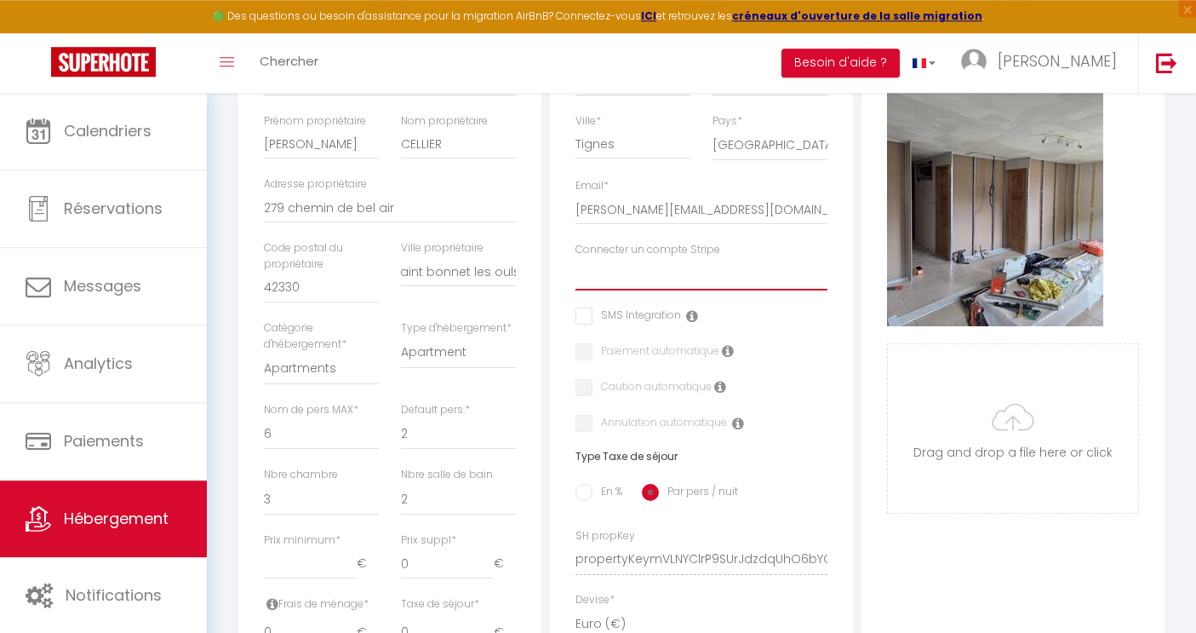
click at [576, 258] on select "Connecter un compte Stripe" at bounding box center [702, 274] width 252 height 32
click at [588, 314] on input "checkbox" at bounding box center [629, 315] width 106 height 17
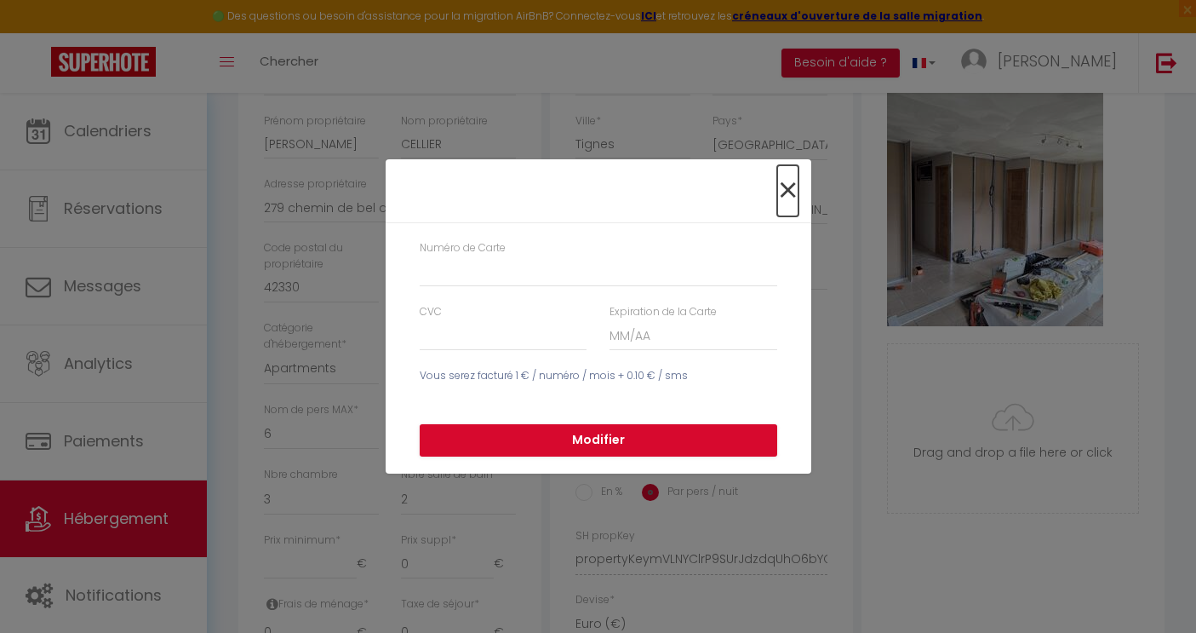
click at [788, 189] on span "×" at bounding box center [787, 190] width 21 height 51
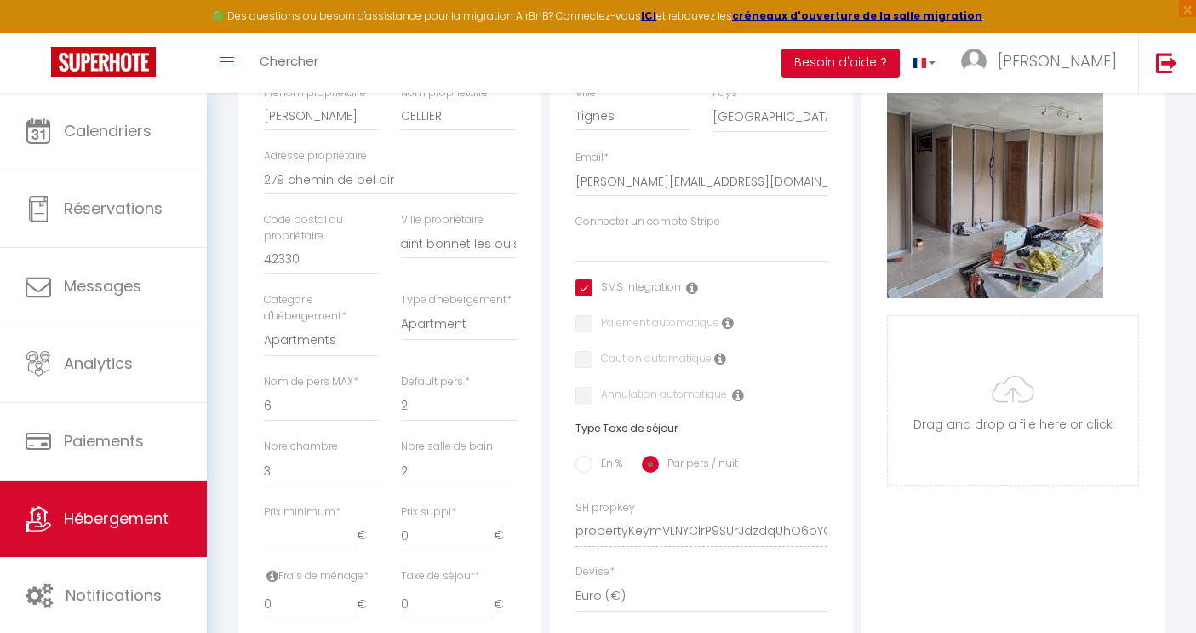
scroll to position [353, 0]
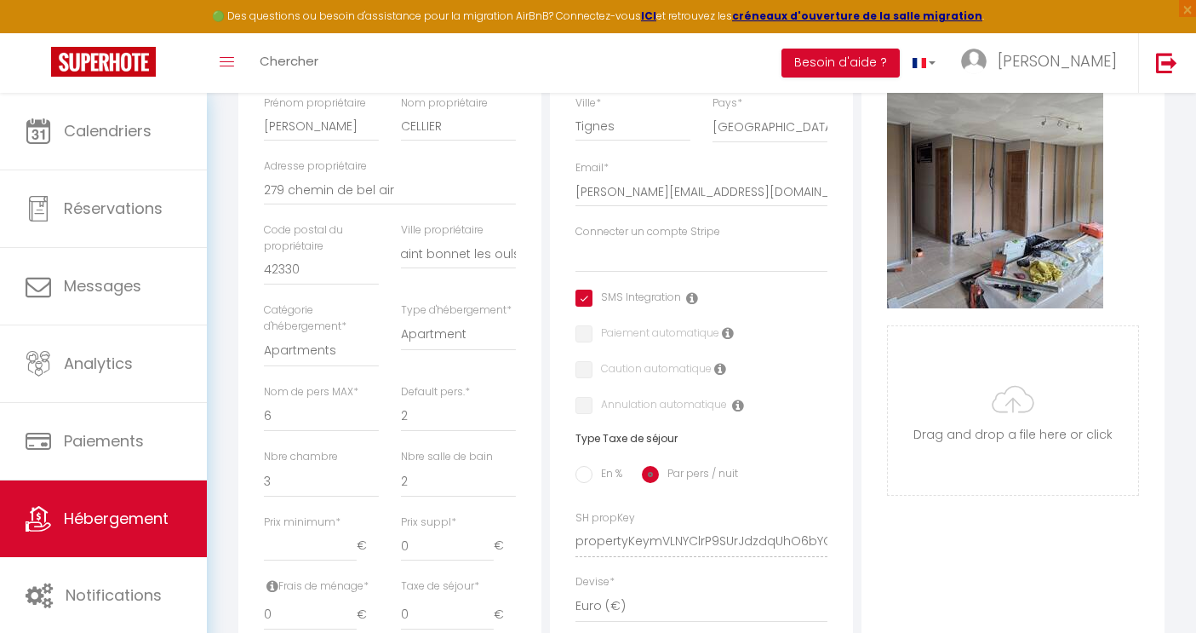
click at [693, 300] on icon at bounding box center [692, 298] width 12 height 14
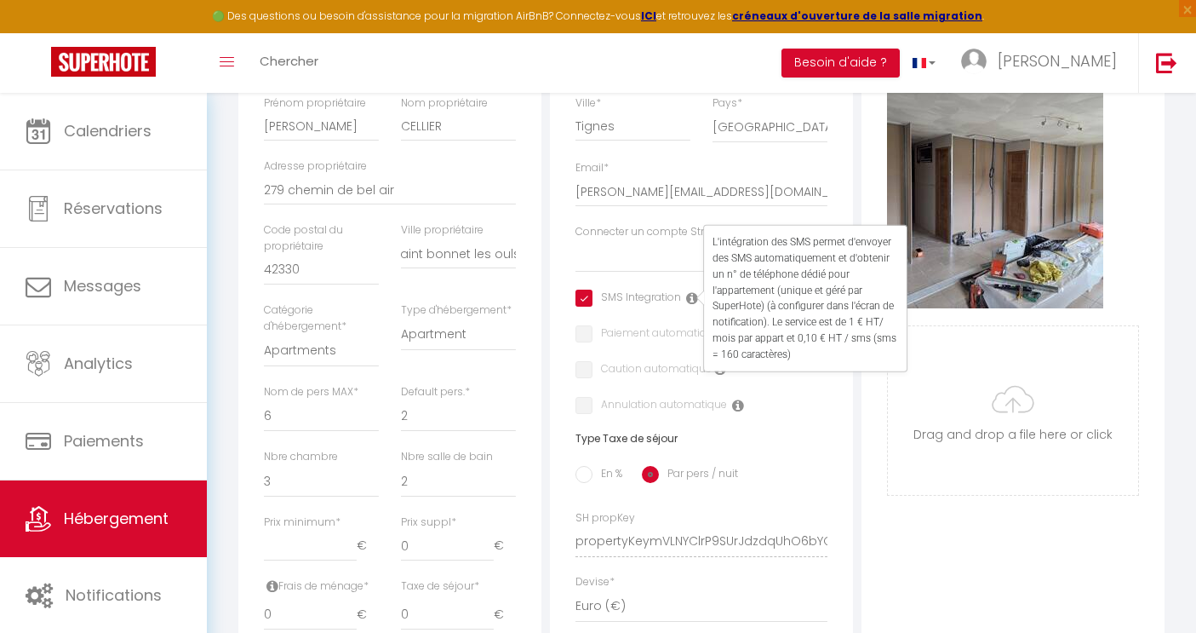
click at [676, 316] on div "Adresse Adresse * [STREET_ADDRESS] [GEOGRAPHIC_DATA] [GEOGRAPHIC_DATA] [GEOGRAP…" at bounding box center [701, 373] width 303 height 837
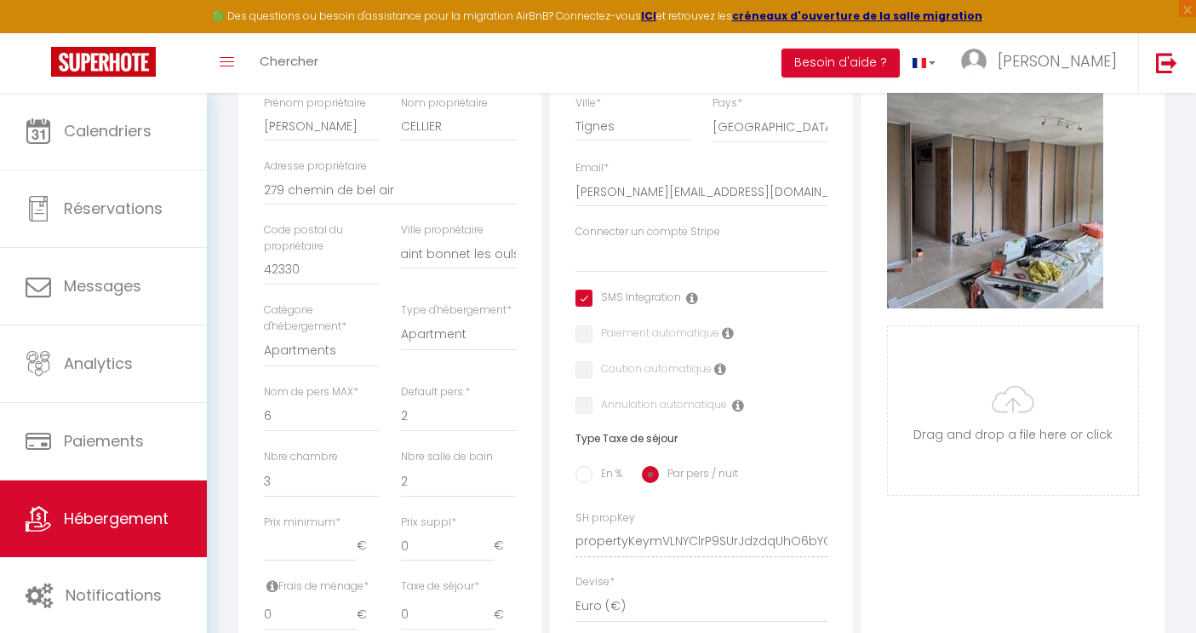
click at [728, 336] on icon at bounding box center [728, 333] width 12 height 14
click at [721, 368] on icon at bounding box center [720, 369] width 12 height 14
click at [737, 408] on icon at bounding box center [738, 406] width 12 height 14
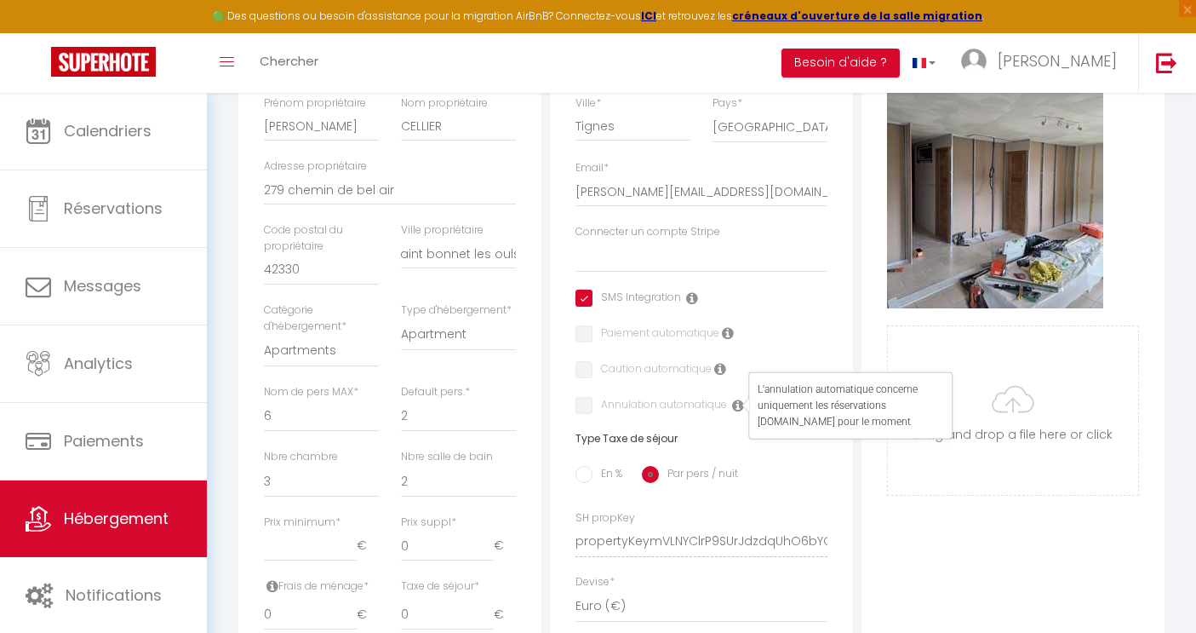
click at [757, 306] on div "SMS Integration" at bounding box center [702, 299] width 252 height 19
click at [690, 295] on icon at bounding box center [692, 298] width 12 height 14
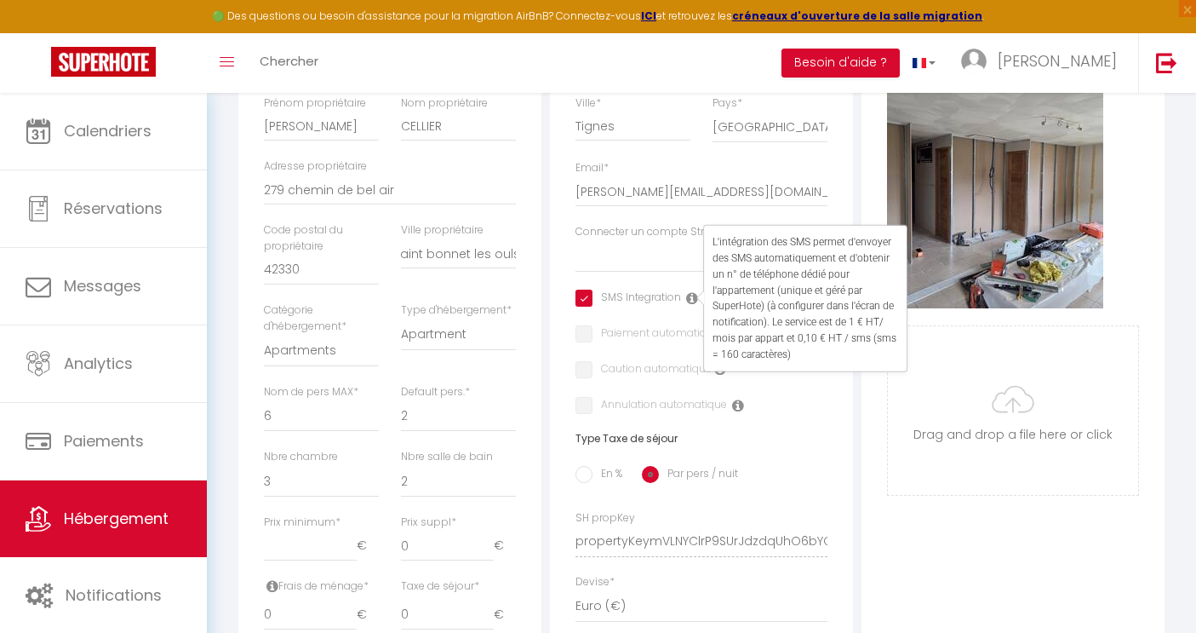
click at [587, 295] on input "checkbox" at bounding box center [629, 298] width 106 height 17
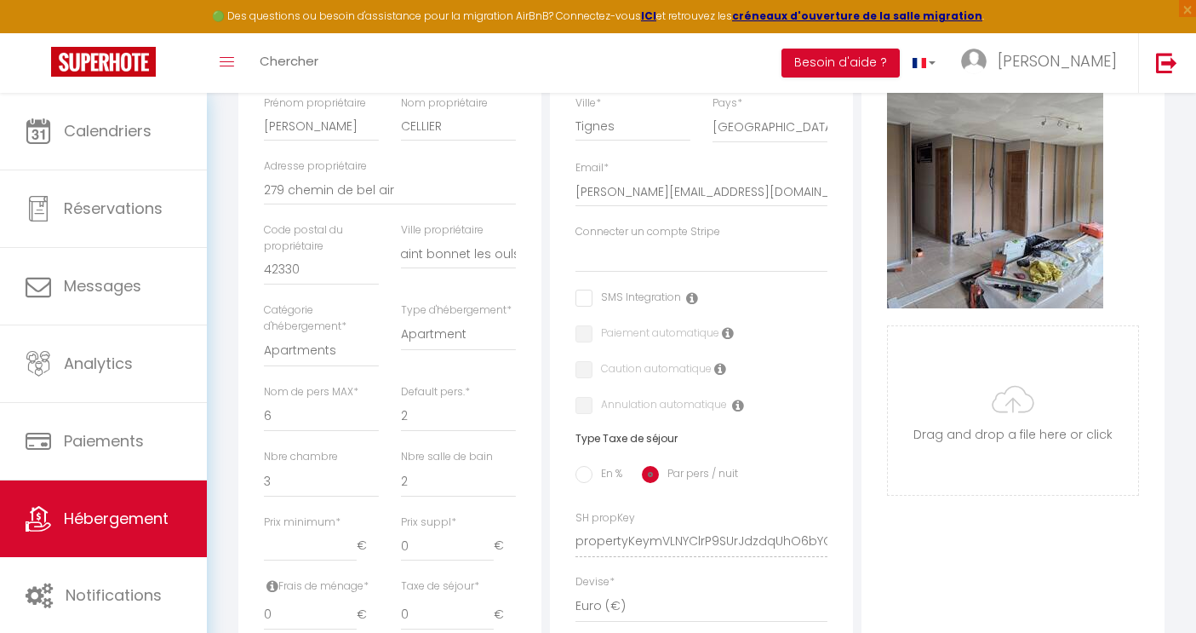
click at [728, 290] on div "SMS Integration" at bounding box center [702, 299] width 252 height 19
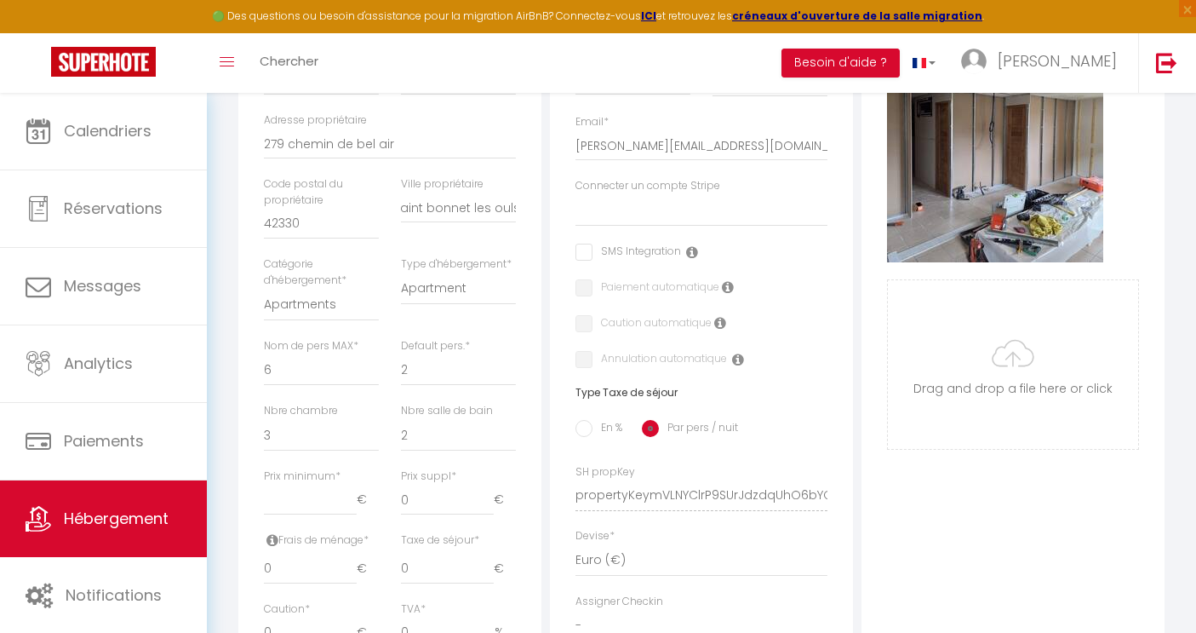
scroll to position [519, 0]
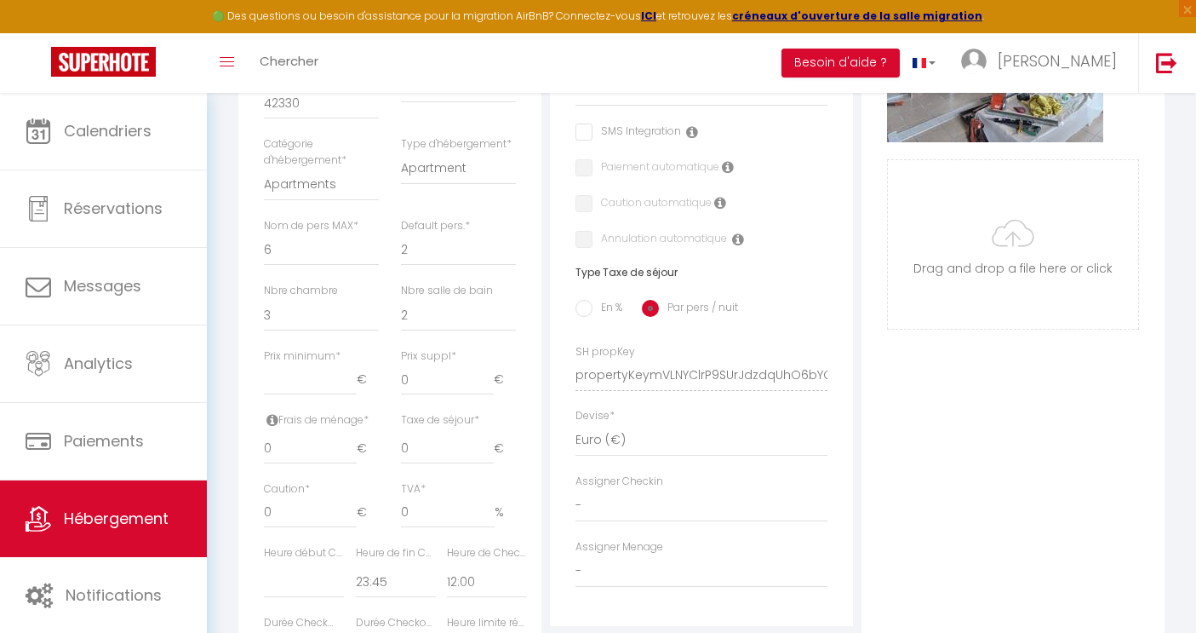
click at [337, 357] on span "*" at bounding box center [338, 355] width 5 height 14
click at [337, 364] on input "Prix minimum *" at bounding box center [310, 379] width 93 height 31
click at [427, 377] on input "0" at bounding box center [447, 379] width 93 height 31
click at [453, 353] on span "*" at bounding box center [453, 355] width 5 height 14
click at [453, 364] on input "0" at bounding box center [447, 379] width 93 height 31
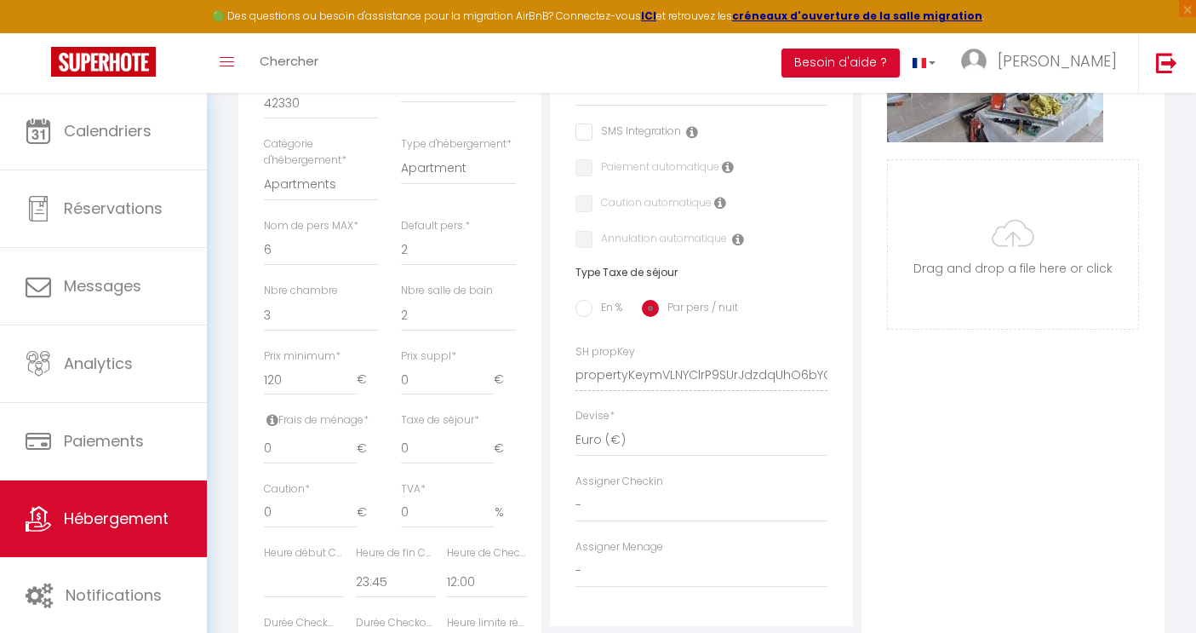
click at [453, 353] on span "*" at bounding box center [453, 355] width 5 height 14
click at [453, 364] on input "0" at bounding box center [447, 379] width 93 height 31
click at [433, 357] on label "Prix suppl *" at bounding box center [428, 356] width 55 height 16
click at [433, 364] on input "0" at bounding box center [447, 379] width 93 height 31
click at [310, 442] on input "0" at bounding box center [310, 448] width 93 height 31
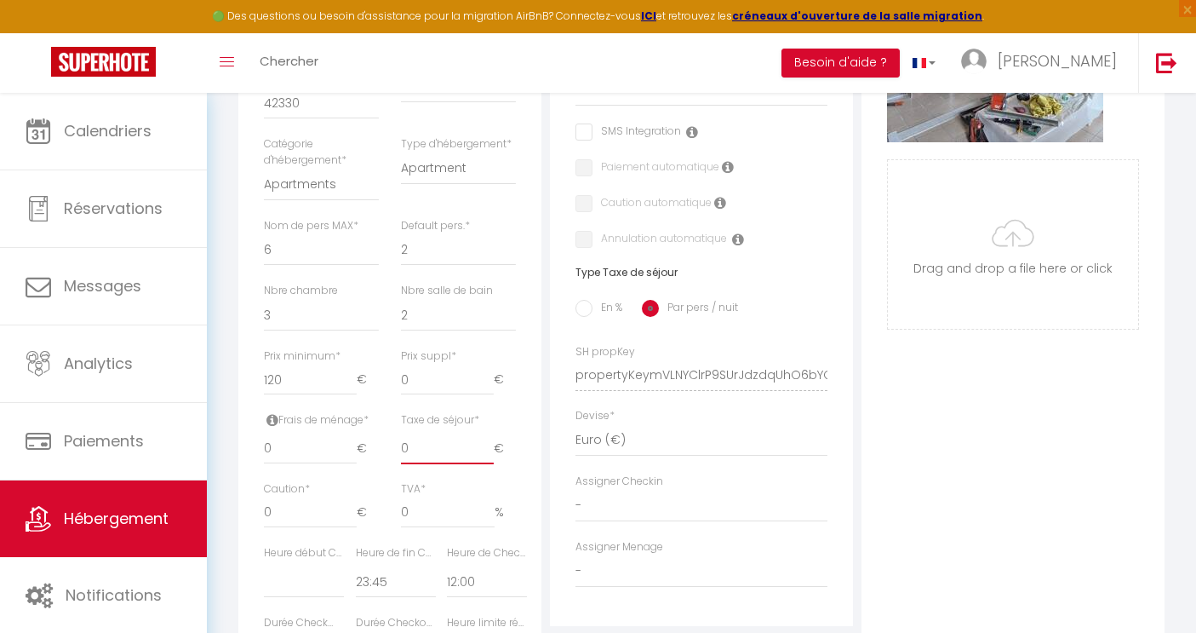
click at [462, 441] on input "0" at bounding box center [447, 448] width 93 height 31
click at [485, 441] on input "0.01" at bounding box center [447, 448] width 93 height 31
click at [485, 441] on input "0.02" at bounding box center [447, 448] width 93 height 31
drag, startPoint x: 449, startPoint y: 454, endPoint x: 396, endPoint y: 455, distance: 52.8
click at [401, 455] on input "0.02" at bounding box center [447, 448] width 93 height 31
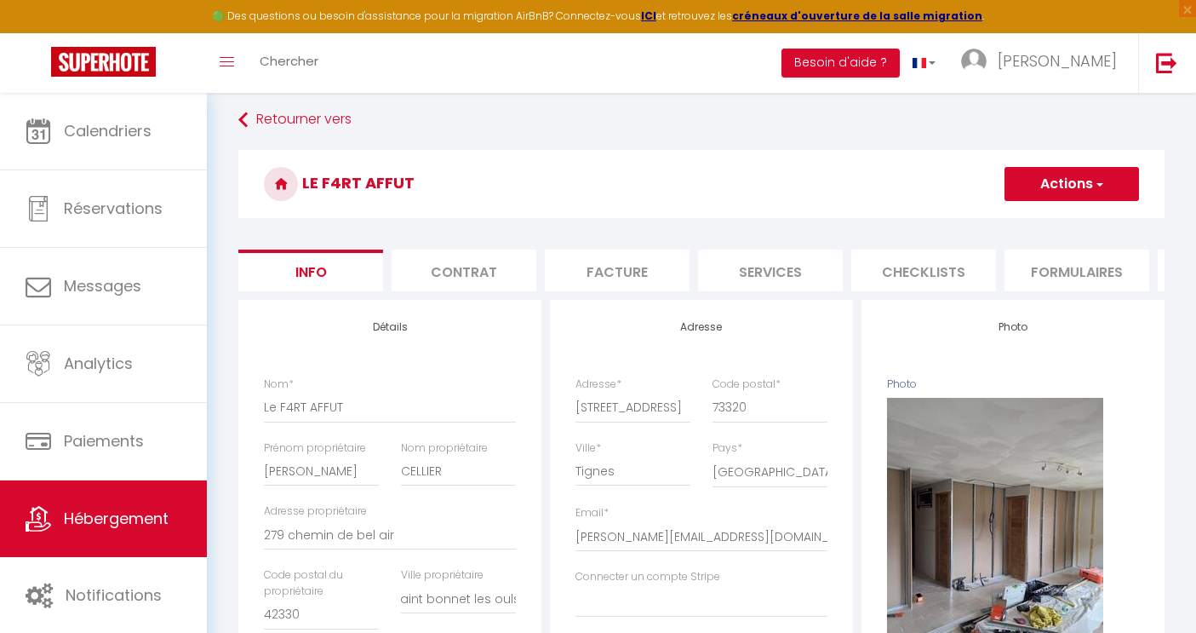
scroll to position [0, 0]
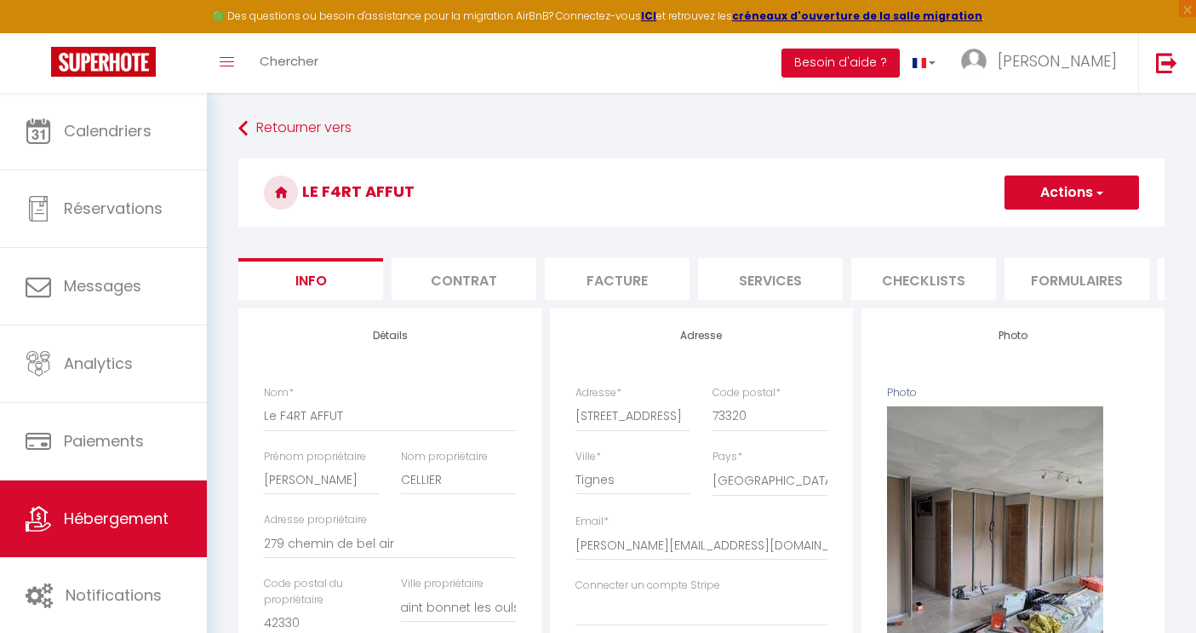
click at [441, 284] on li "Contrat" at bounding box center [464, 279] width 145 height 42
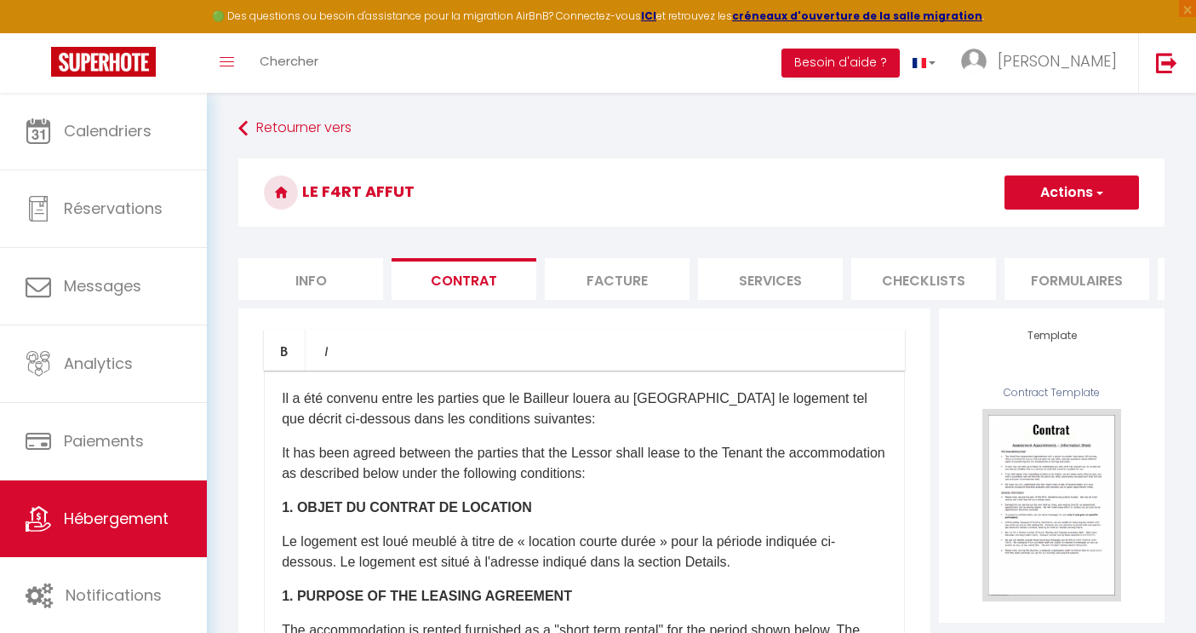
click at [613, 275] on li "Facture" at bounding box center [617, 279] width 145 height 42
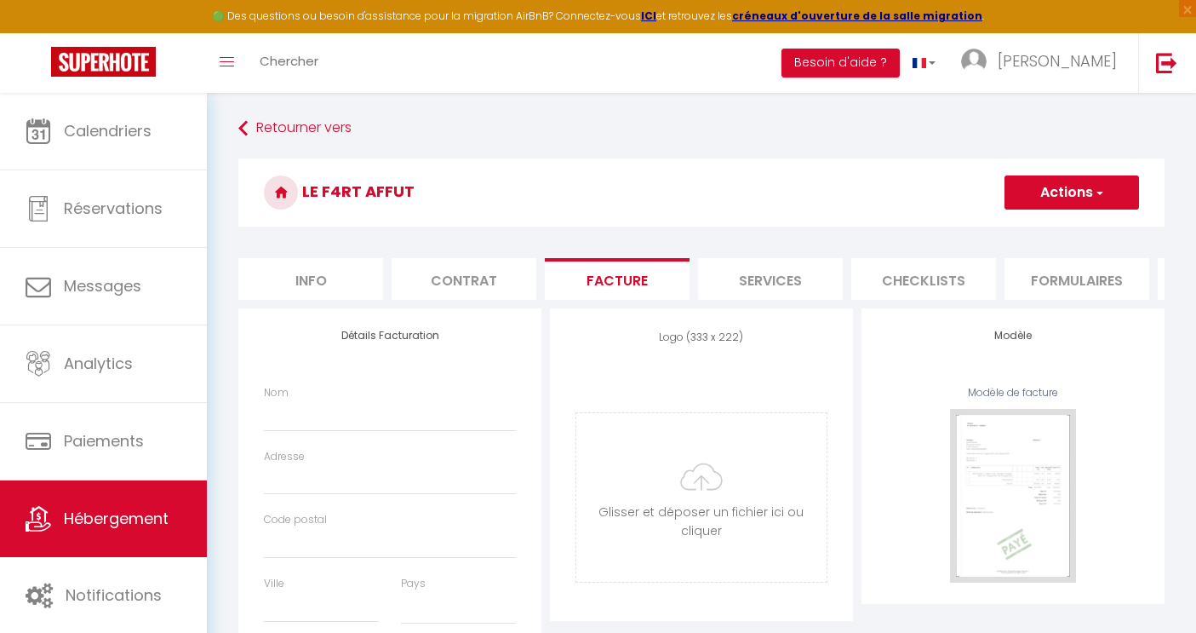
click at [772, 285] on li "Services" at bounding box center [770, 279] width 145 height 42
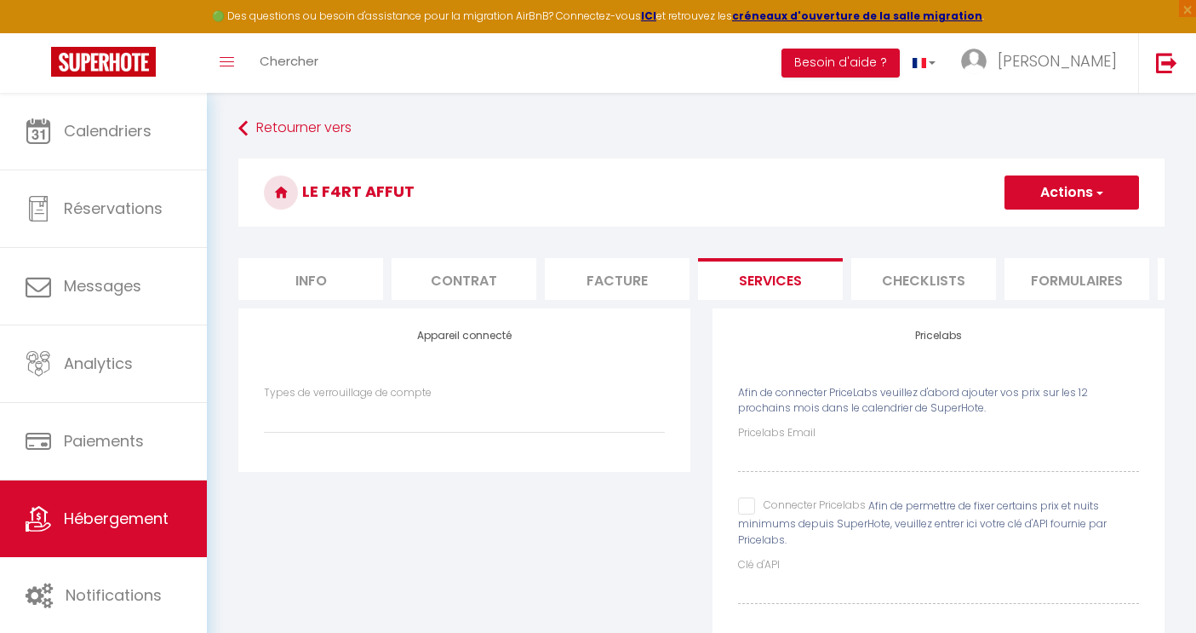
click at [921, 286] on li "Checklists" at bounding box center [924, 279] width 145 height 42
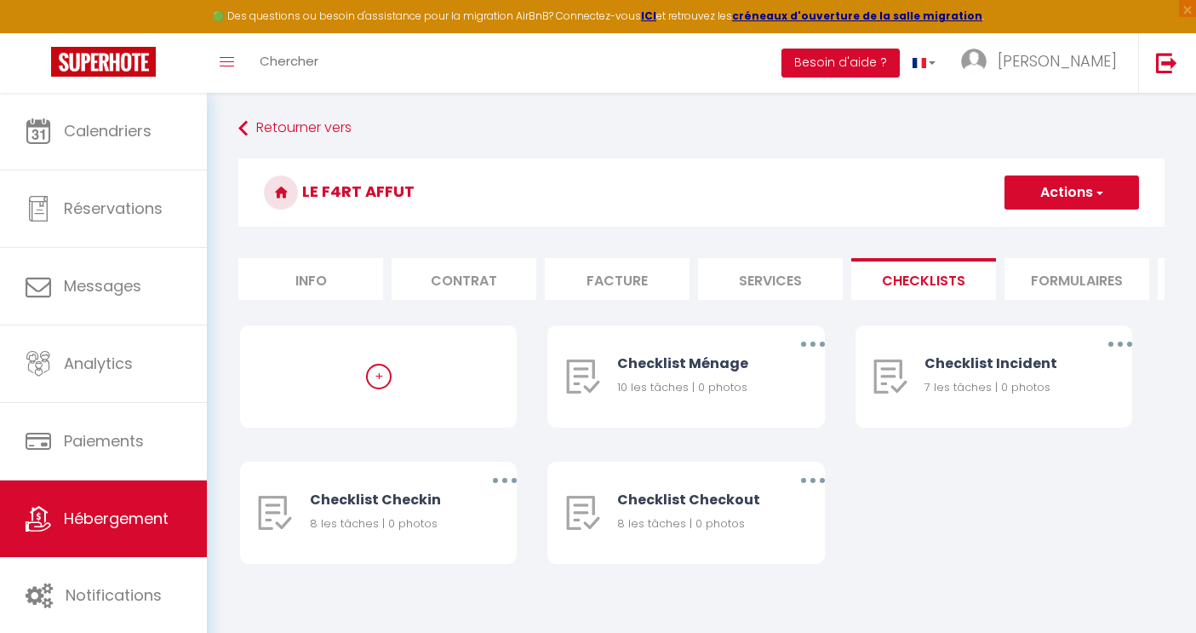
click at [1038, 272] on li "Formulaires" at bounding box center [1077, 279] width 145 height 42
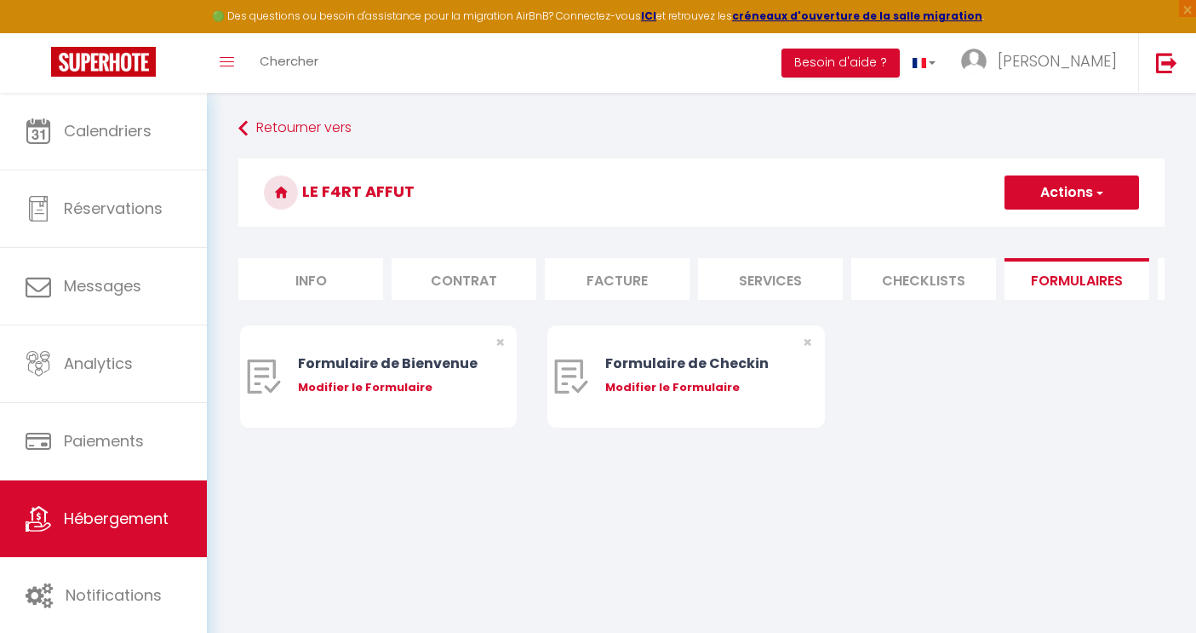
click at [323, 289] on li "Info" at bounding box center [310, 279] width 145 height 42
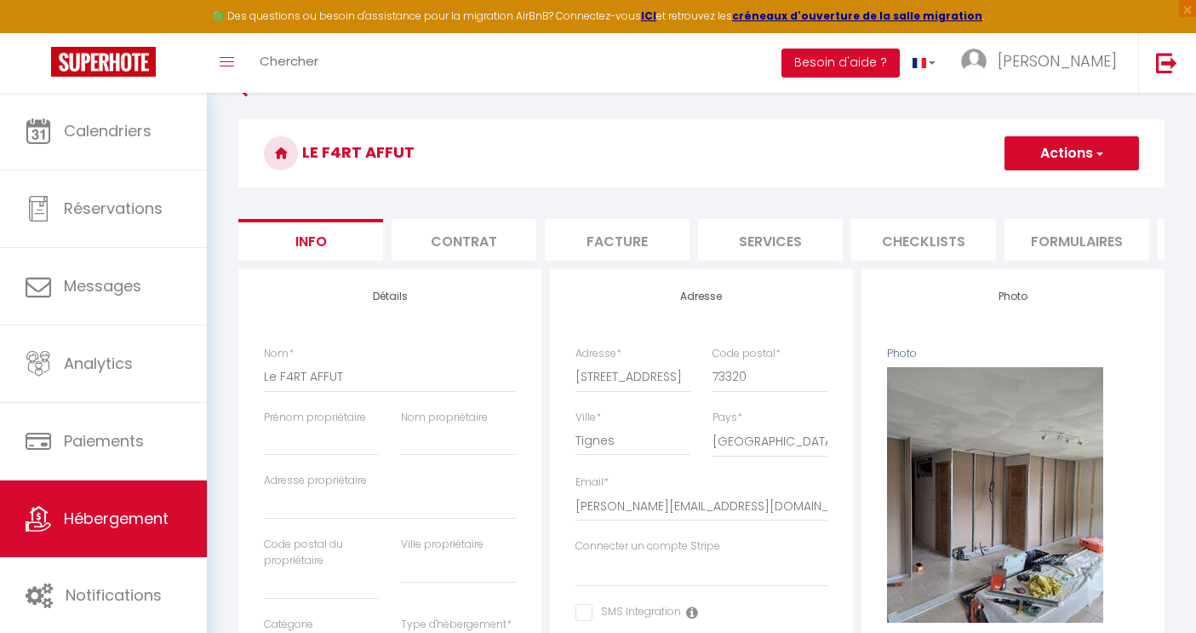
scroll to position [59, 0]
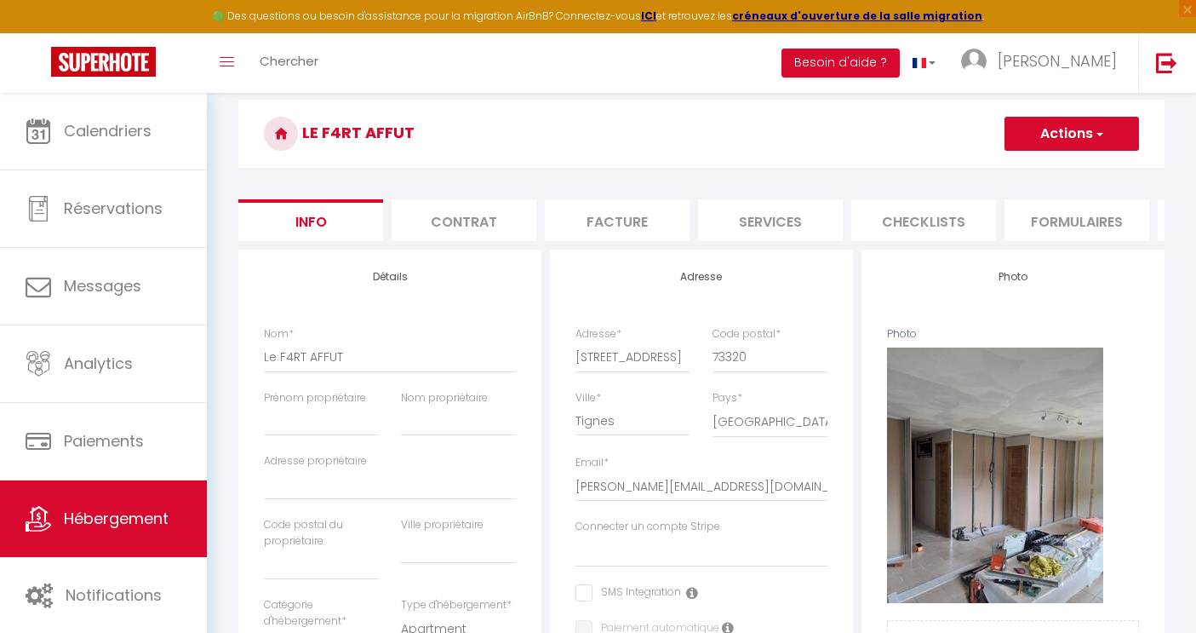
click at [1048, 135] on button "Actions" at bounding box center [1072, 134] width 135 height 34
click at [1025, 166] on input "Enregistrer" at bounding box center [1004, 171] width 63 height 17
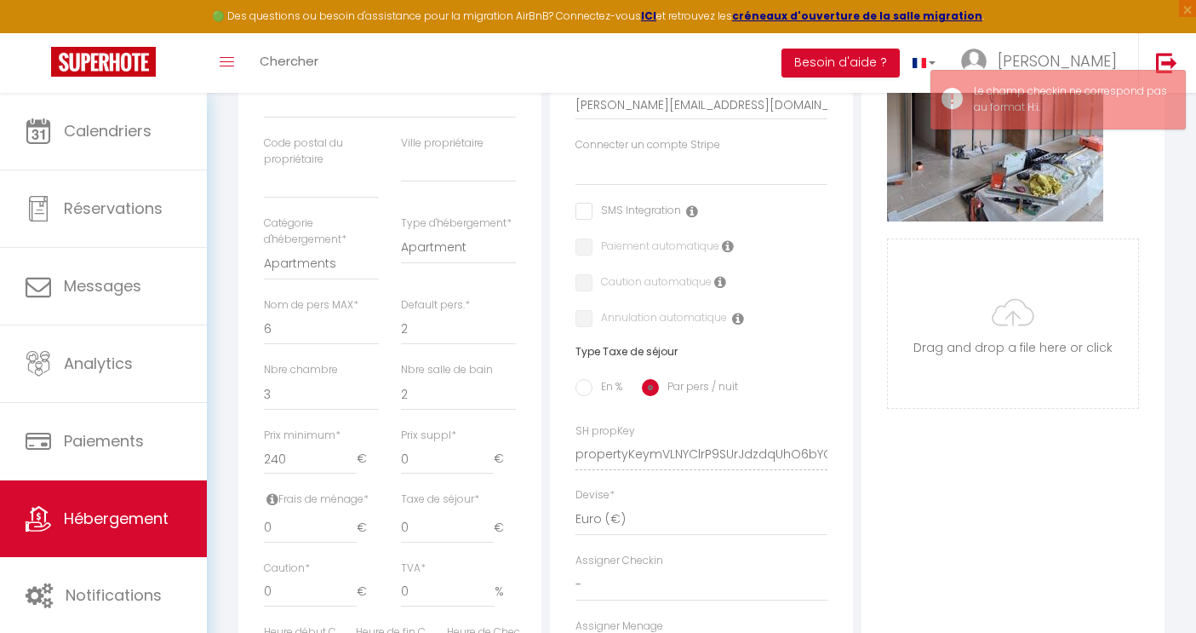
scroll to position [444, 0]
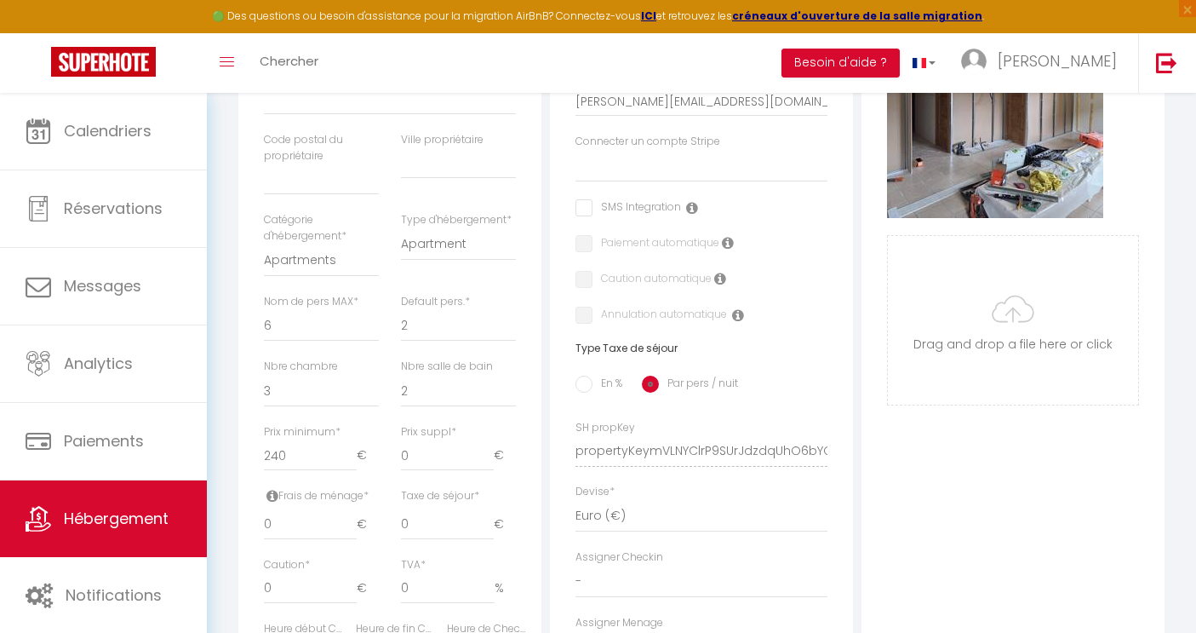
click at [592, 386] on input "En %" at bounding box center [584, 384] width 17 height 17
click at [653, 386] on input "Par pers / nuit" at bounding box center [650, 384] width 17 height 17
click at [575, 382] on div "Adresse Adresse * [STREET_ADDRESS] [GEOGRAPHIC_DATA] [GEOGRAPHIC_DATA] [GEOGRAP…" at bounding box center [701, 283] width 303 height 837
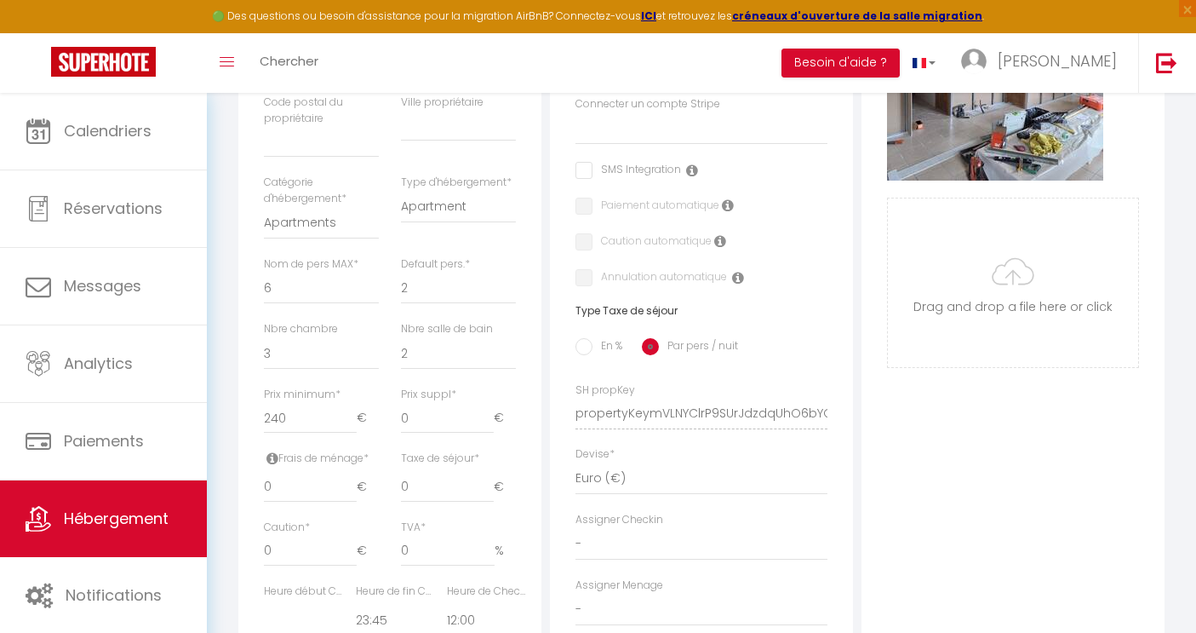
scroll to position [484, 0]
